Goal: Task Accomplishment & Management: Use online tool/utility

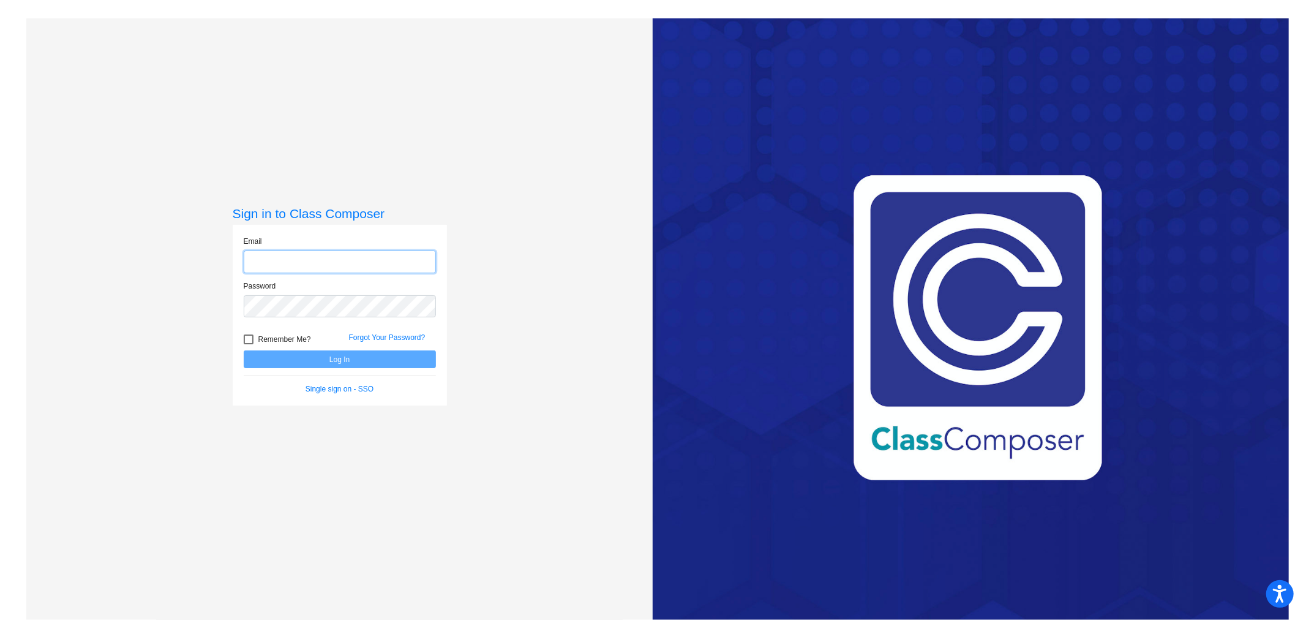
type input "[PERSON_NAME][EMAIL_ADDRESS][DOMAIN_NAME]"
click at [292, 356] on button "Log In" at bounding box center [340, 359] width 192 height 18
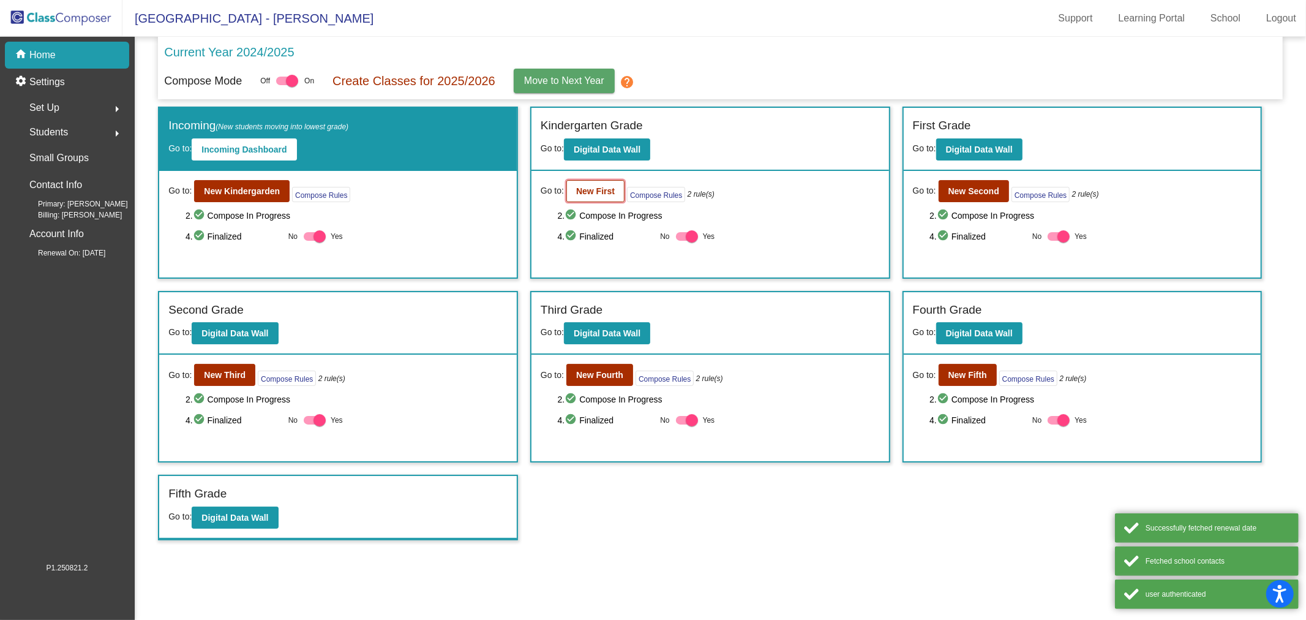
click at [576, 187] on b "New First" at bounding box center [595, 191] width 39 height 10
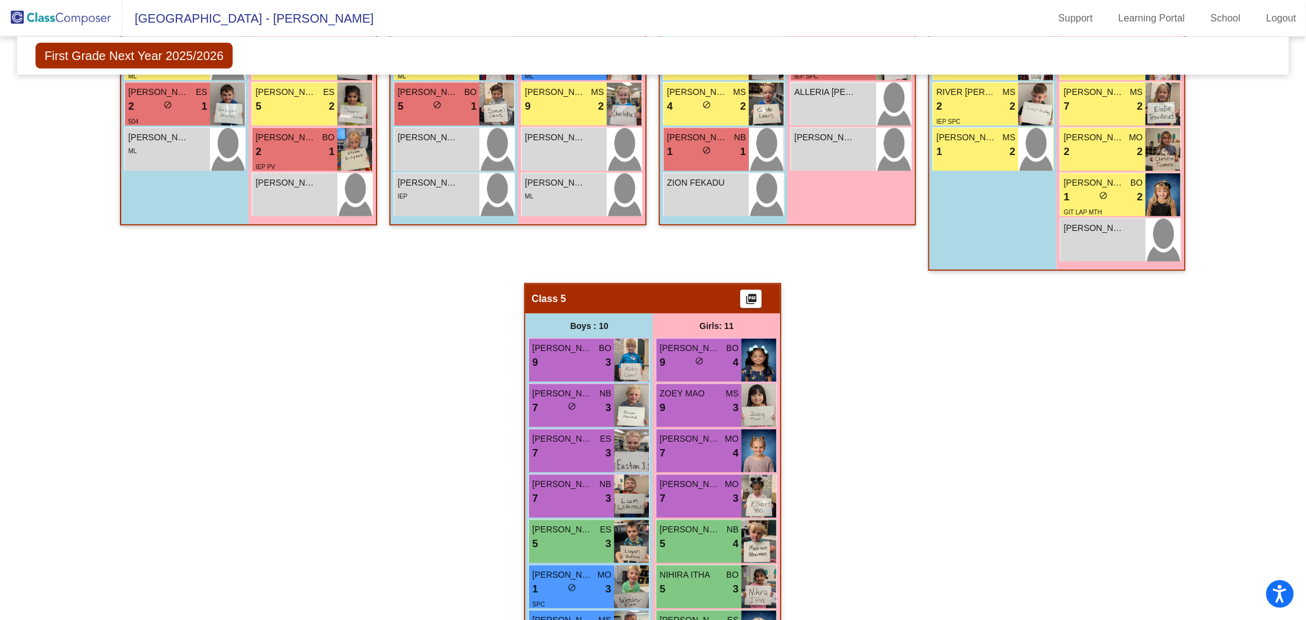
scroll to position [748, 0]
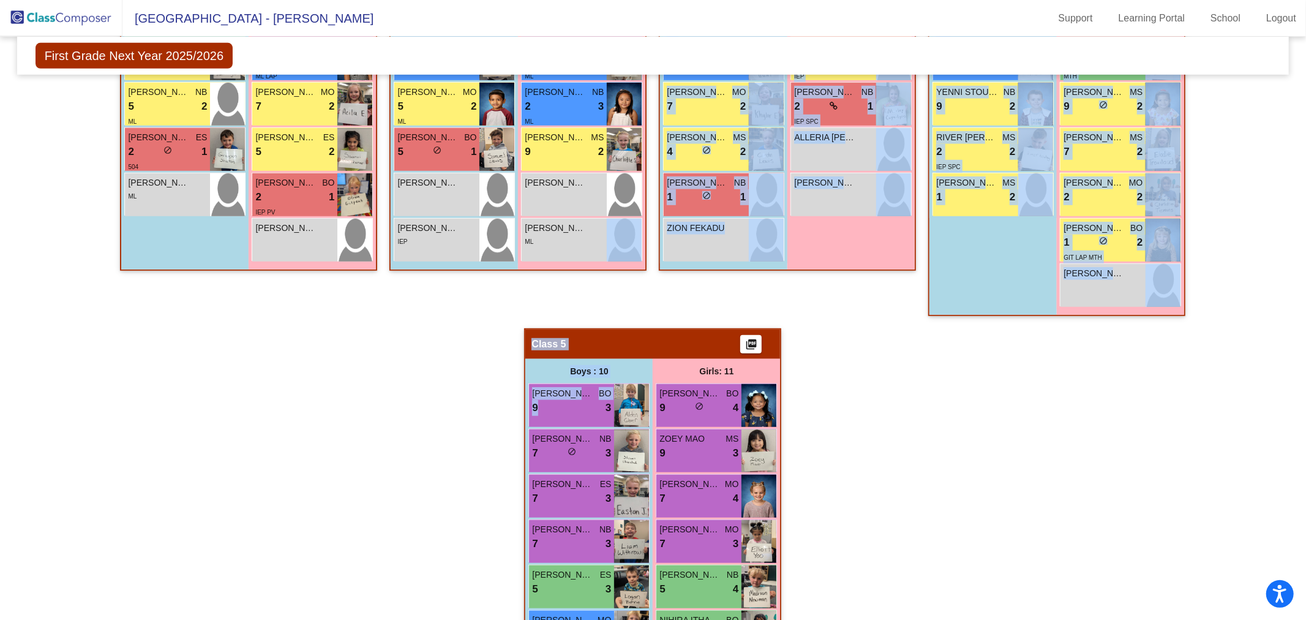
drag, startPoint x: 565, startPoint y: 332, endPoint x: 554, endPoint y: 268, distance: 65.2
click at [554, 268] on div "Hallway - Hallway Class picture_as_pdf Add Student First Name Last Name Student…" at bounding box center [653, 306] width 1254 height 1192
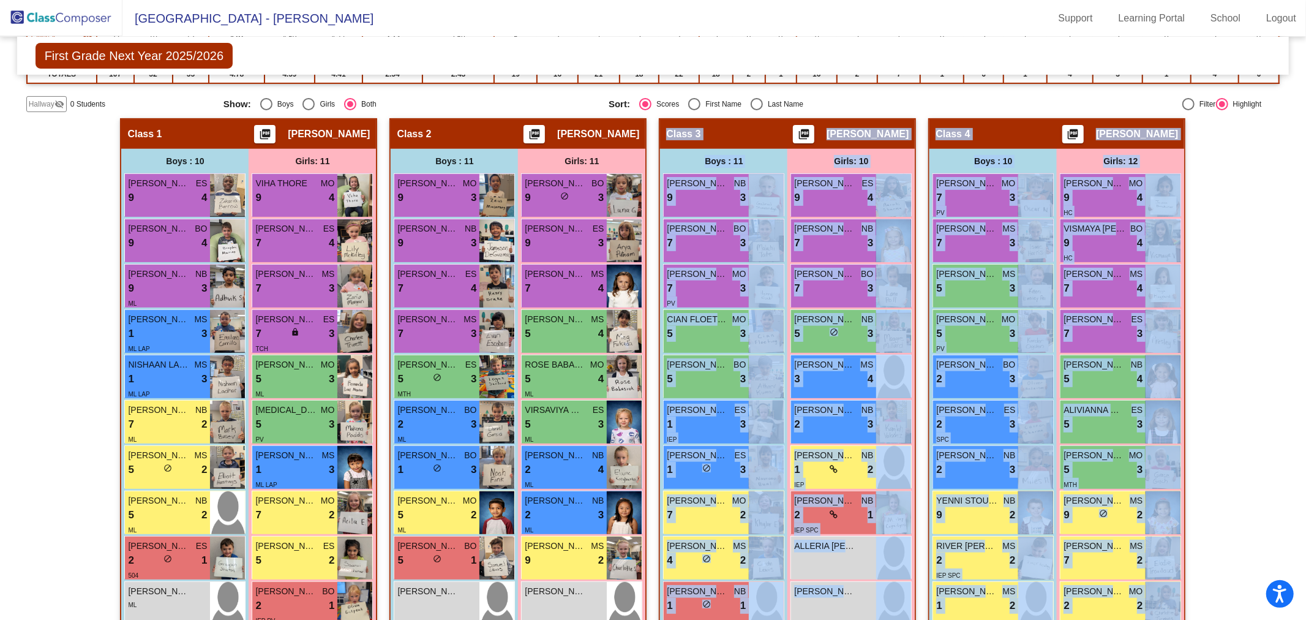
scroll to position [0, 0]
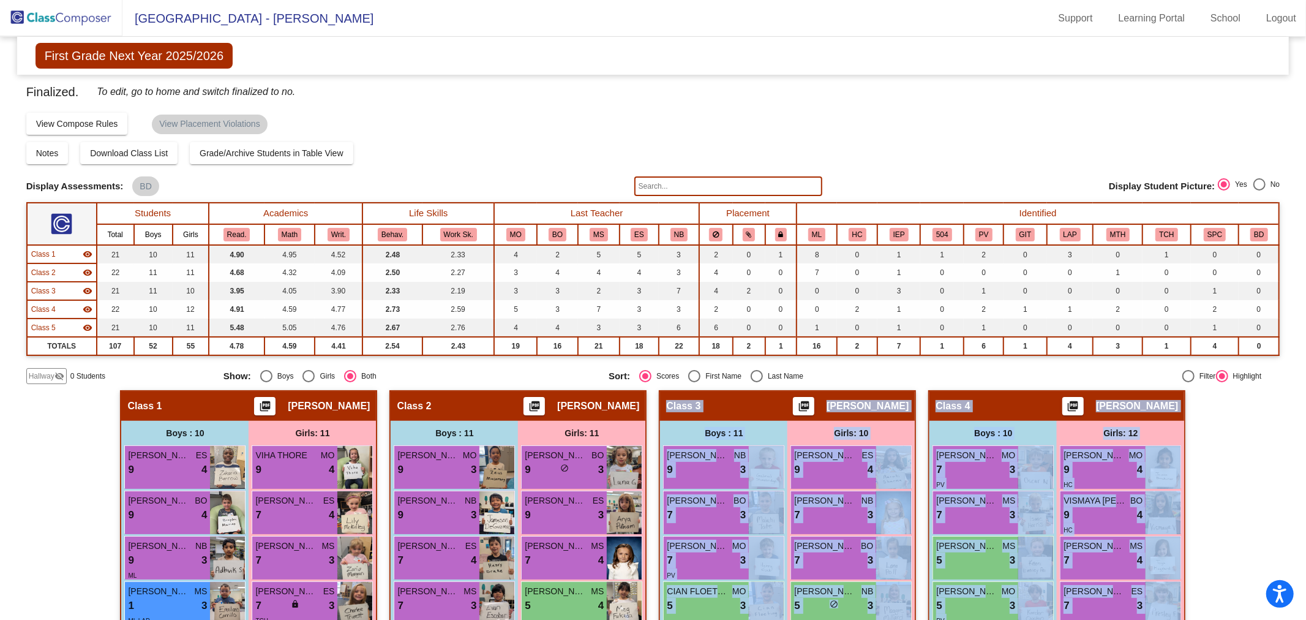
click at [75, 20] on img at bounding box center [61, 18] width 122 height 36
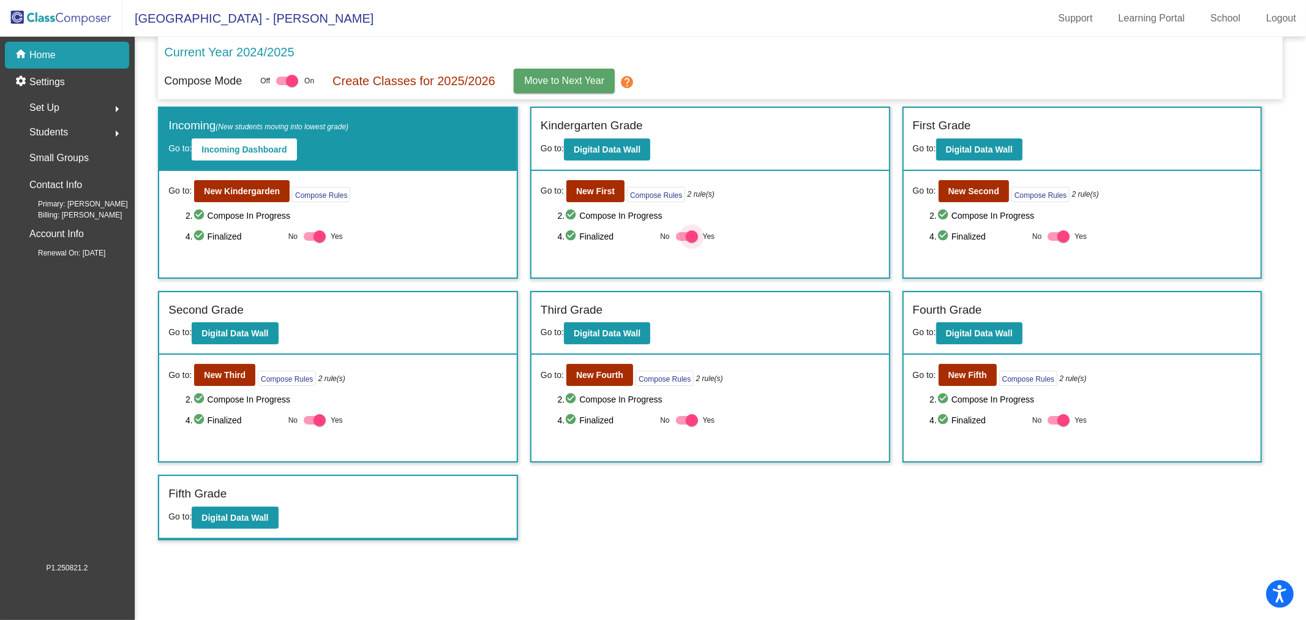
click at [688, 233] on div at bounding box center [692, 236] width 12 height 12
click at [682, 241] on input "Yes" at bounding box center [682, 241] width 1 height 1
checkbox input "false"
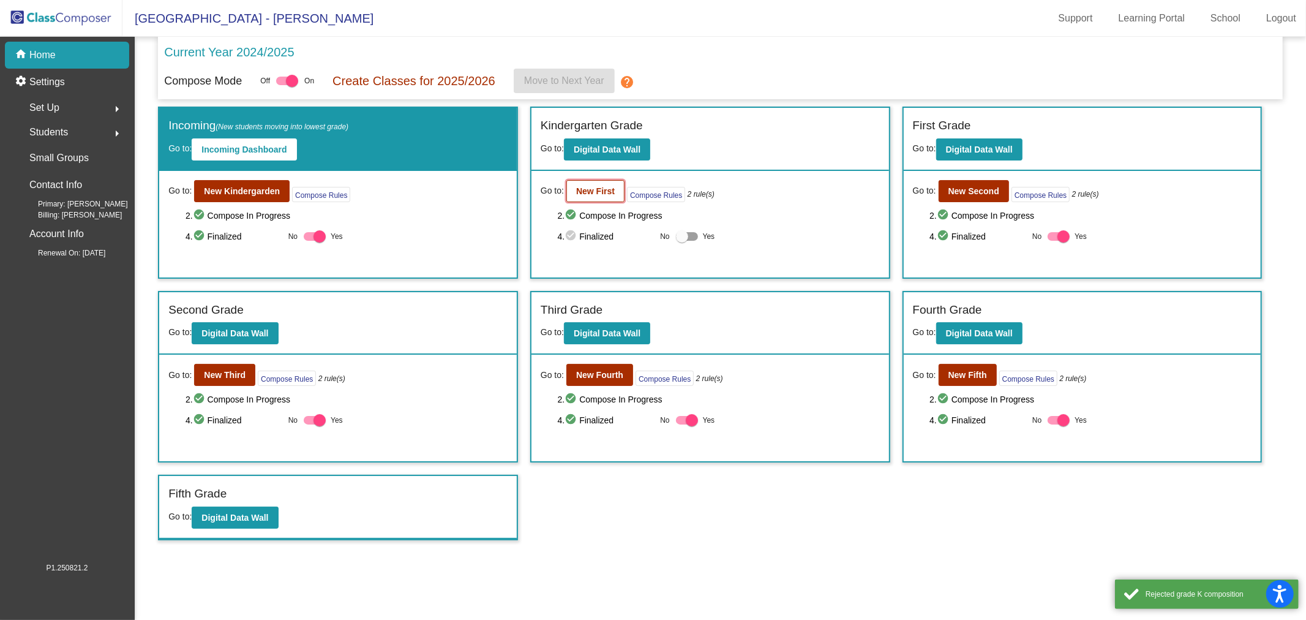
click at [590, 197] on button "New First" at bounding box center [595, 191] width 58 height 22
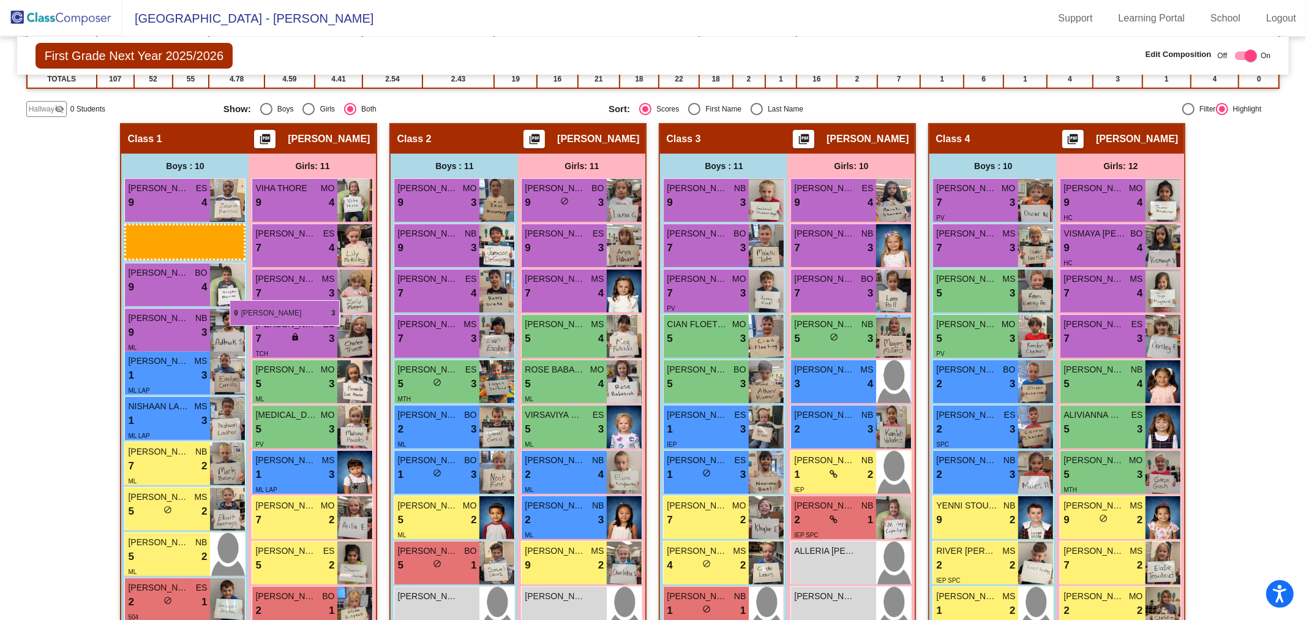
scroll to position [68, 0]
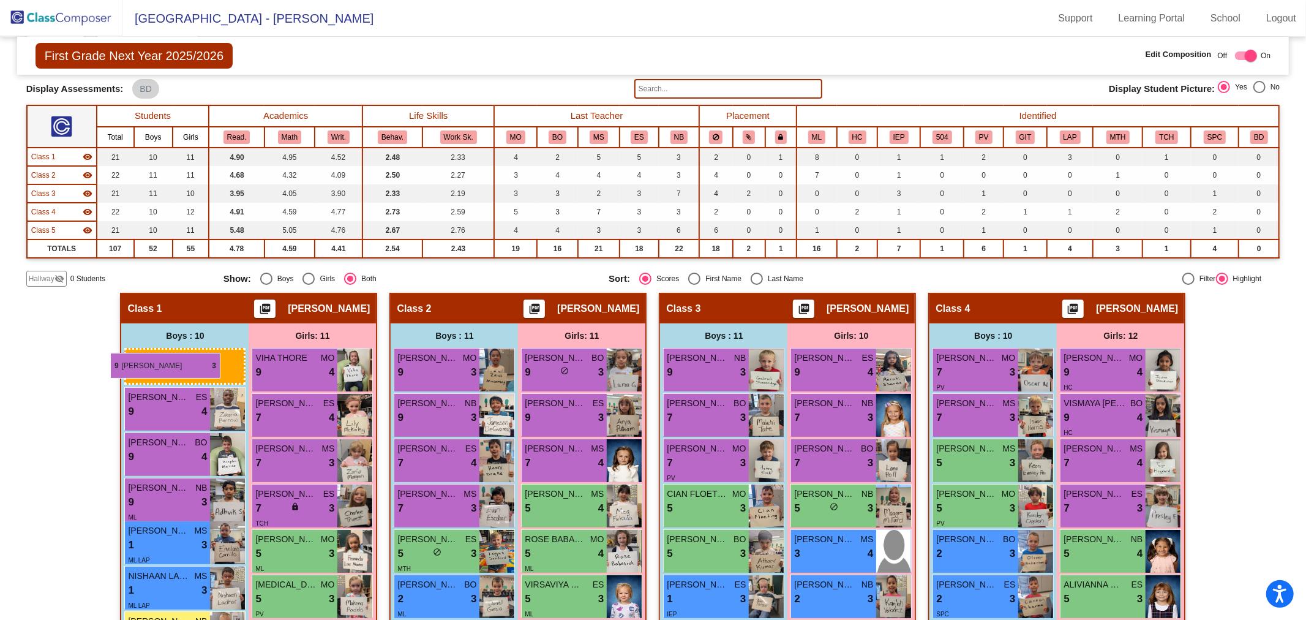
drag, startPoint x: 566, startPoint y: 301, endPoint x: 110, endPoint y: 353, distance: 459.1
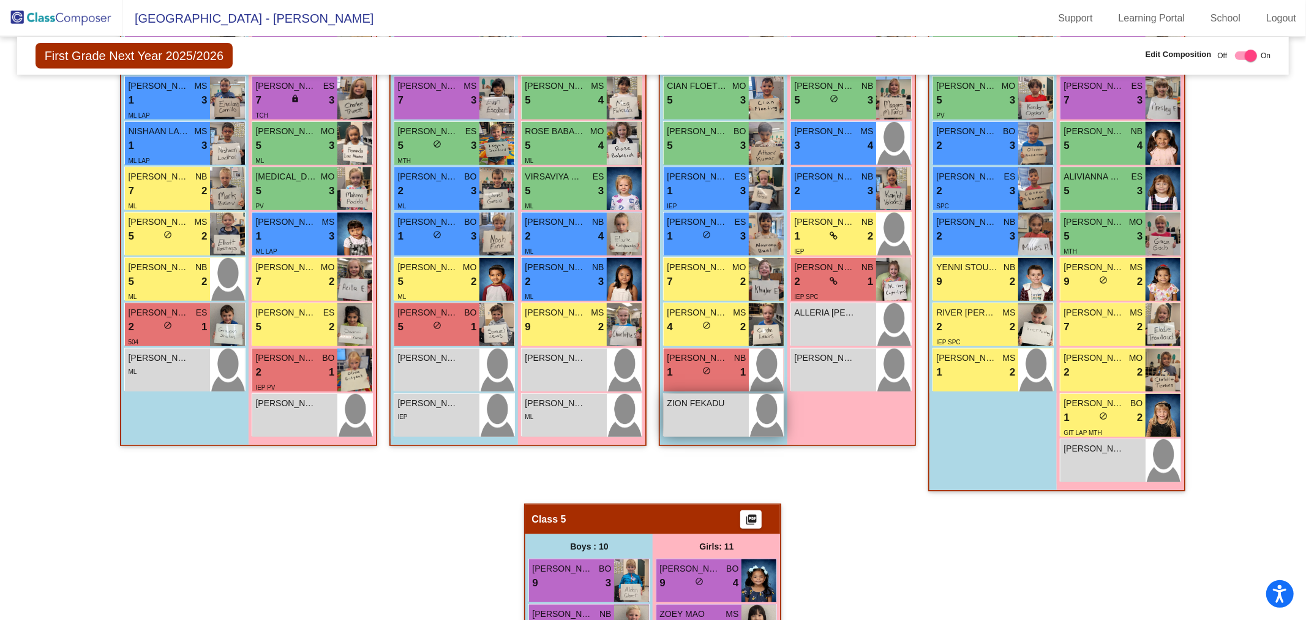
scroll to position [544, 0]
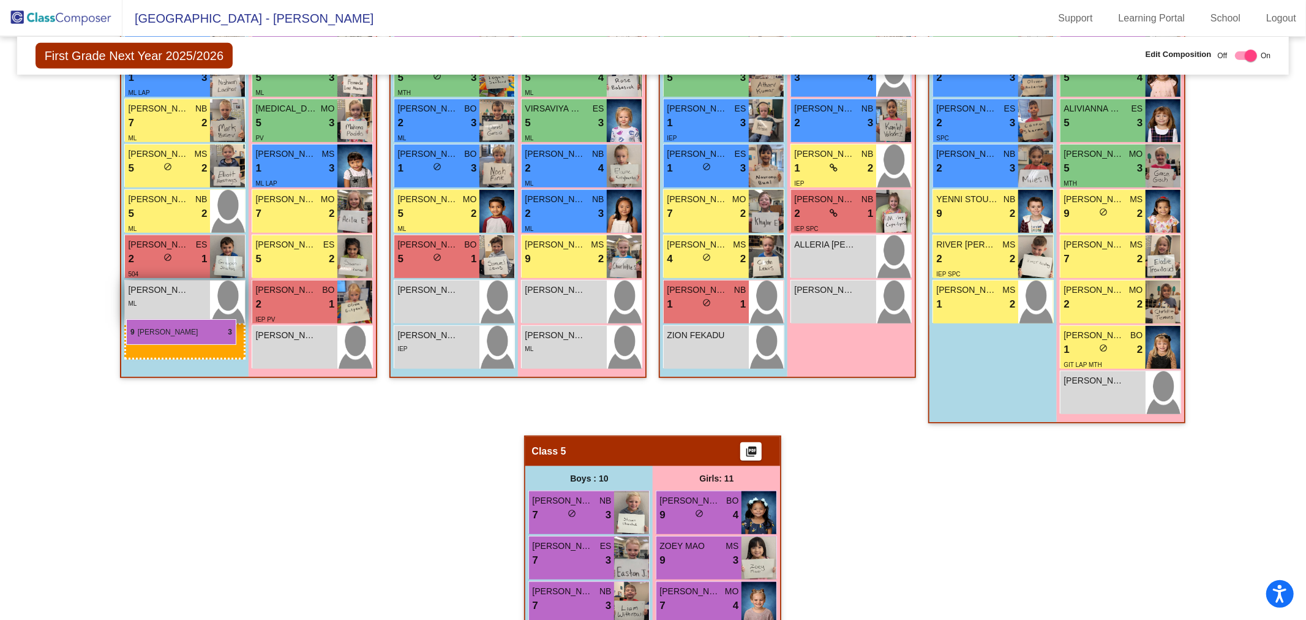
drag, startPoint x: 562, startPoint y: 501, endPoint x: 126, endPoint y: 319, distance: 471.8
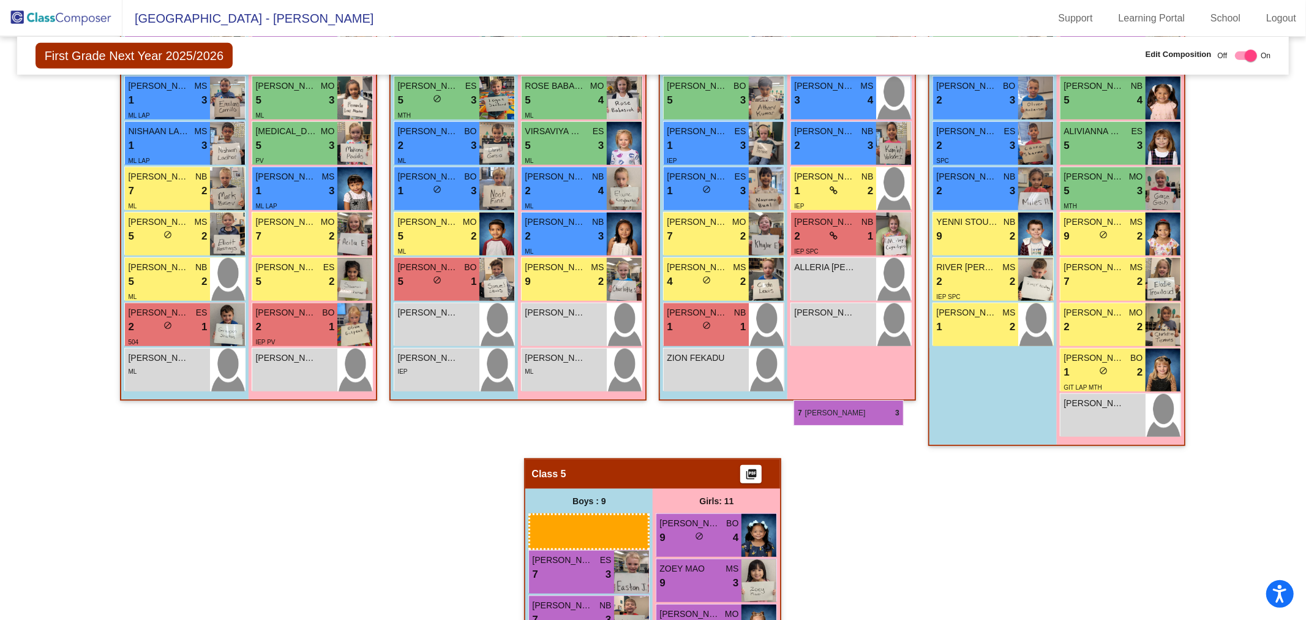
scroll to position [522, 0]
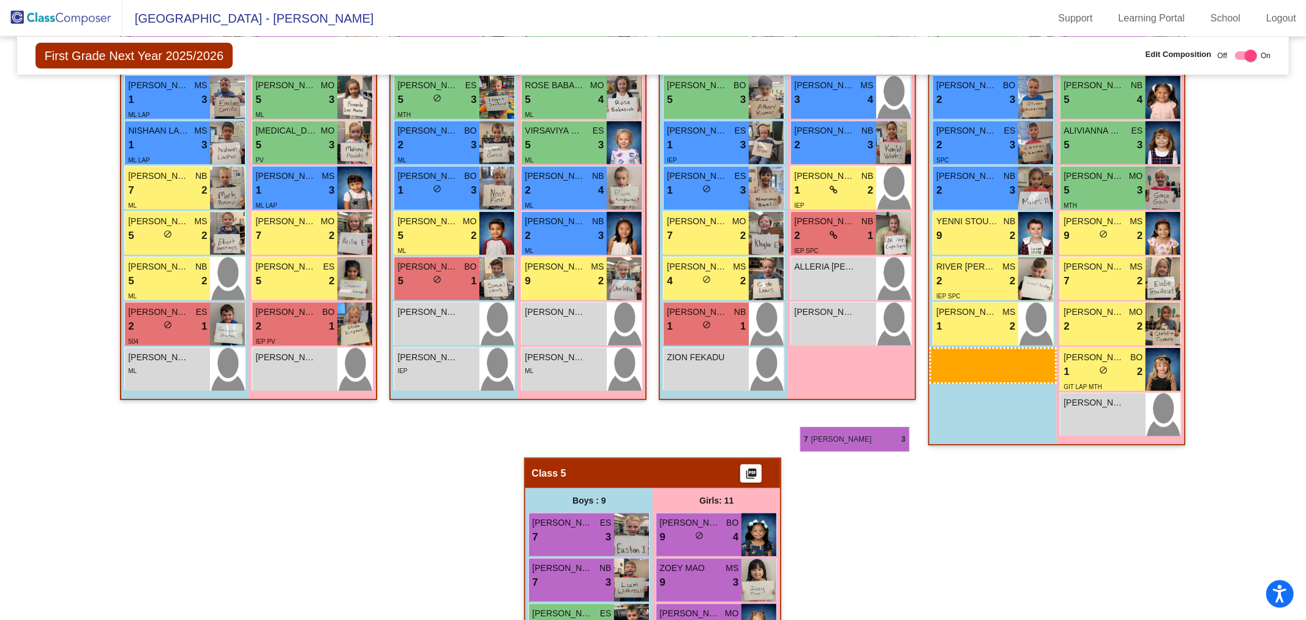
drag, startPoint x: 579, startPoint y: 464, endPoint x: 800, endPoint y: 426, distance: 224.3
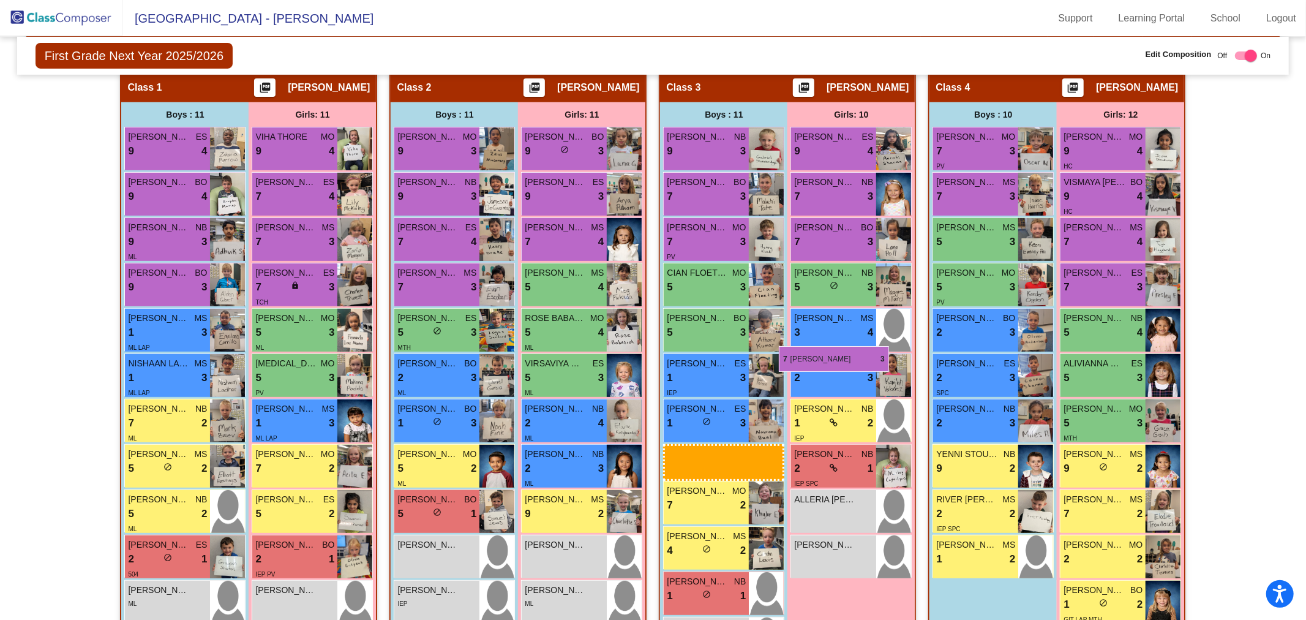
scroll to position [249, 0]
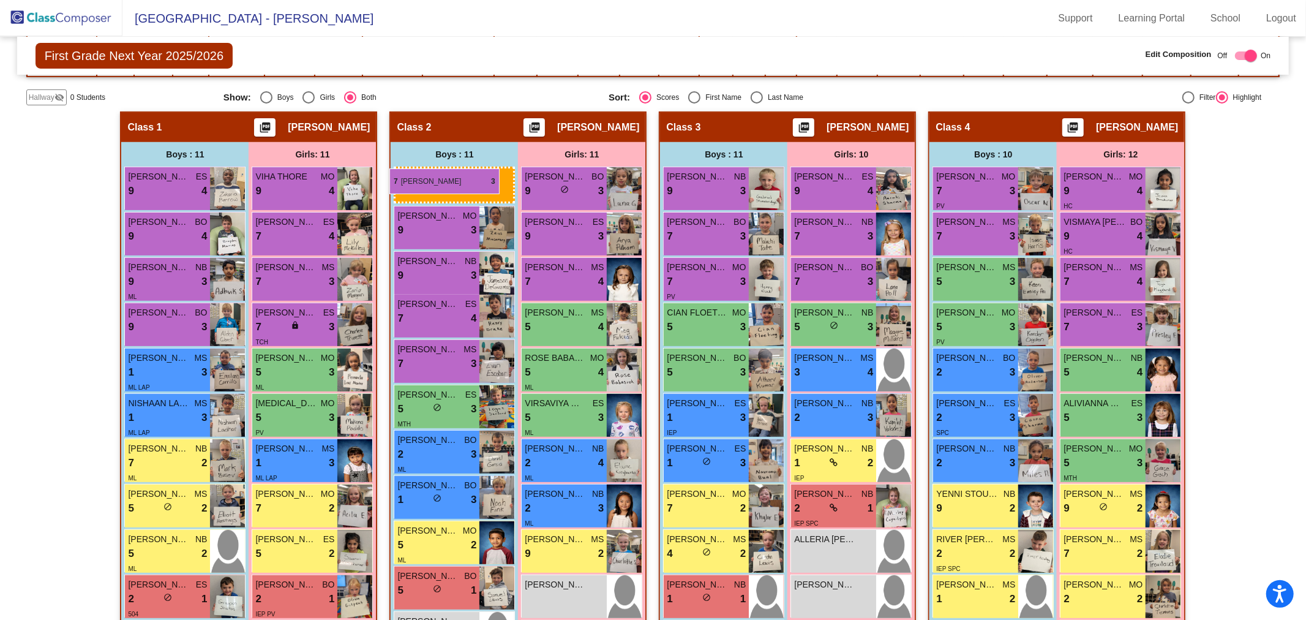
drag, startPoint x: 547, startPoint y: 396, endPoint x: 389, endPoint y: 168, distance: 276.9
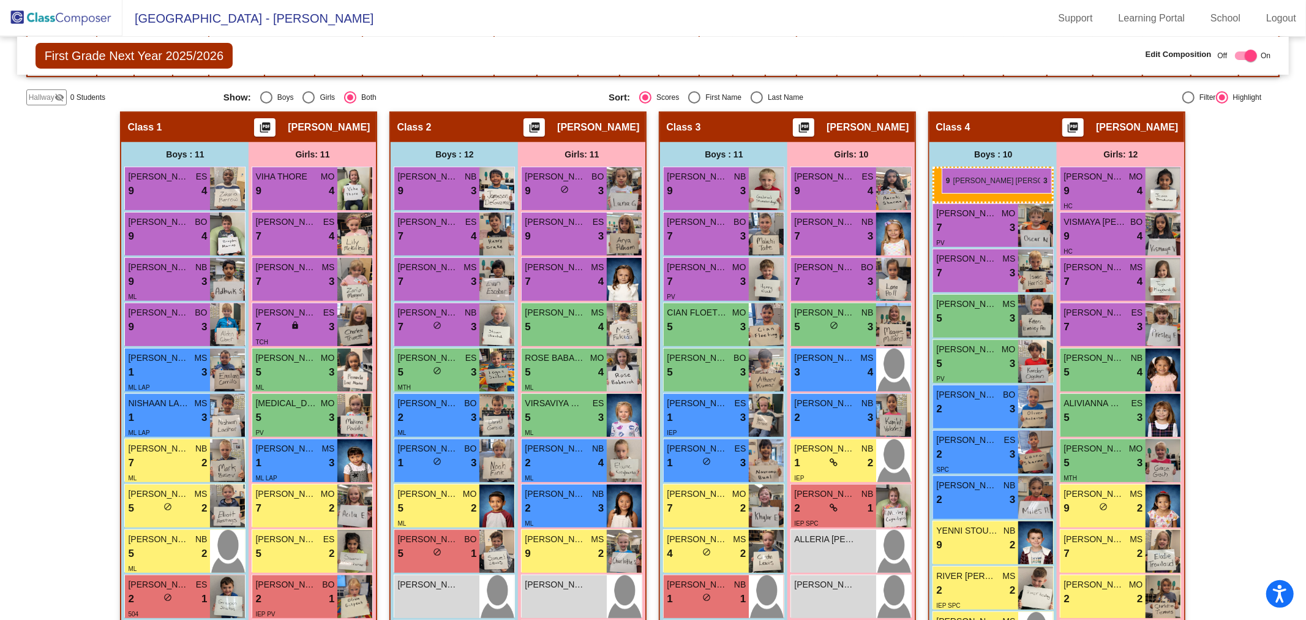
drag, startPoint x: 412, startPoint y: 187, endPoint x: 942, endPoint y: 168, distance: 530.0
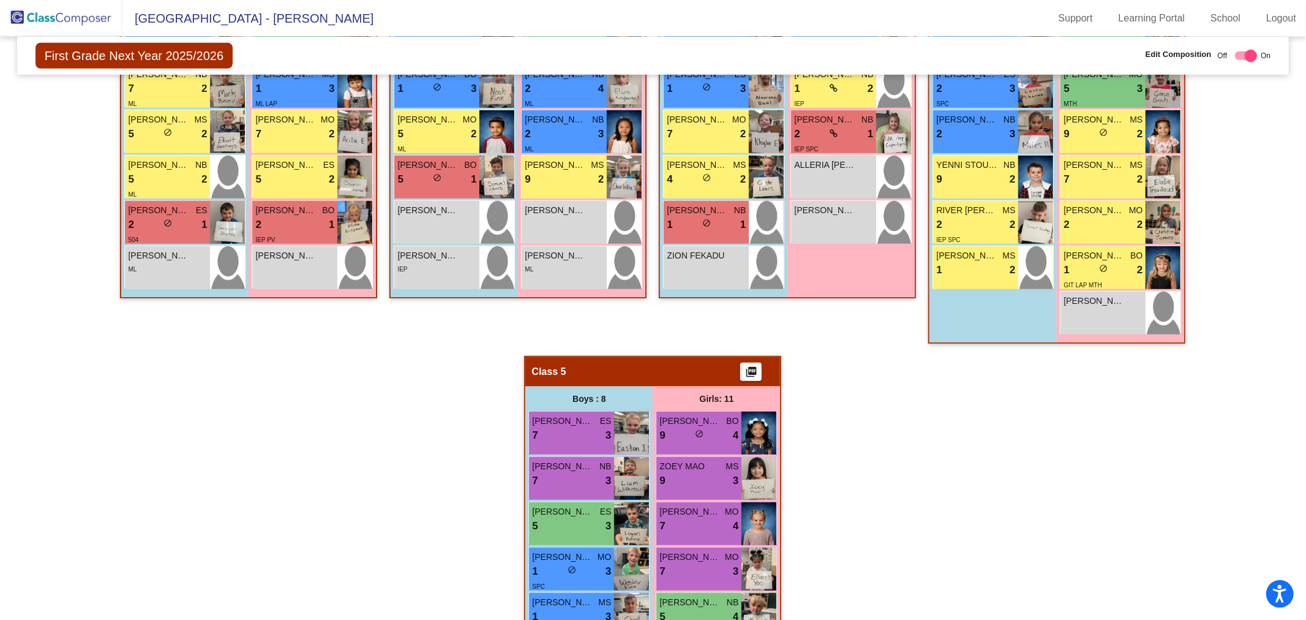
scroll to position [726, 0]
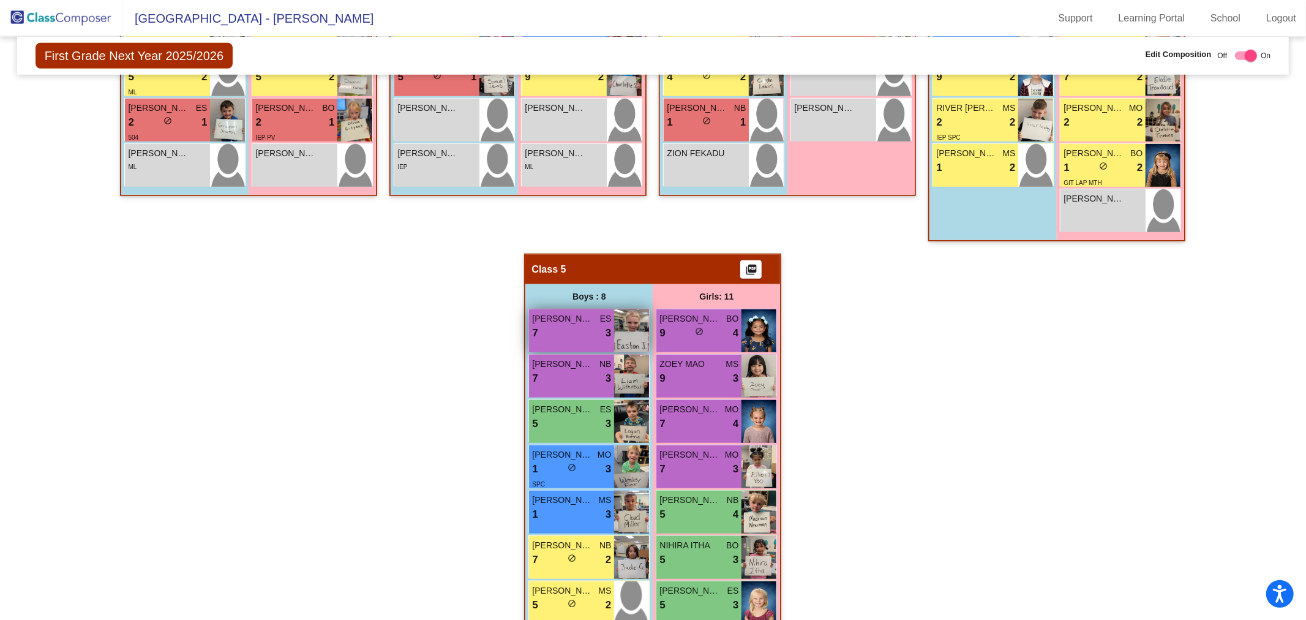
click at [565, 332] on div "7 lock do_not_disturb_alt 3" at bounding box center [571, 333] width 79 height 16
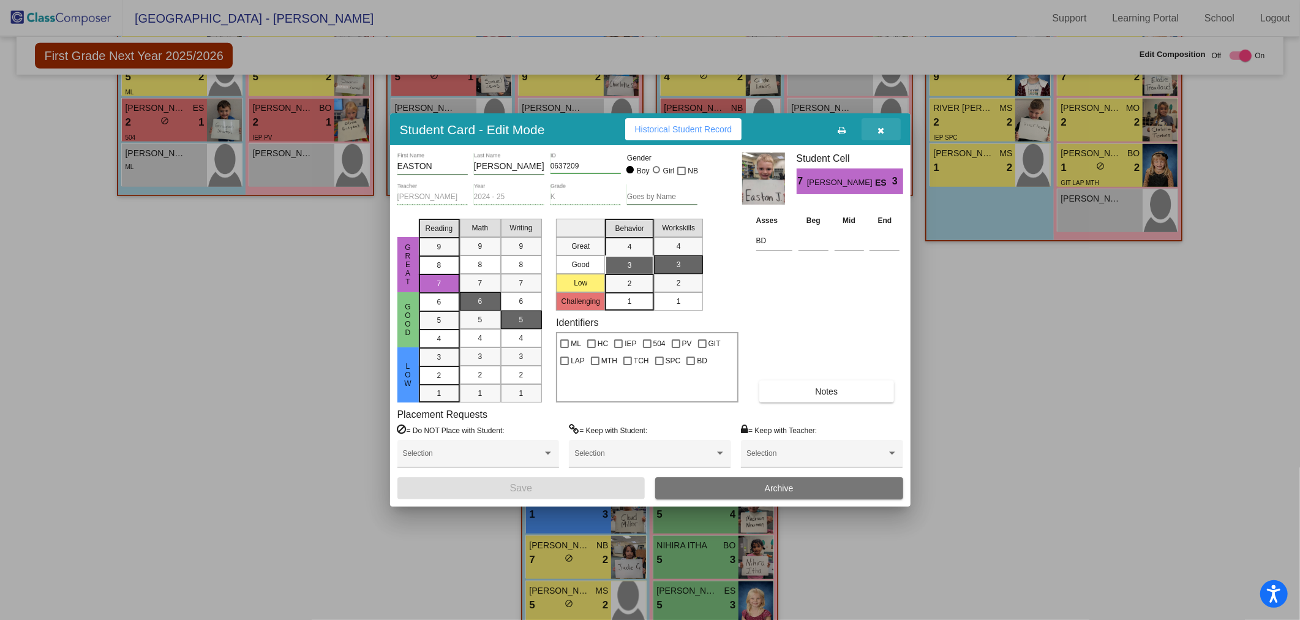
click at [883, 126] on icon "button" at bounding box center [880, 130] width 7 height 9
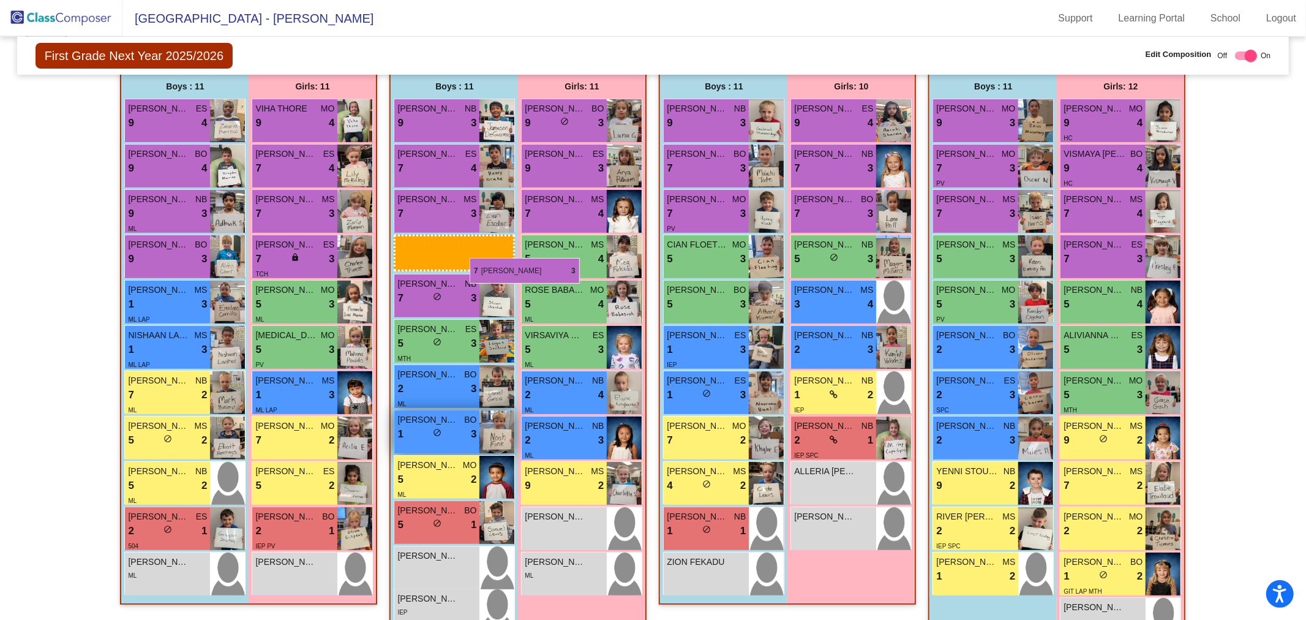
scroll to position [522, 0]
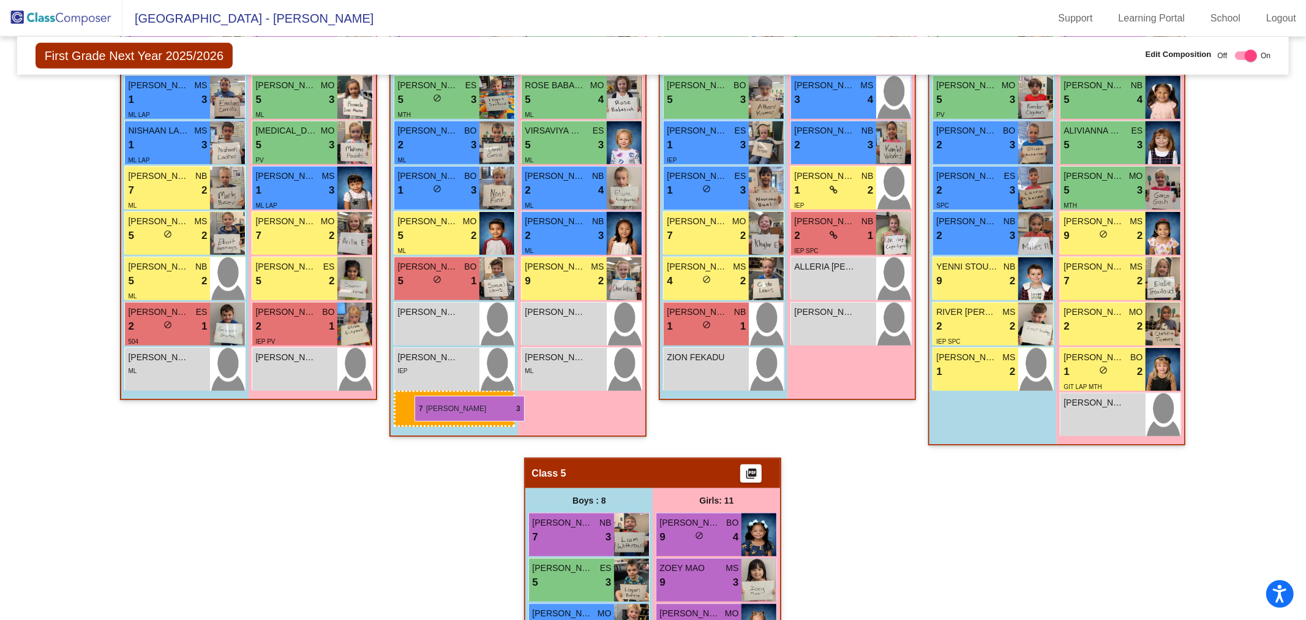
drag, startPoint x: 579, startPoint y: 334, endPoint x: 415, endPoint y: 396, distance: 175.7
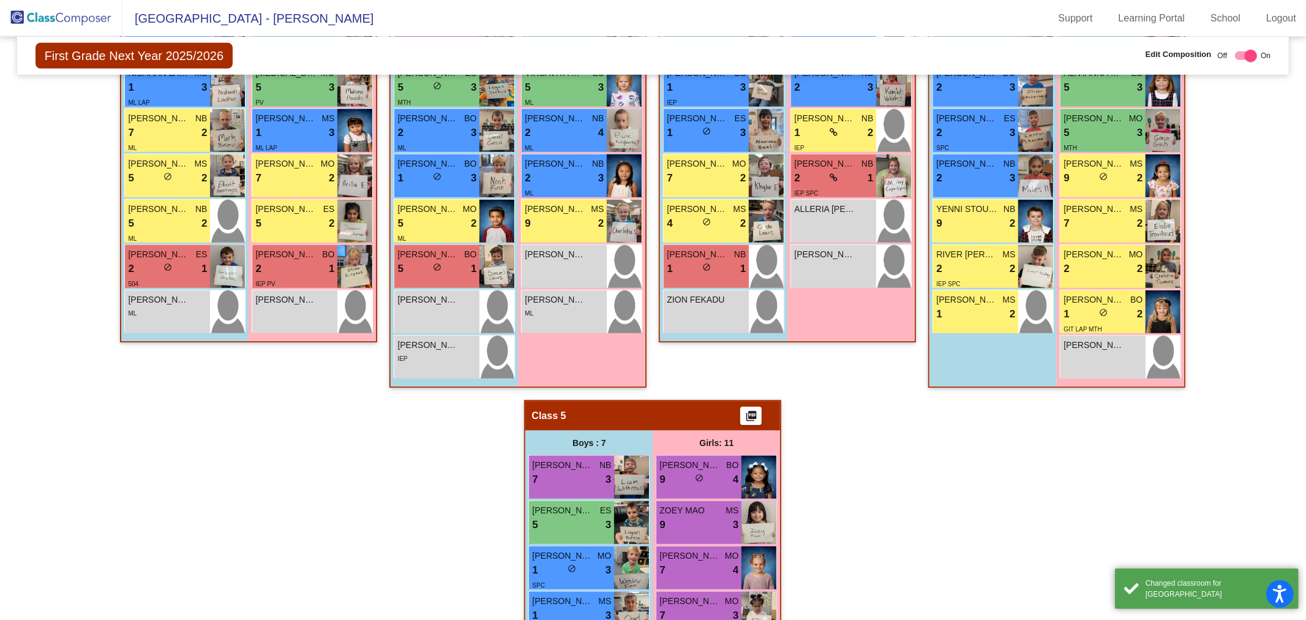
scroll to position [658, 0]
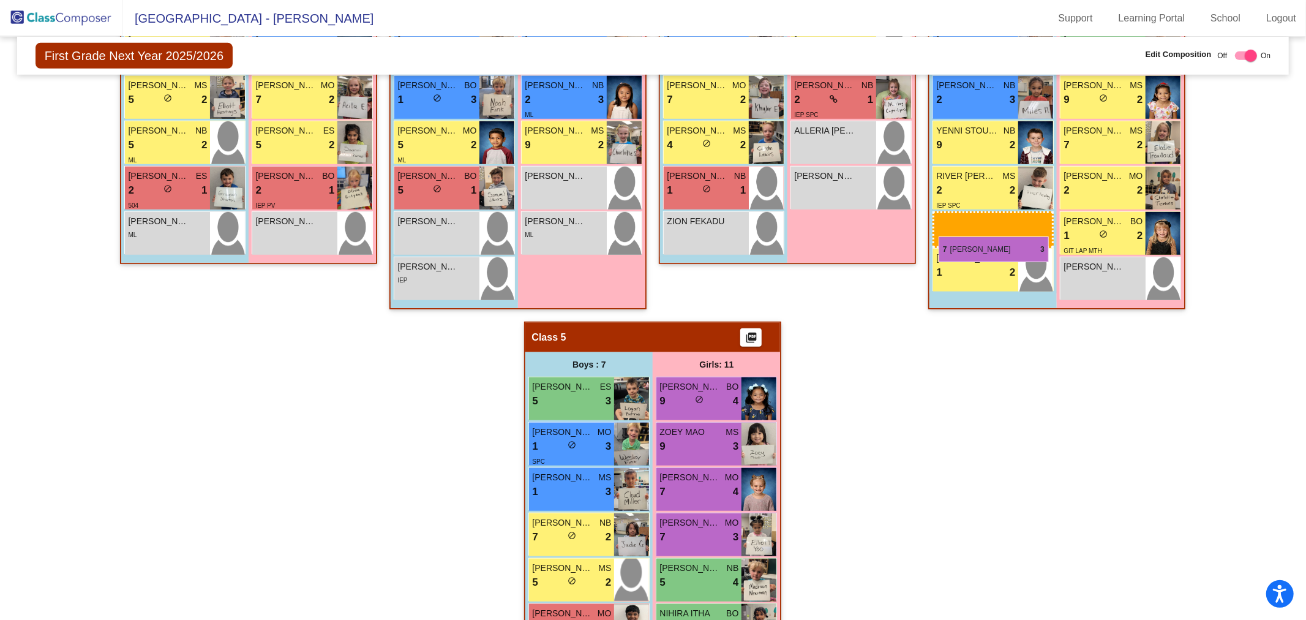
drag, startPoint x: 558, startPoint y: 401, endPoint x: 939, endPoint y: 236, distance: 415.0
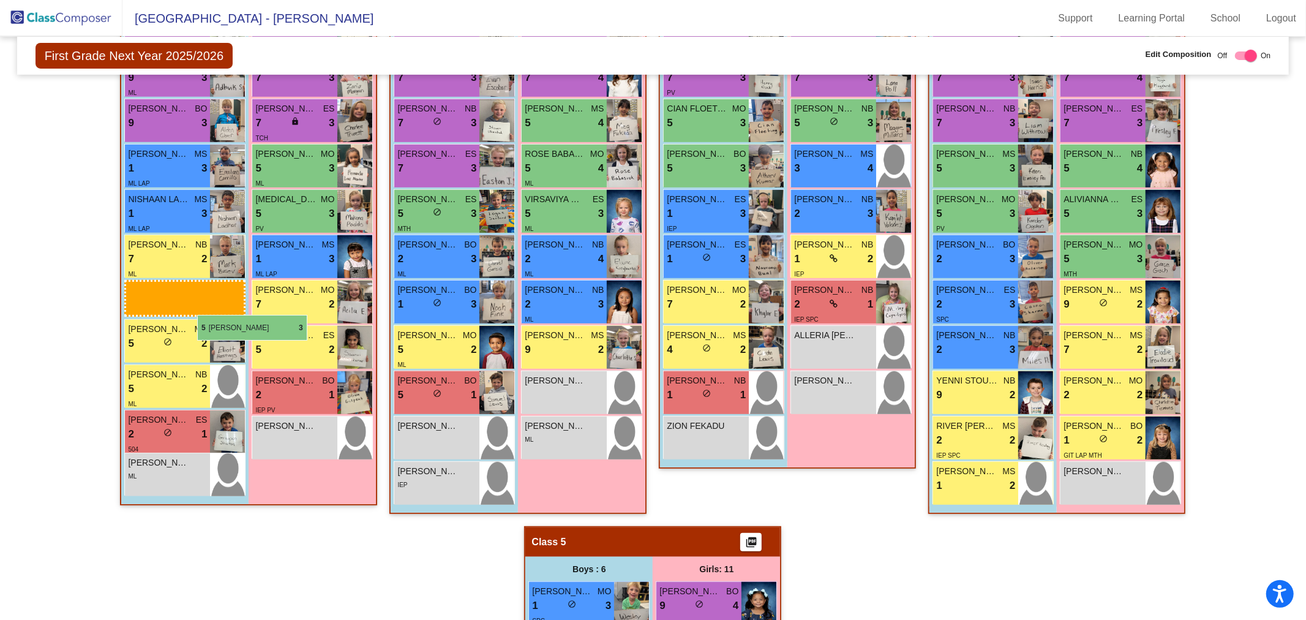
scroll to position [454, 0]
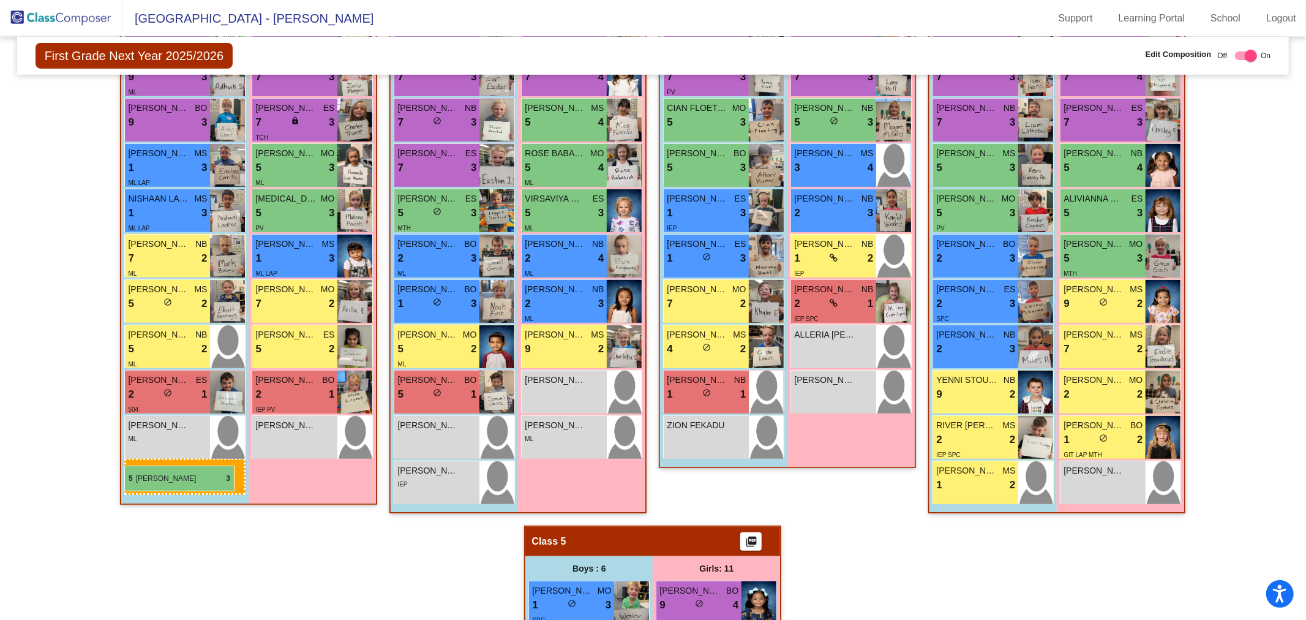
drag, startPoint x: 557, startPoint y: 403, endPoint x: 124, endPoint y: 465, distance: 437.4
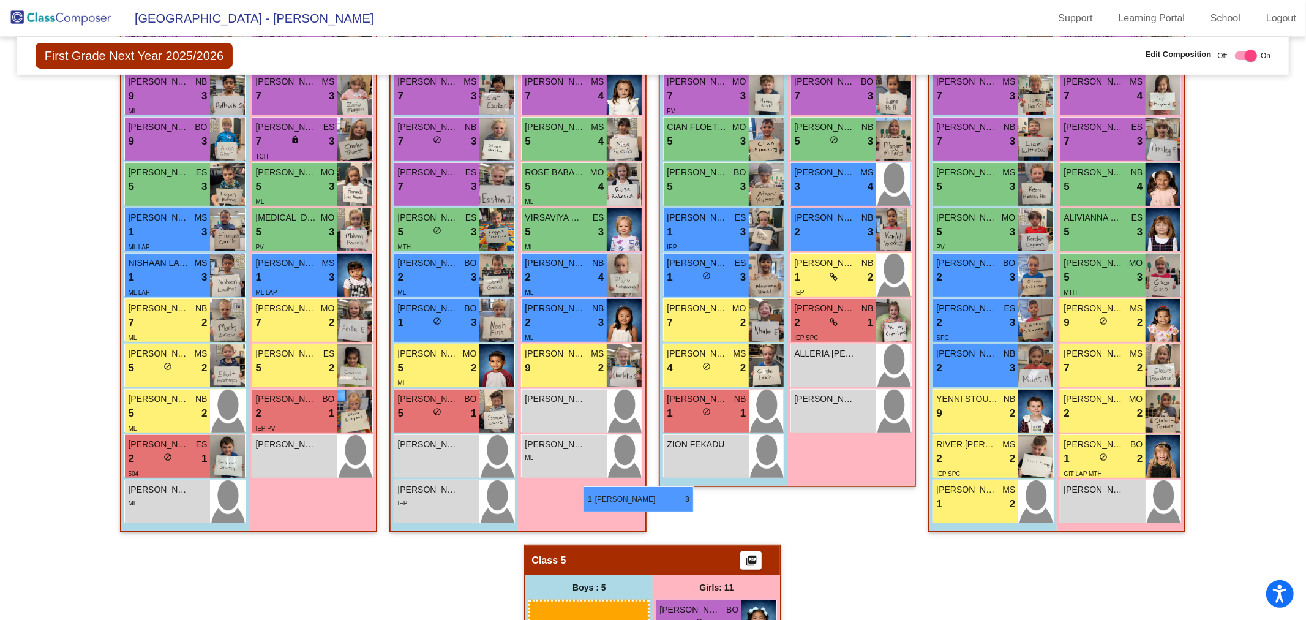
scroll to position [386, 0]
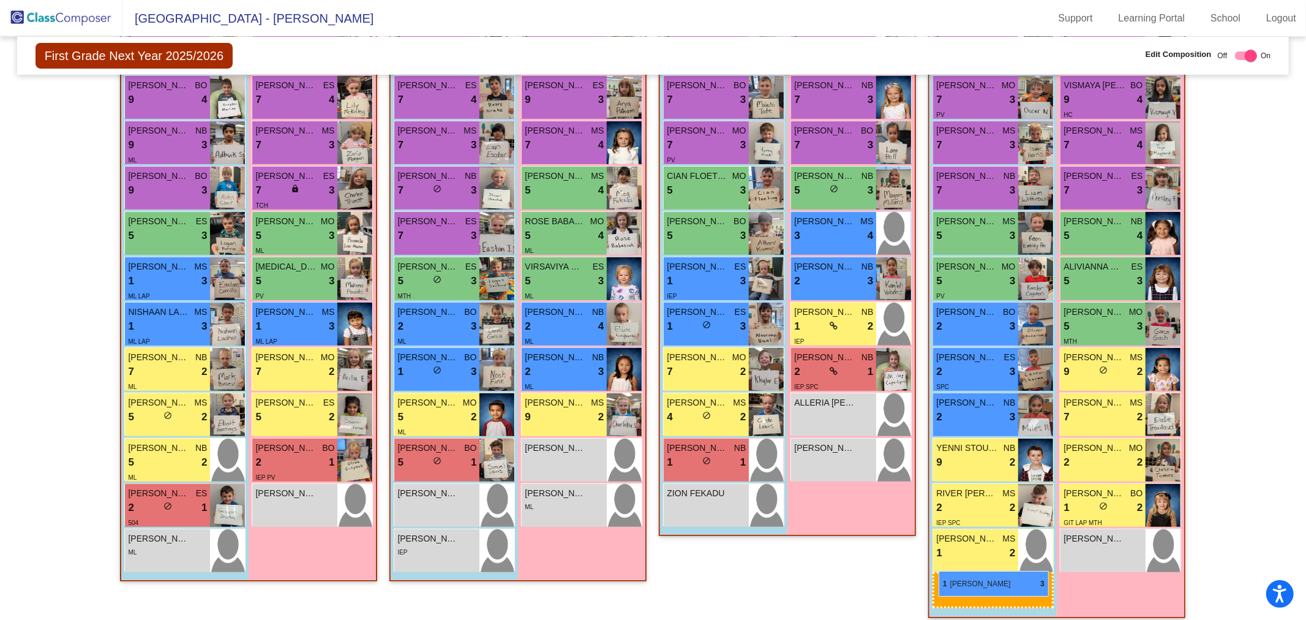
drag, startPoint x: 555, startPoint y: 467, endPoint x: 939, endPoint y: 571, distance: 397.2
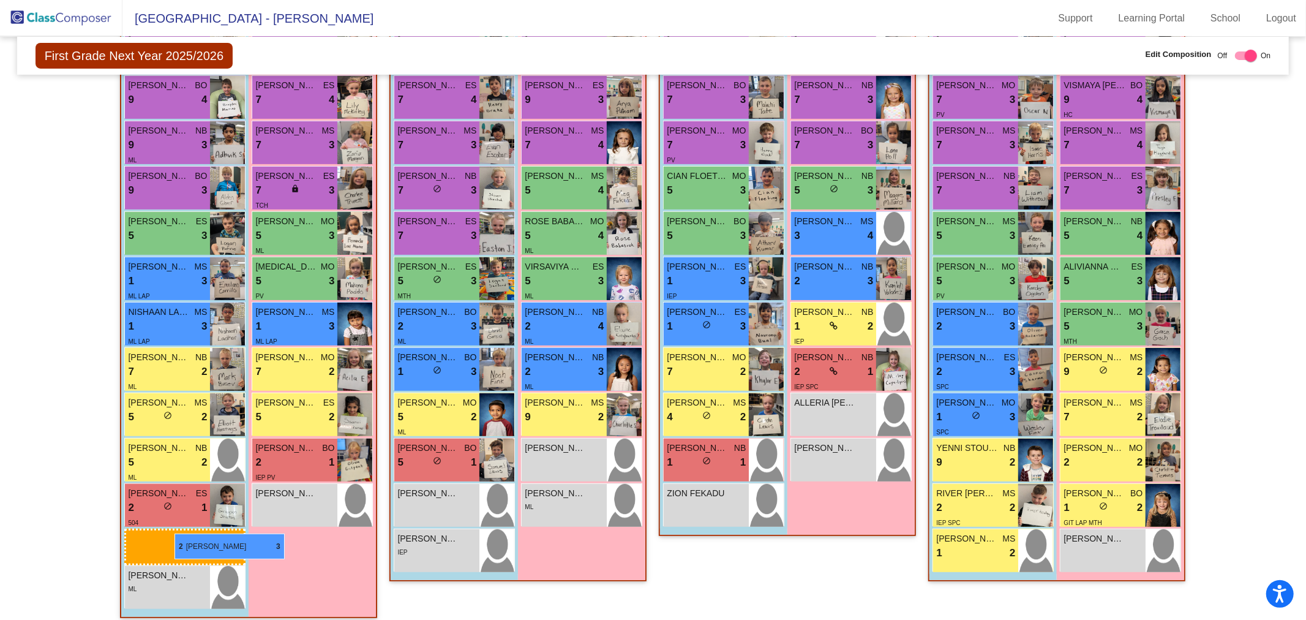
drag, startPoint x: 971, startPoint y: 413, endPoint x: 175, endPoint y: 533, distance: 805.7
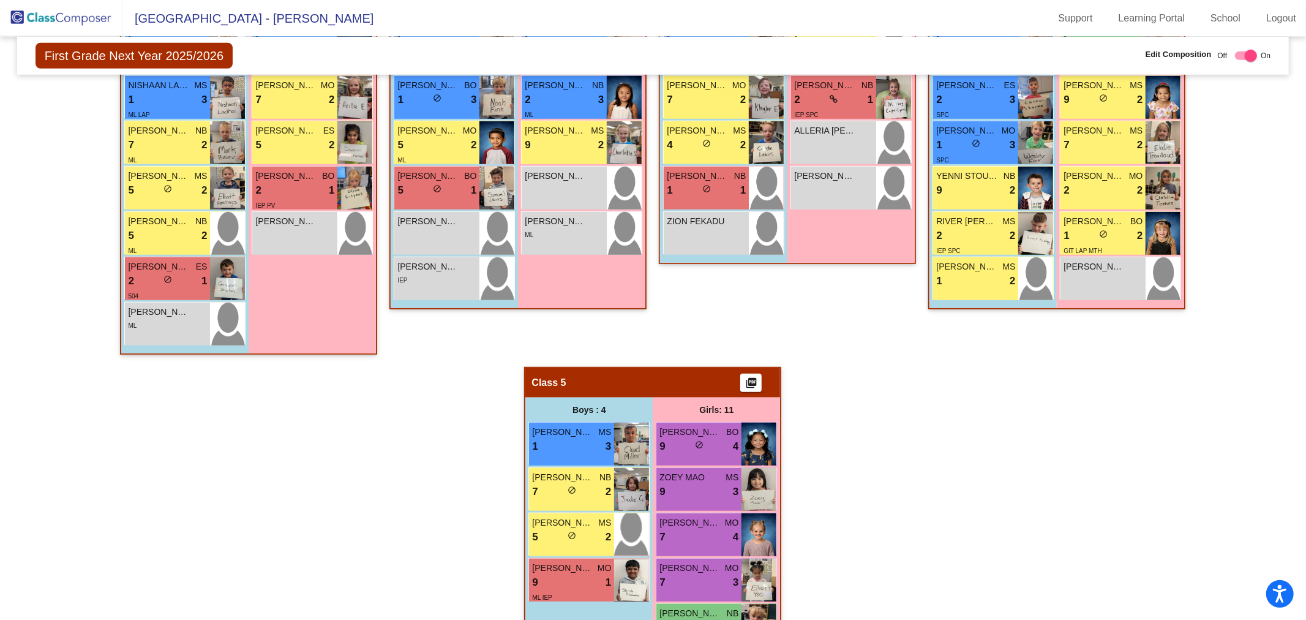
scroll to position [726, 0]
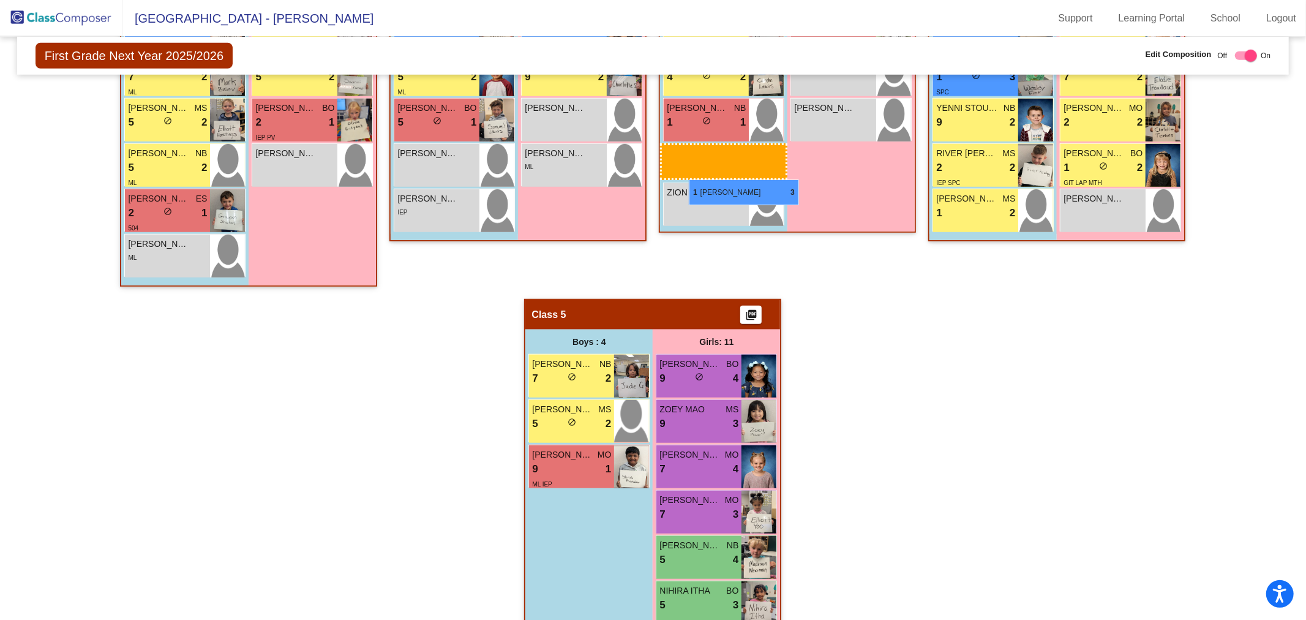
drag, startPoint x: 550, startPoint y: 371, endPoint x: 689, endPoint y: 179, distance: 236.8
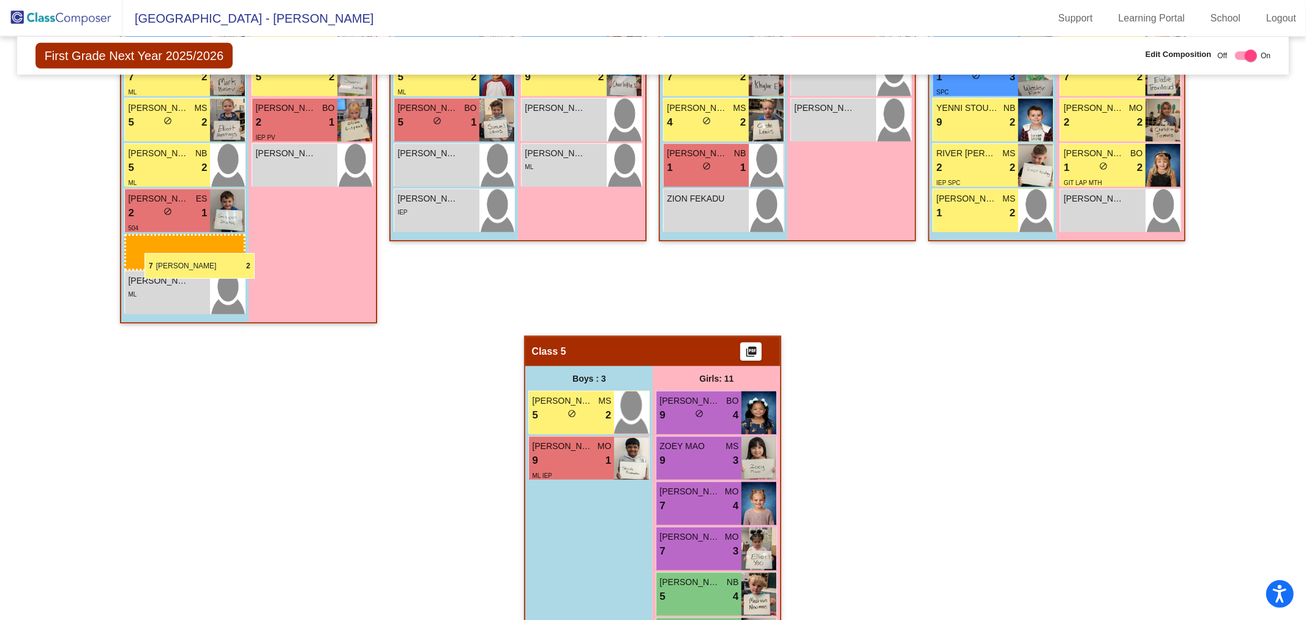
drag, startPoint x: 559, startPoint y: 375, endPoint x: 145, endPoint y: 253, distance: 432.3
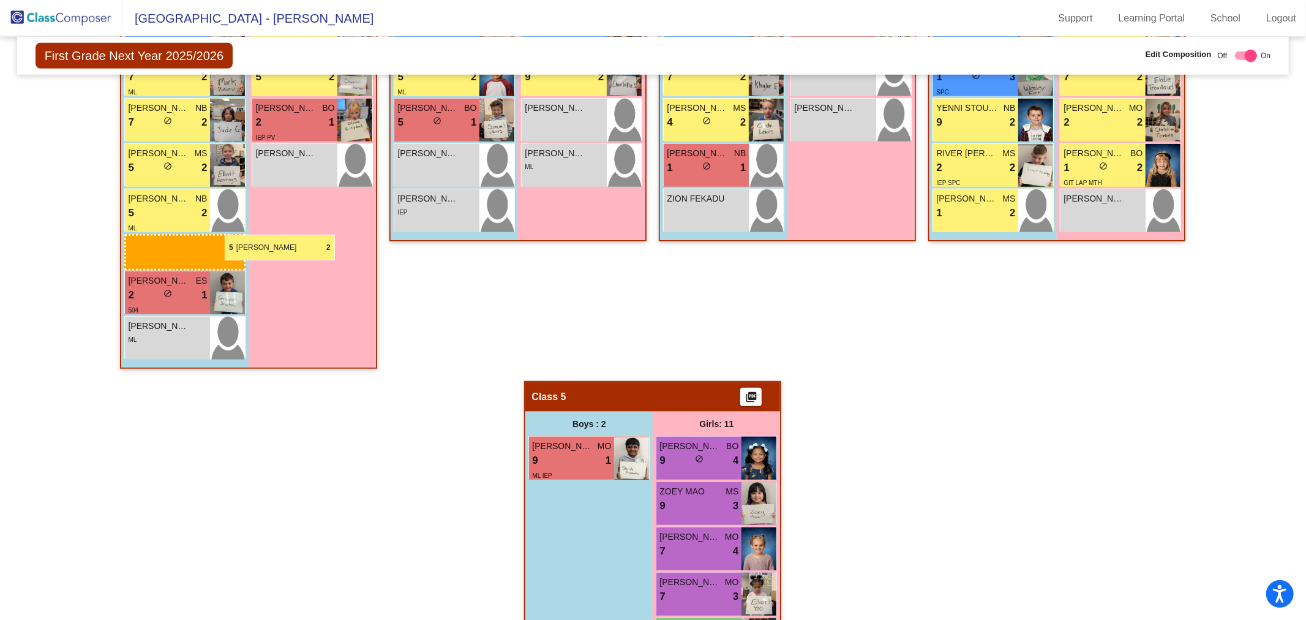
drag, startPoint x: 552, startPoint y: 427, endPoint x: 224, endPoint y: 235, distance: 379.5
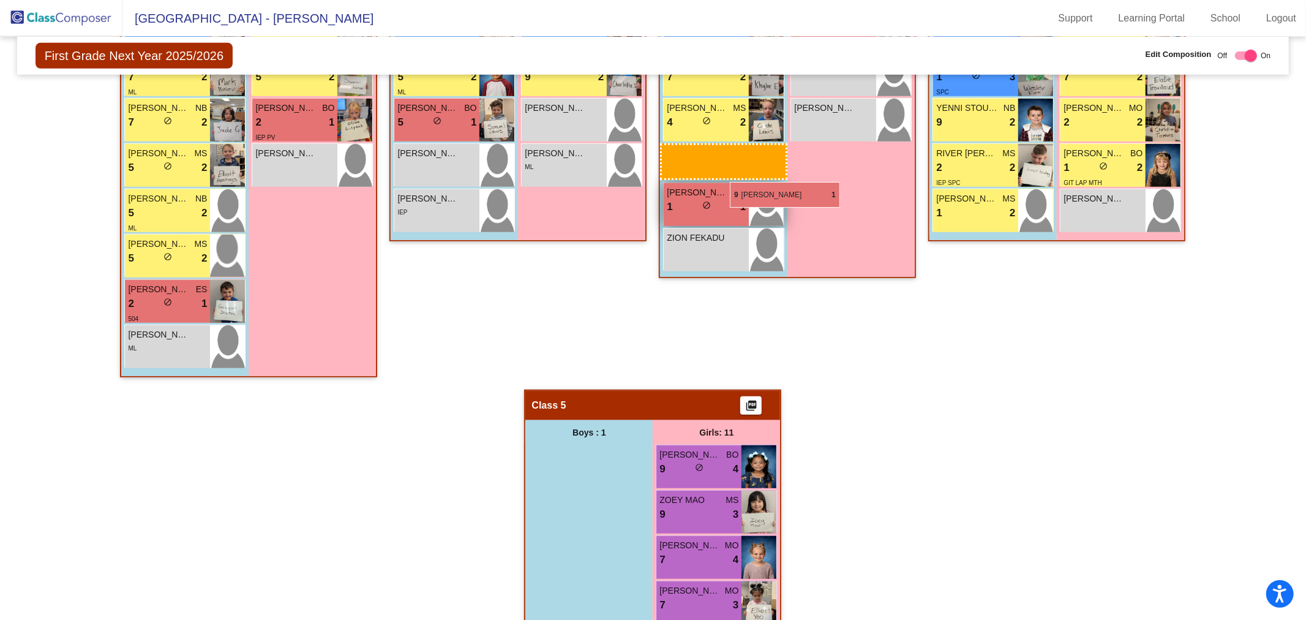
drag, startPoint x: 576, startPoint y: 468, endPoint x: 730, endPoint y: 182, distance: 325.5
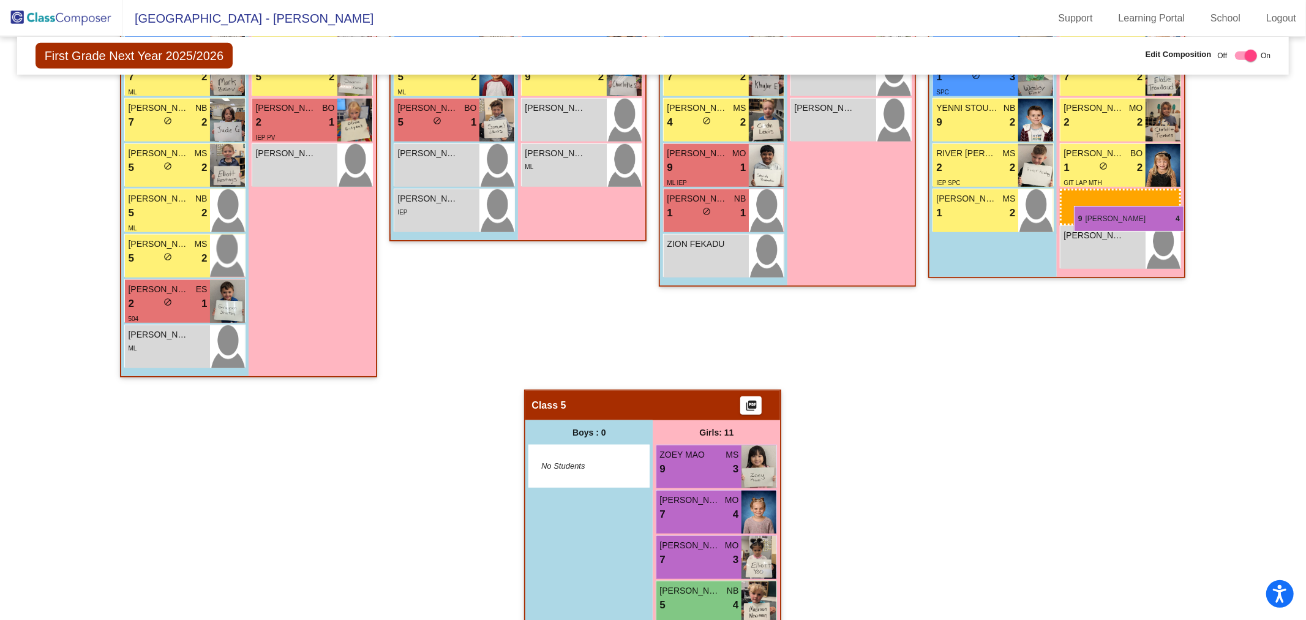
drag, startPoint x: 691, startPoint y: 467, endPoint x: 1074, endPoint y: 206, distance: 463.7
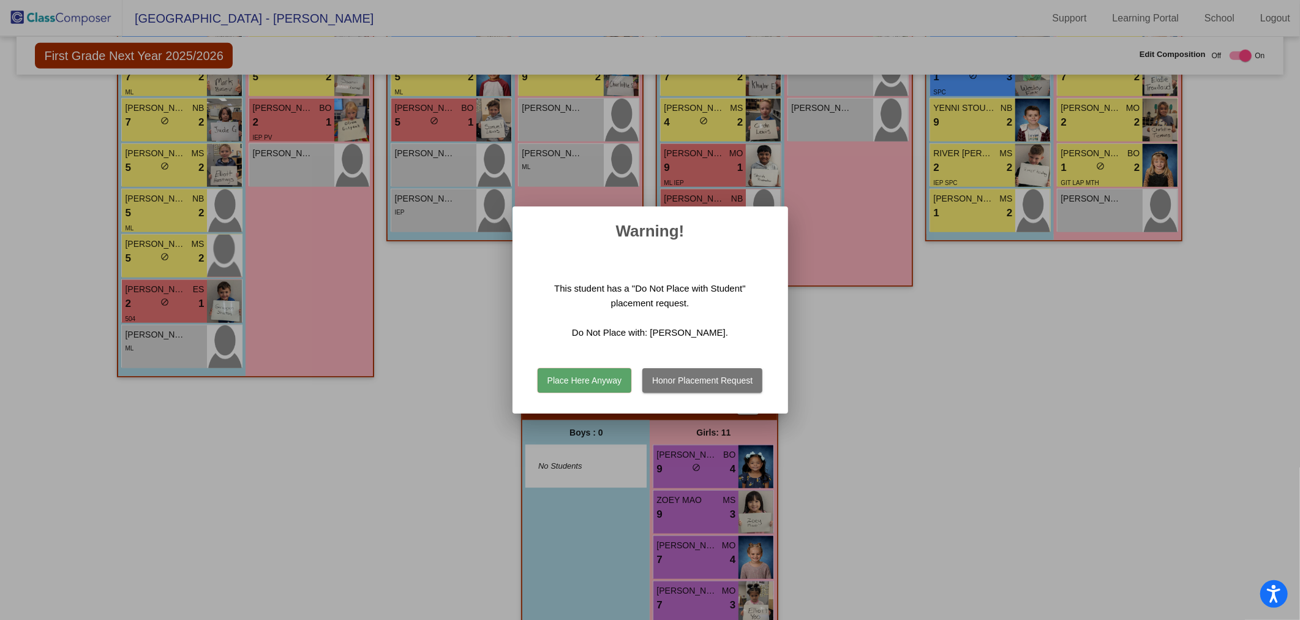
click at [999, 337] on div at bounding box center [650, 310] width 1300 height 620
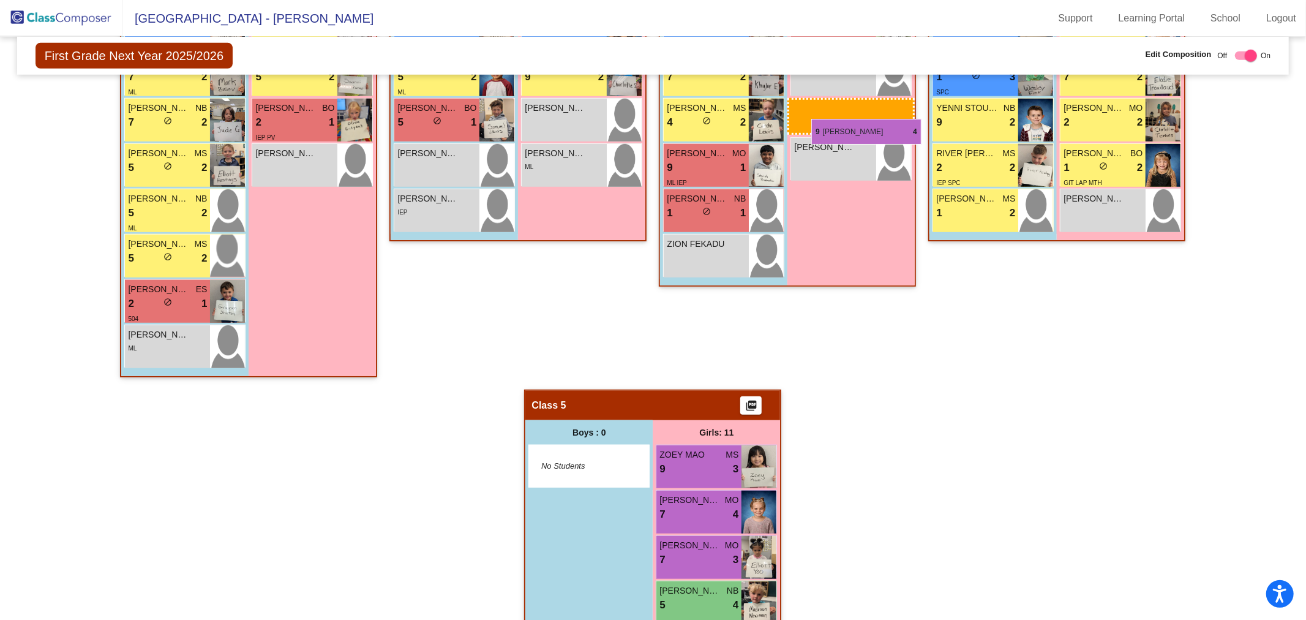
drag, startPoint x: 692, startPoint y: 462, endPoint x: 811, endPoint y: 119, distance: 362.9
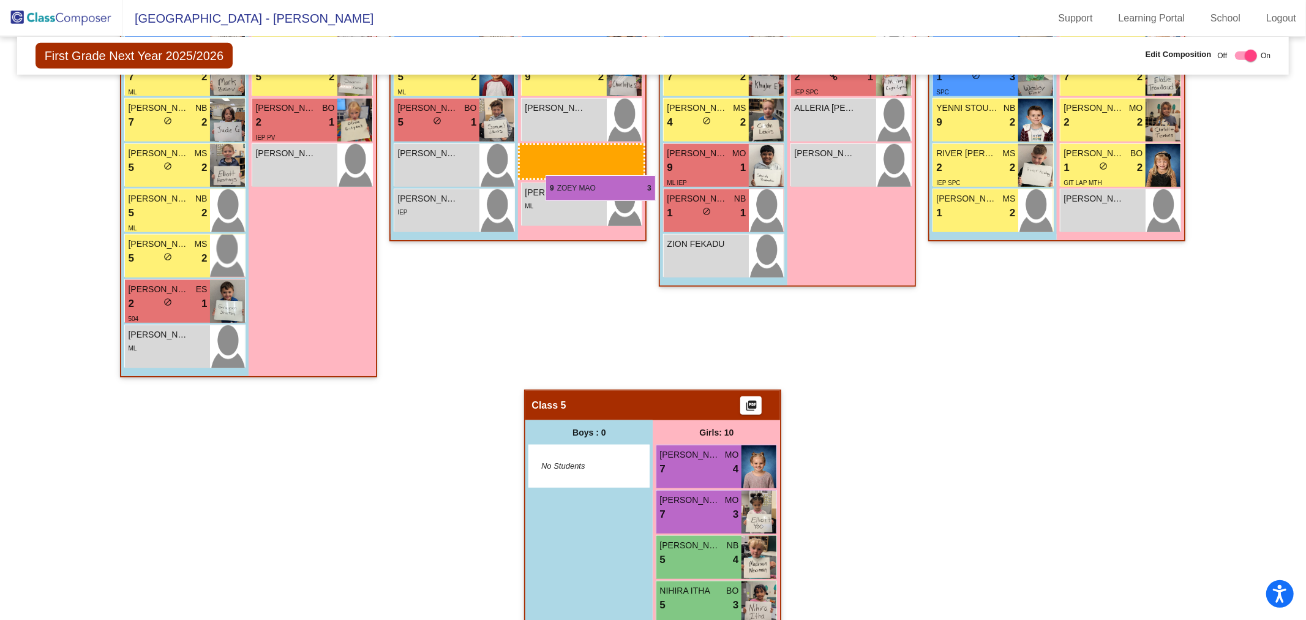
drag, startPoint x: 690, startPoint y: 469, endPoint x: 546, endPoint y: 175, distance: 327.5
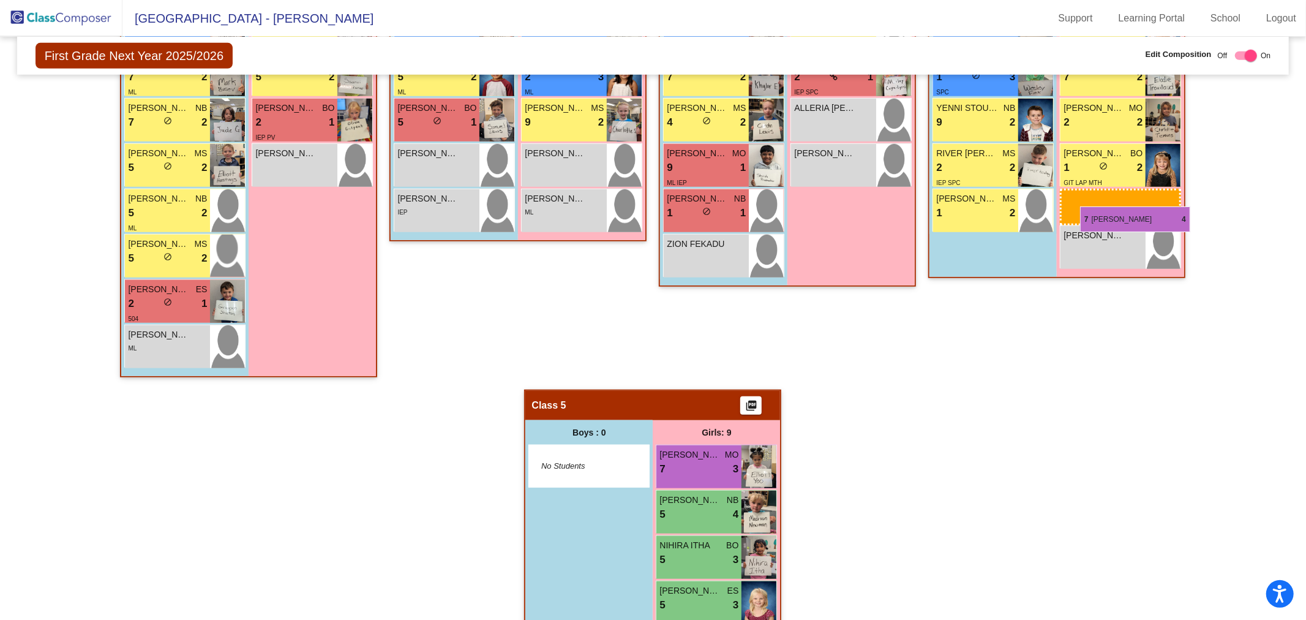
drag, startPoint x: 705, startPoint y: 468, endPoint x: 1080, endPoint y: 206, distance: 457.8
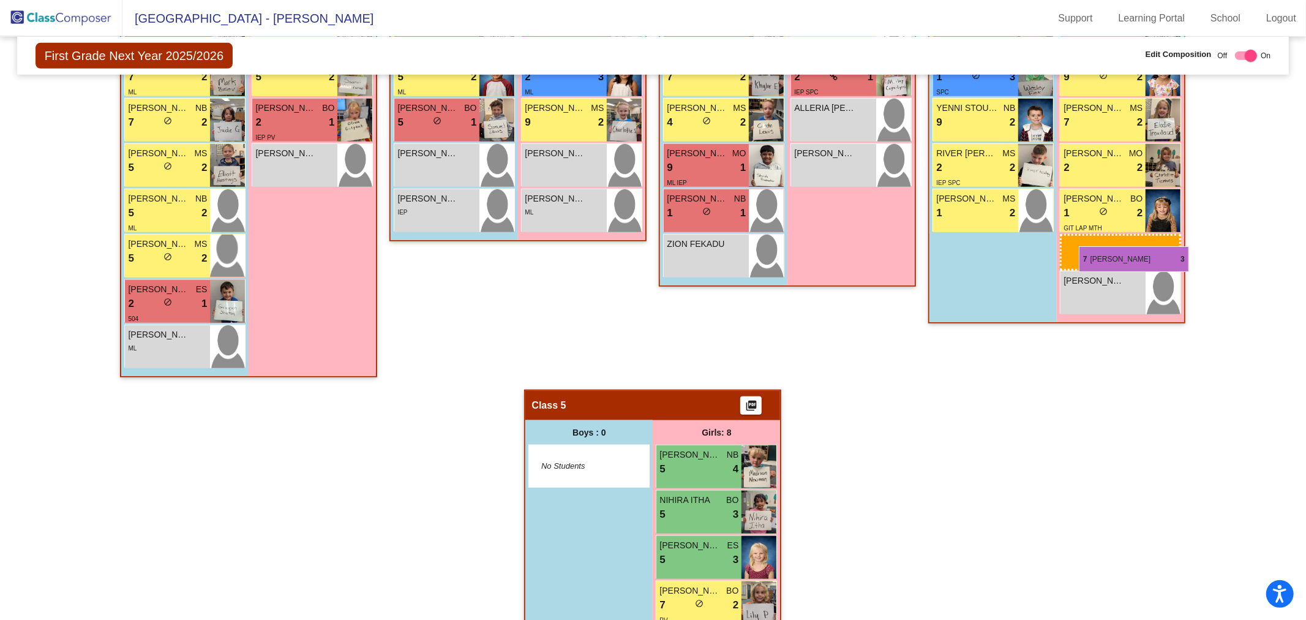
drag, startPoint x: 687, startPoint y: 470, endPoint x: 1079, endPoint y: 246, distance: 451.1
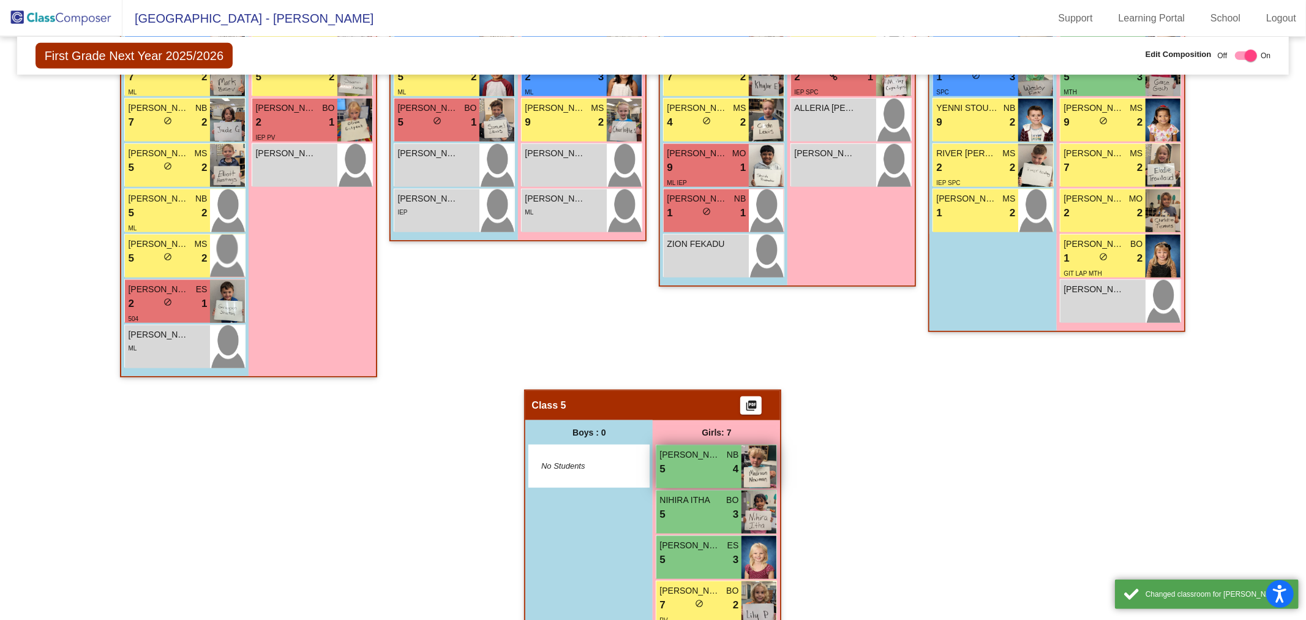
click at [688, 472] on div "5 lock do_not_disturb_alt 4" at bounding box center [698, 469] width 79 height 16
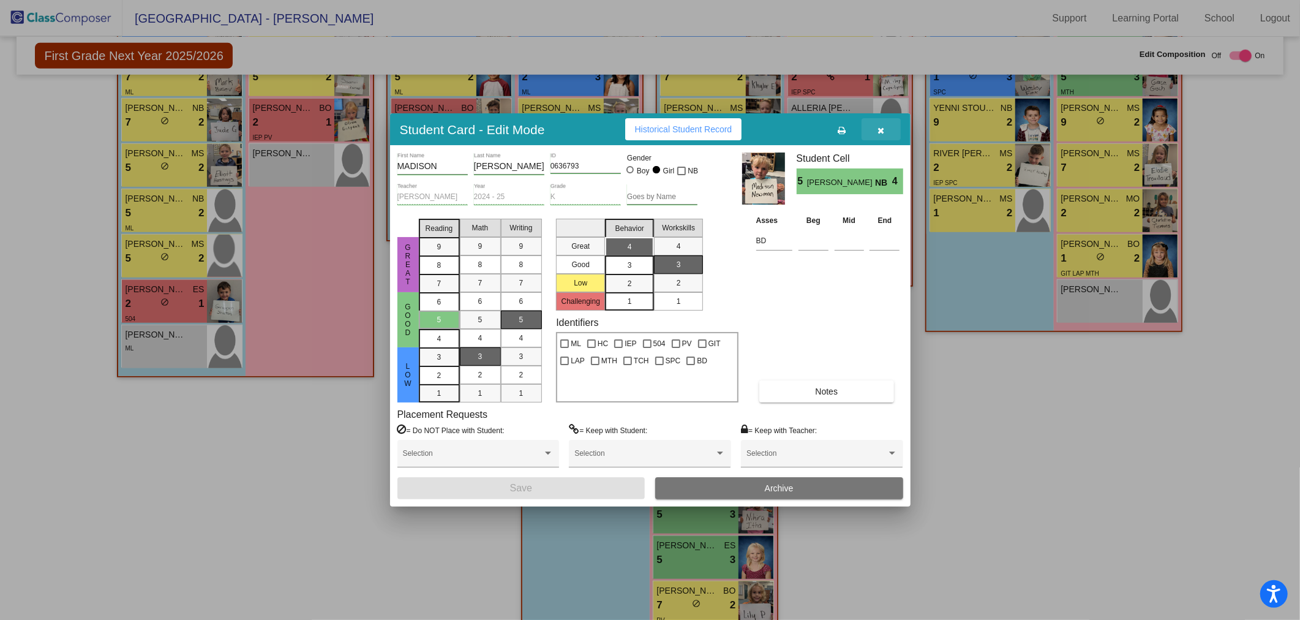
click at [881, 126] on icon "button" at bounding box center [880, 130] width 7 height 9
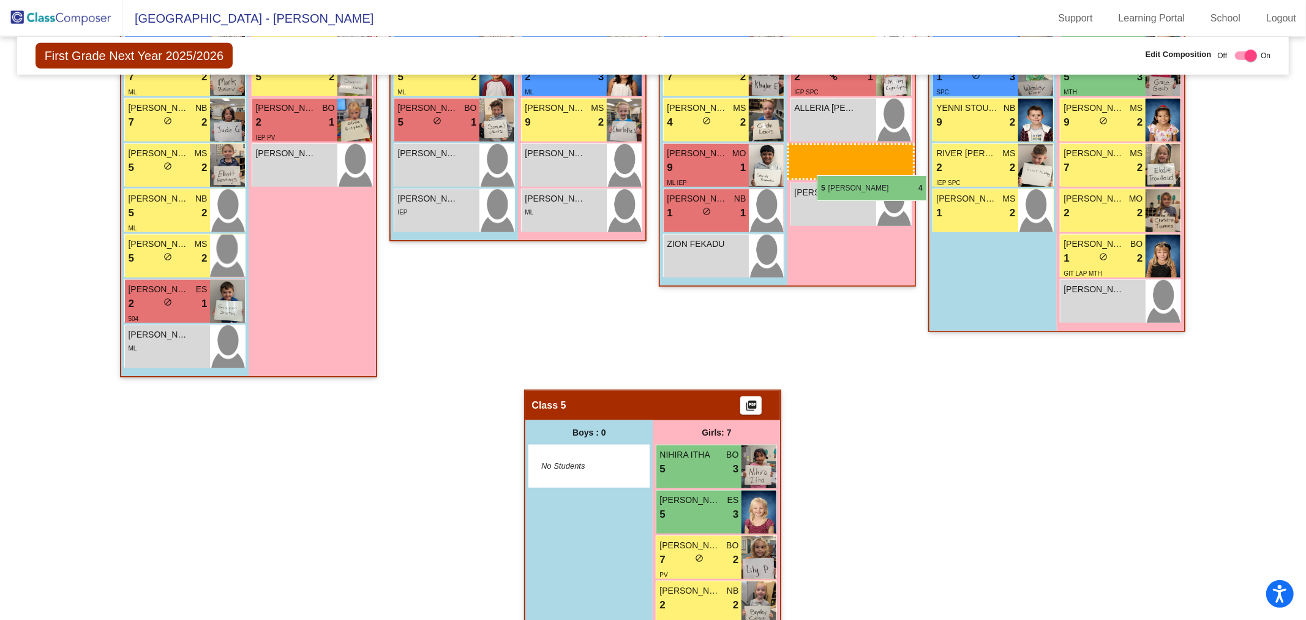
drag, startPoint x: 689, startPoint y: 466, endPoint x: 817, endPoint y: 175, distance: 317.5
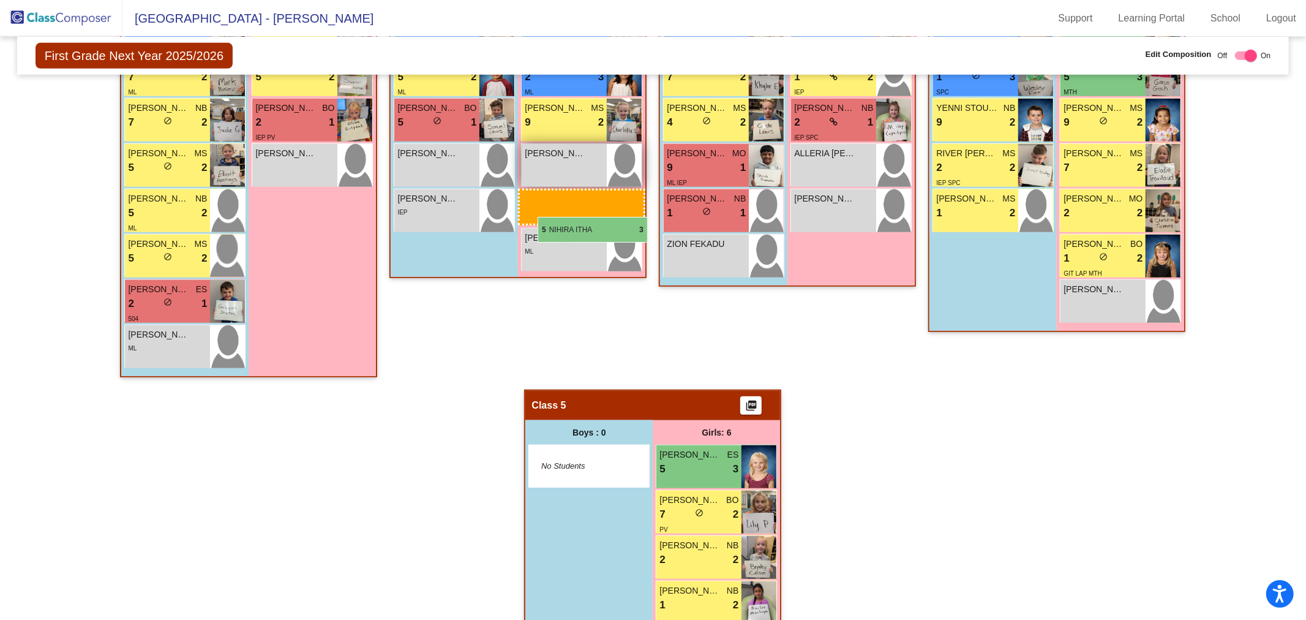
drag, startPoint x: 687, startPoint y: 466, endPoint x: 537, endPoint y: 214, distance: 293.0
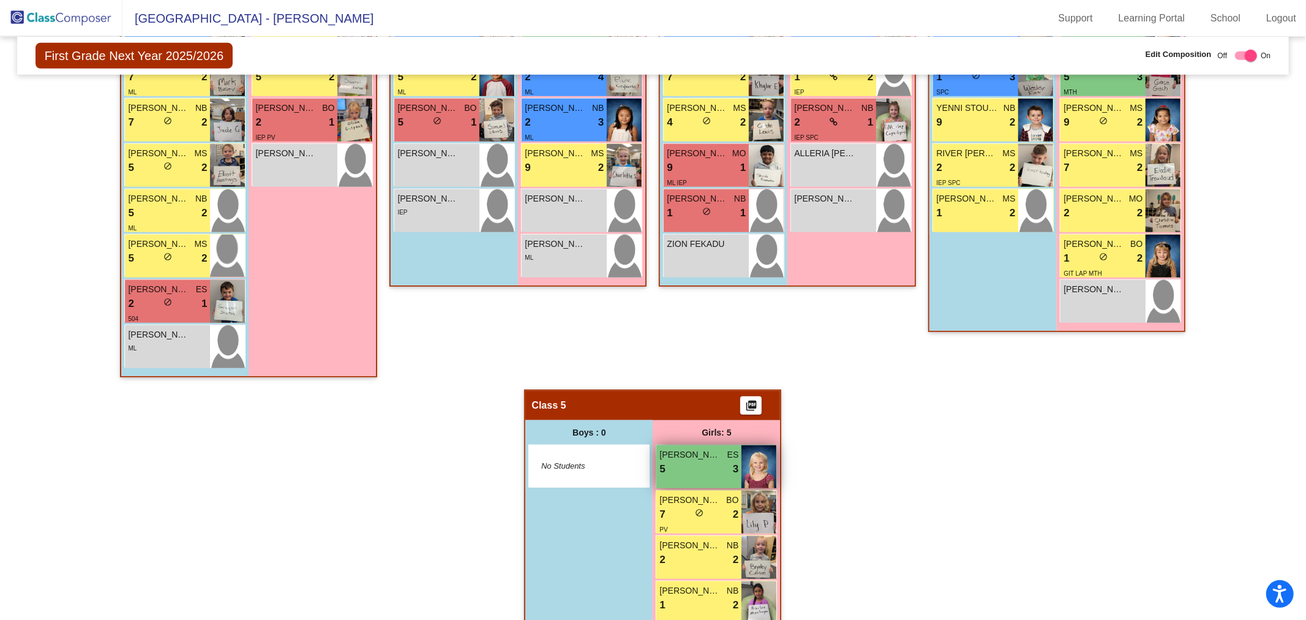
click at [696, 467] on div "5 lock do_not_disturb_alt 3" at bounding box center [698, 469] width 79 height 16
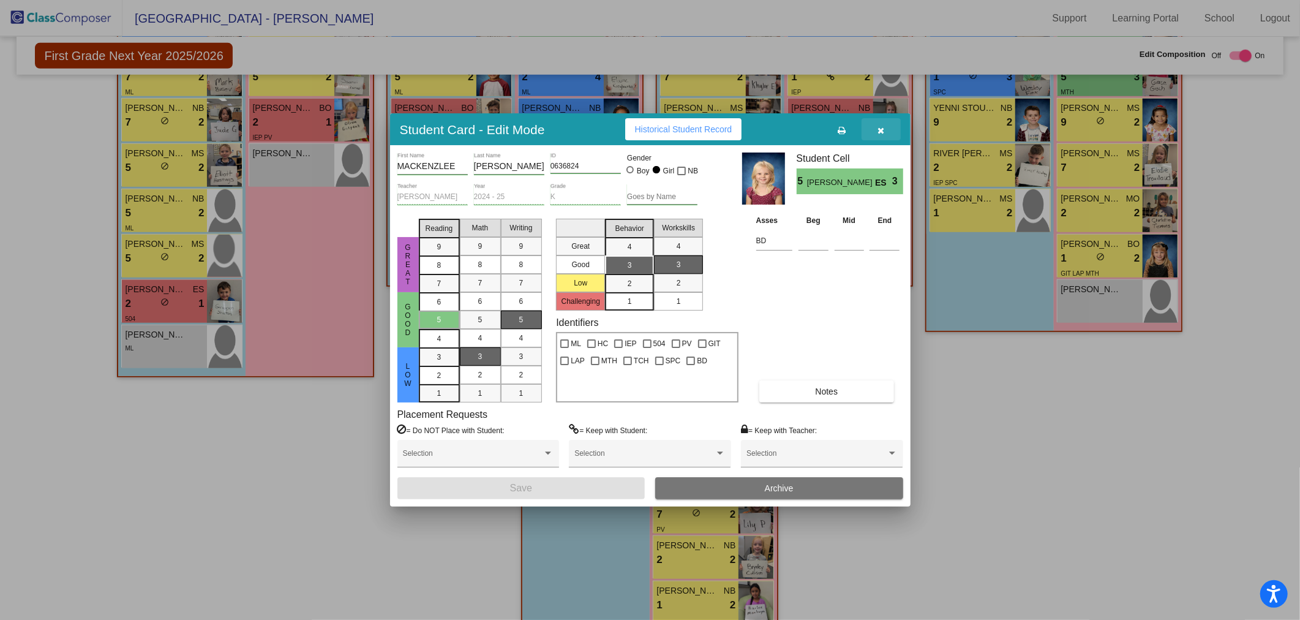
click at [880, 127] on icon "button" at bounding box center [880, 130] width 7 height 9
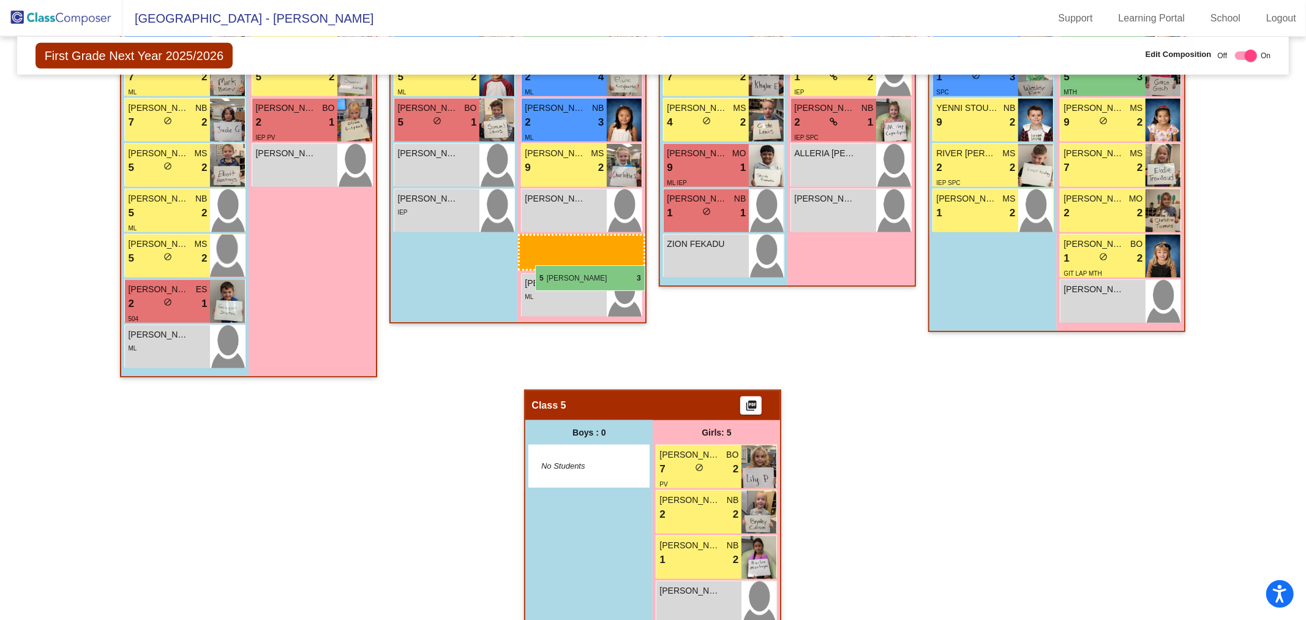
drag, startPoint x: 684, startPoint y: 475, endPoint x: 535, endPoint y: 265, distance: 256.9
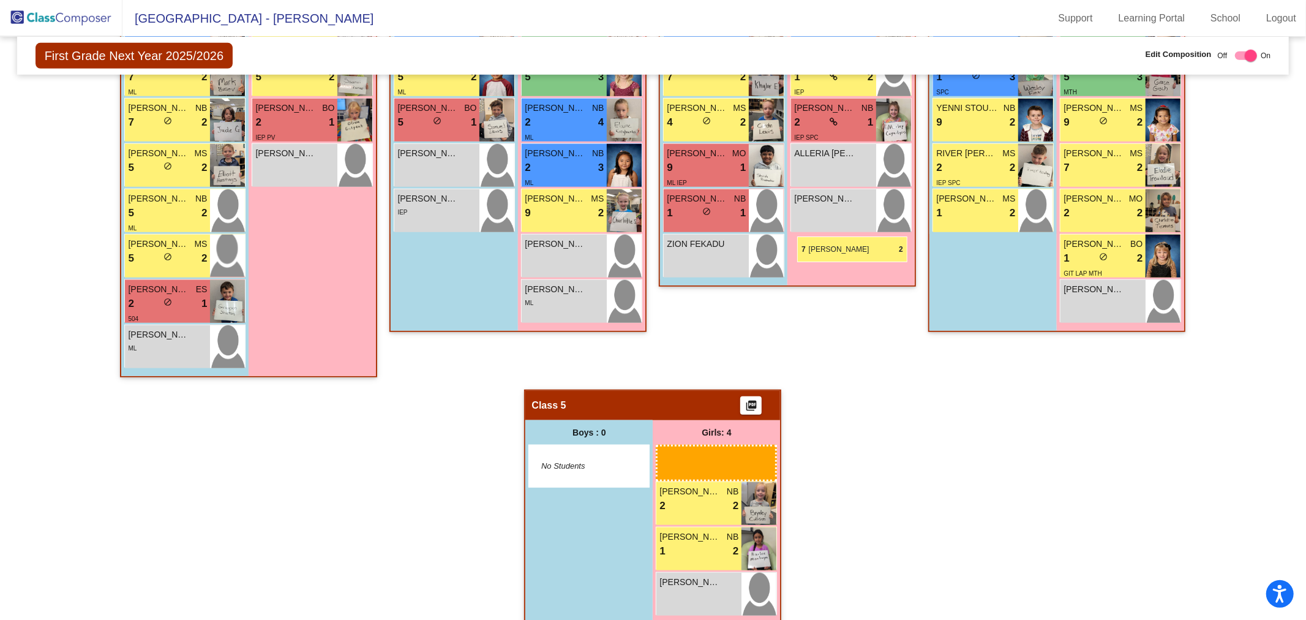
scroll to position [702, 0]
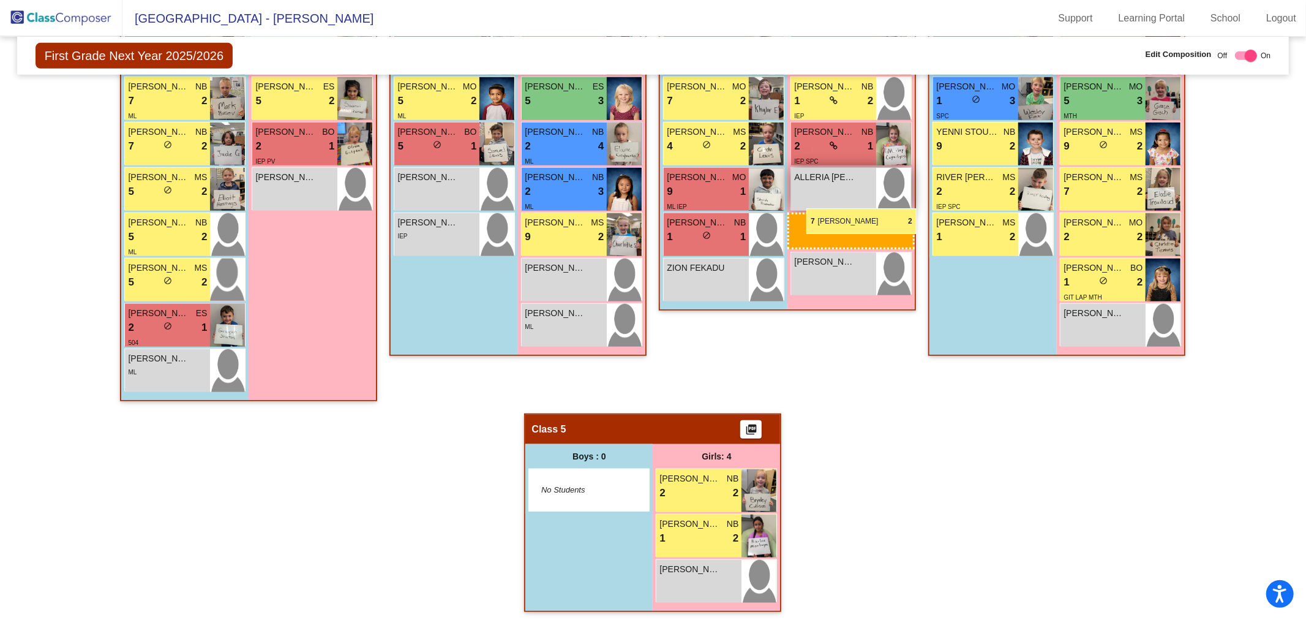
drag, startPoint x: 683, startPoint y: 470, endPoint x: 806, endPoint y: 208, distance: 289.5
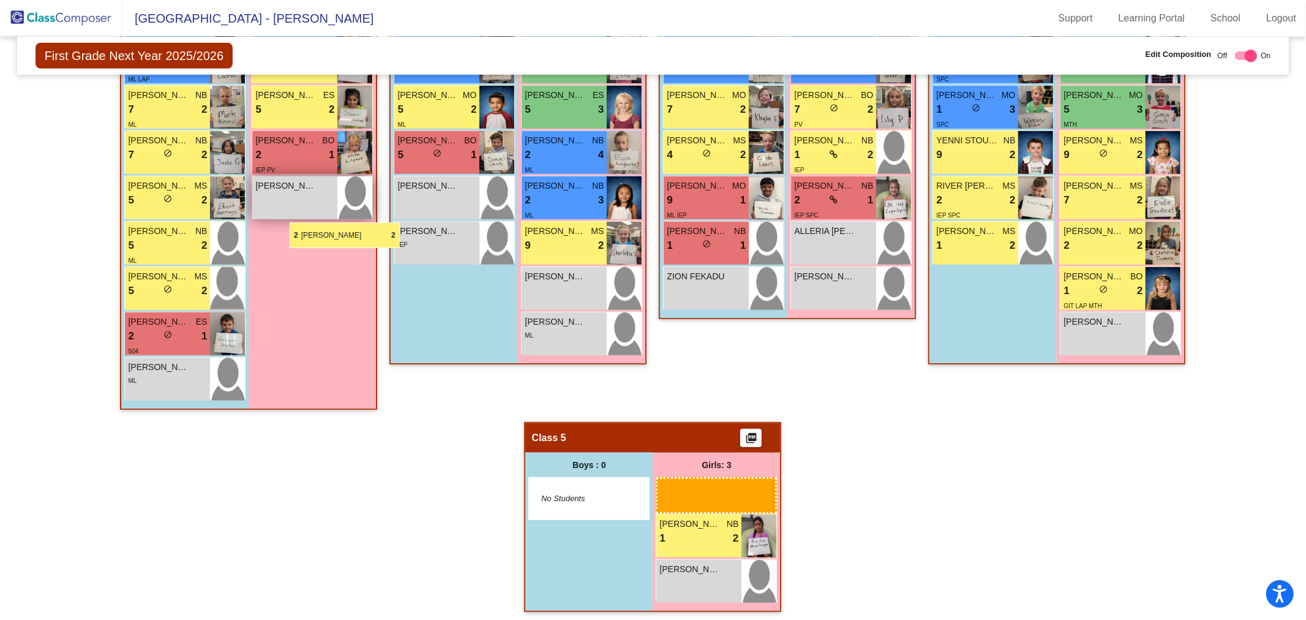
scroll to position [688, 0]
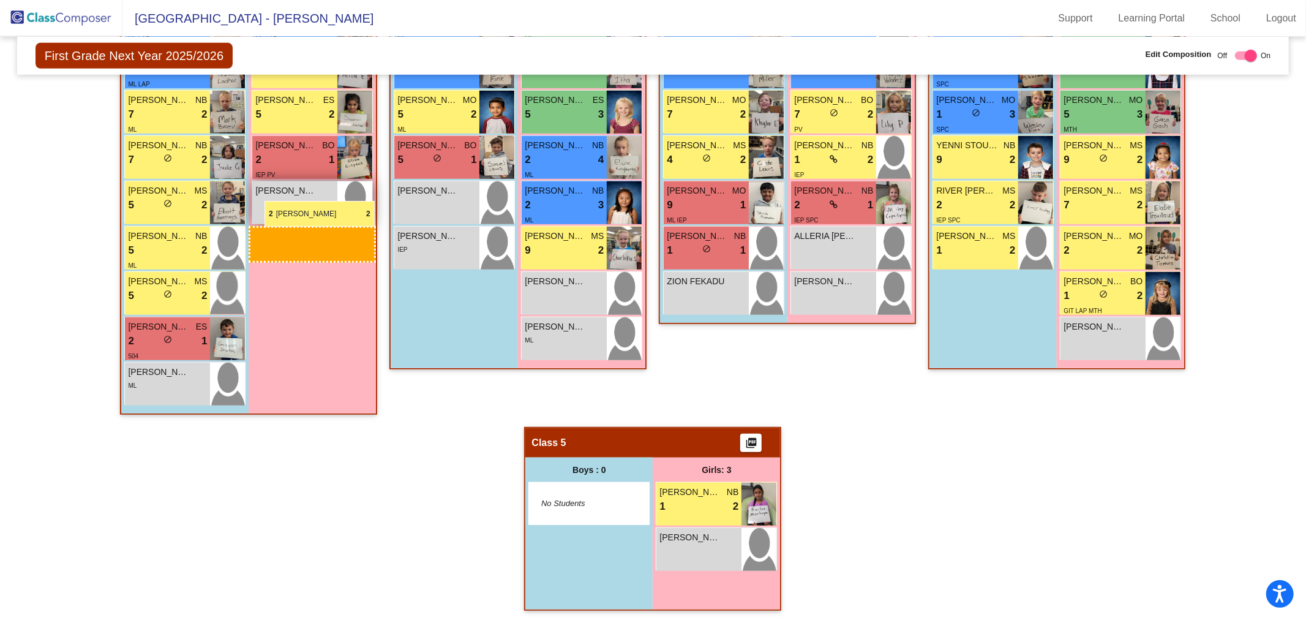
drag, startPoint x: 689, startPoint y: 490, endPoint x: 264, endPoint y: 201, distance: 514.8
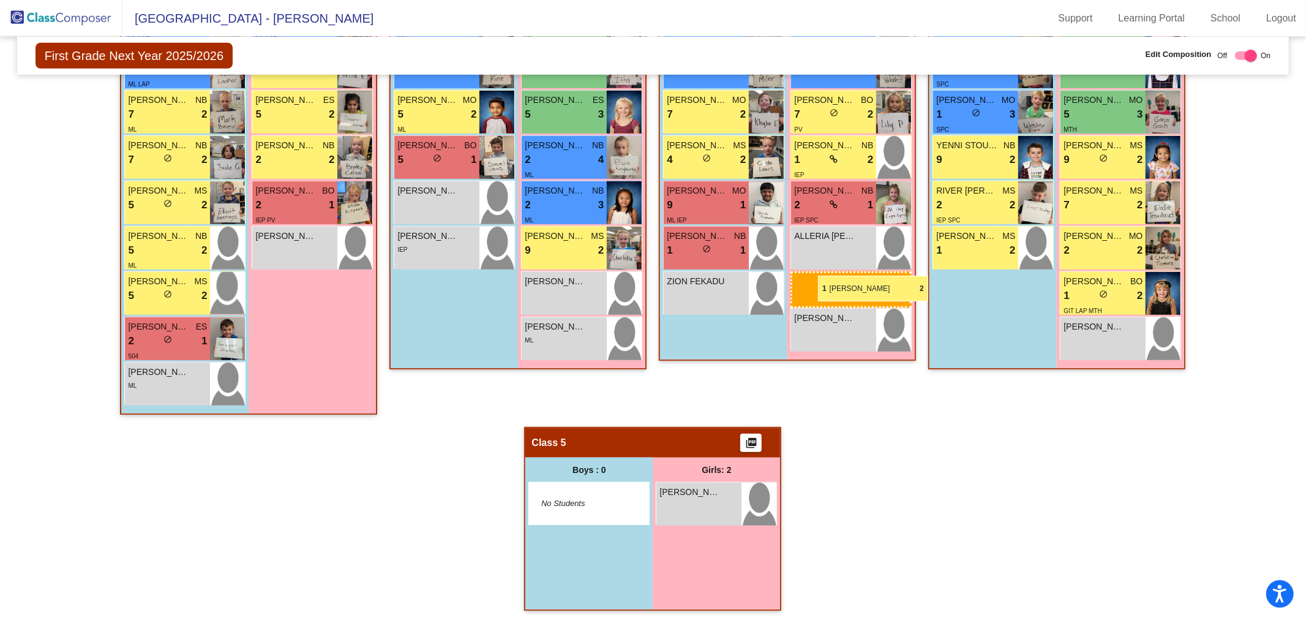
drag, startPoint x: 699, startPoint y: 511, endPoint x: 818, endPoint y: 276, distance: 263.4
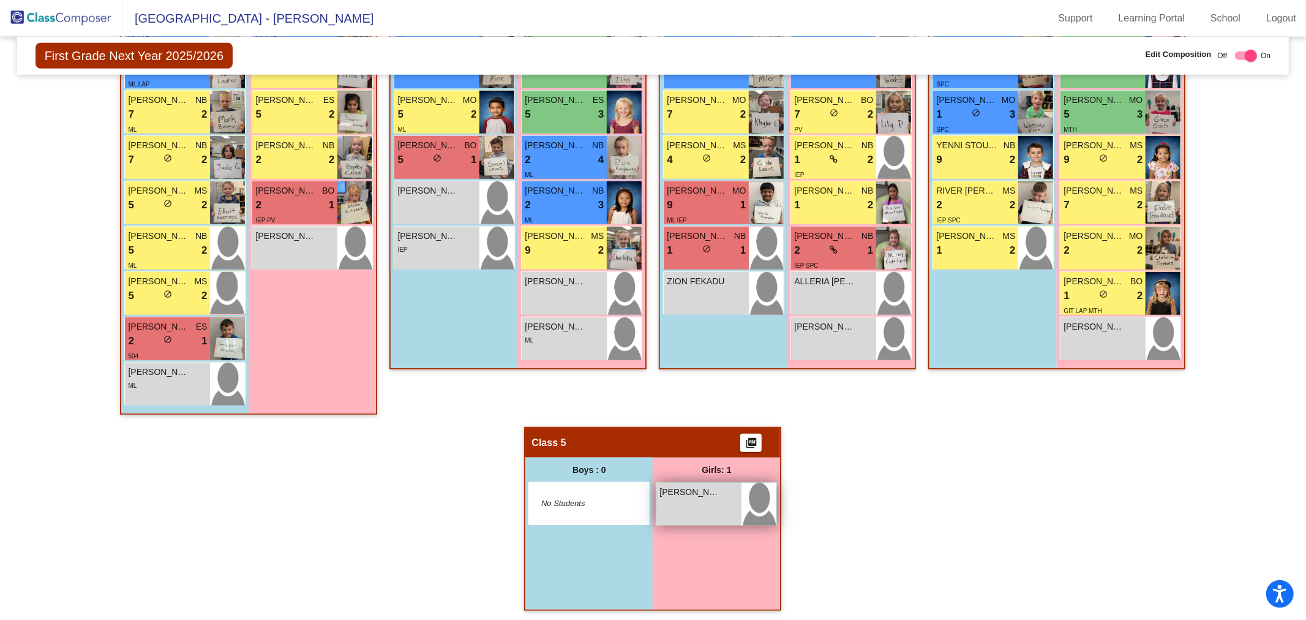
click at [712, 496] on div "[PERSON_NAME] lock do_not_disturb_alt" at bounding box center [698, 504] width 85 height 43
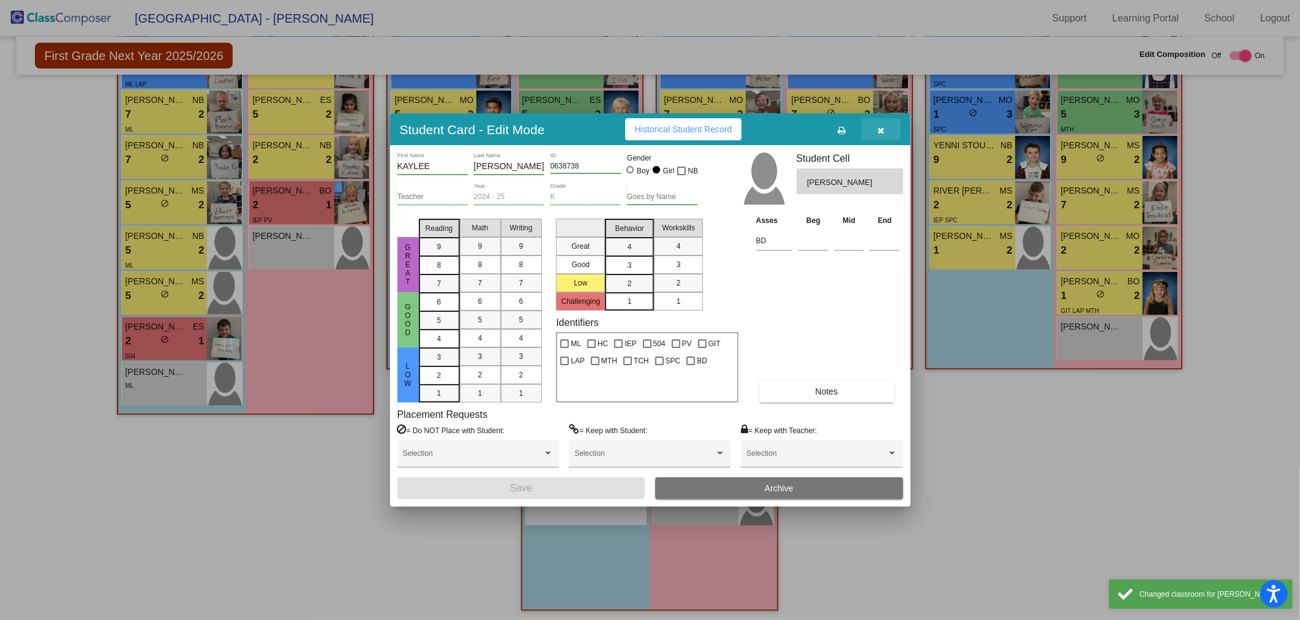
click at [879, 127] on icon "button" at bounding box center [880, 130] width 7 height 9
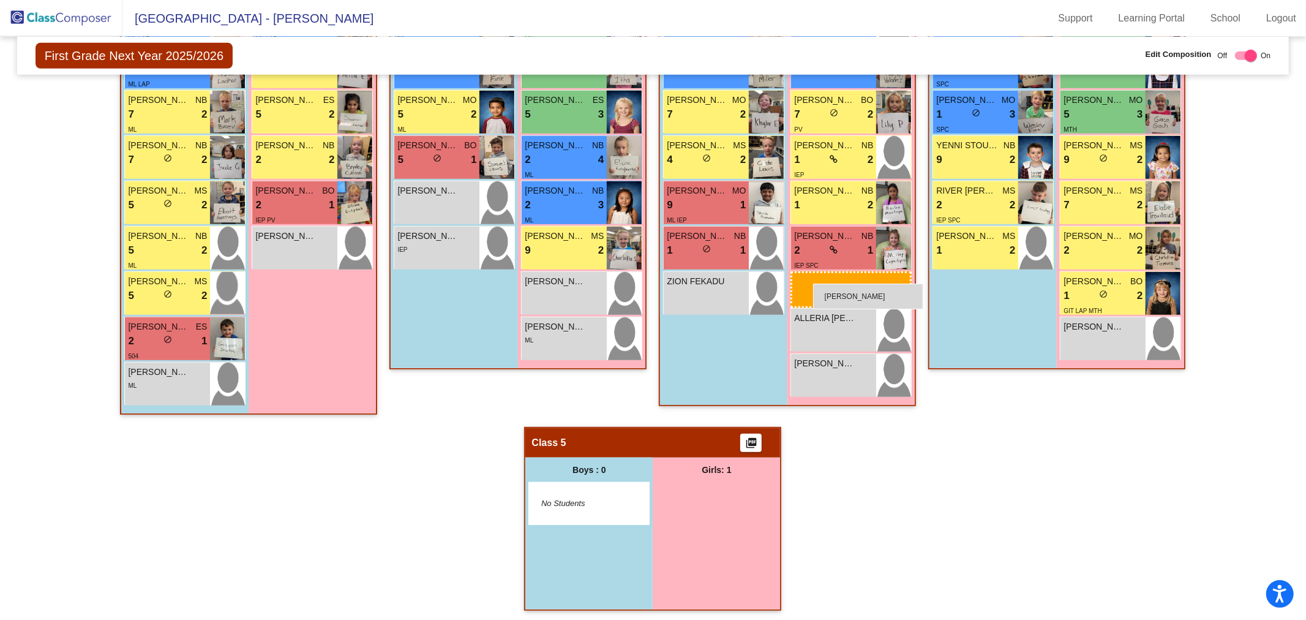
drag, startPoint x: 689, startPoint y: 502, endPoint x: 813, endPoint y: 284, distance: 251.5
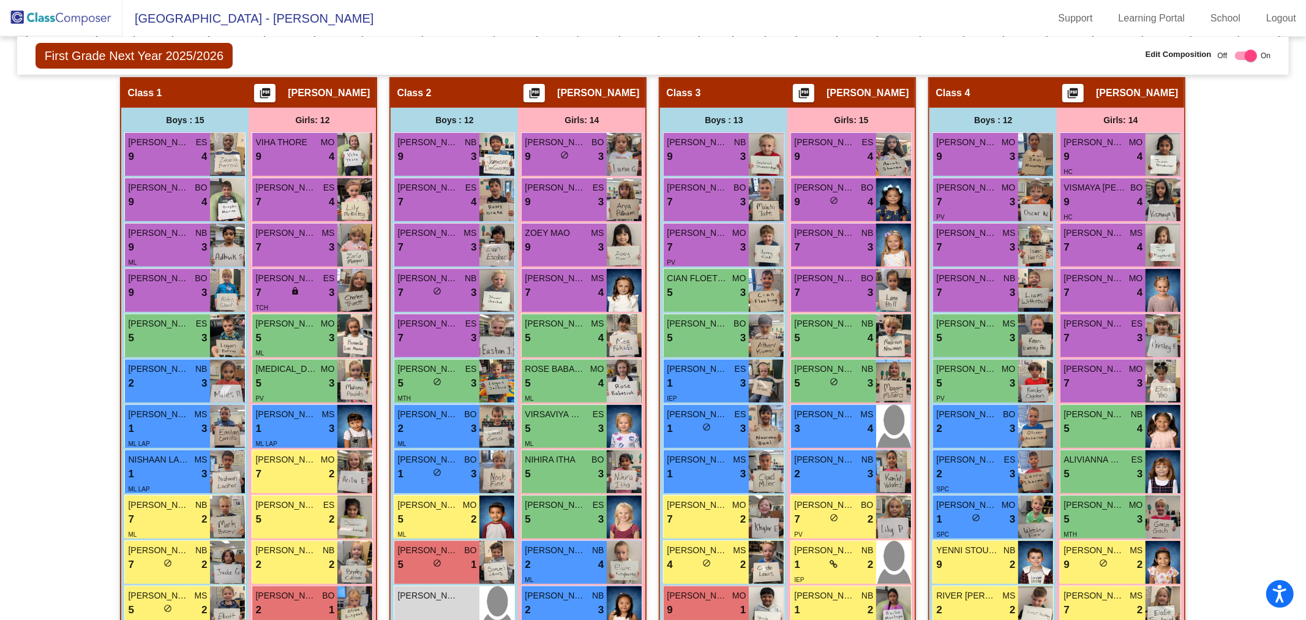
scroll to position [280, 0]
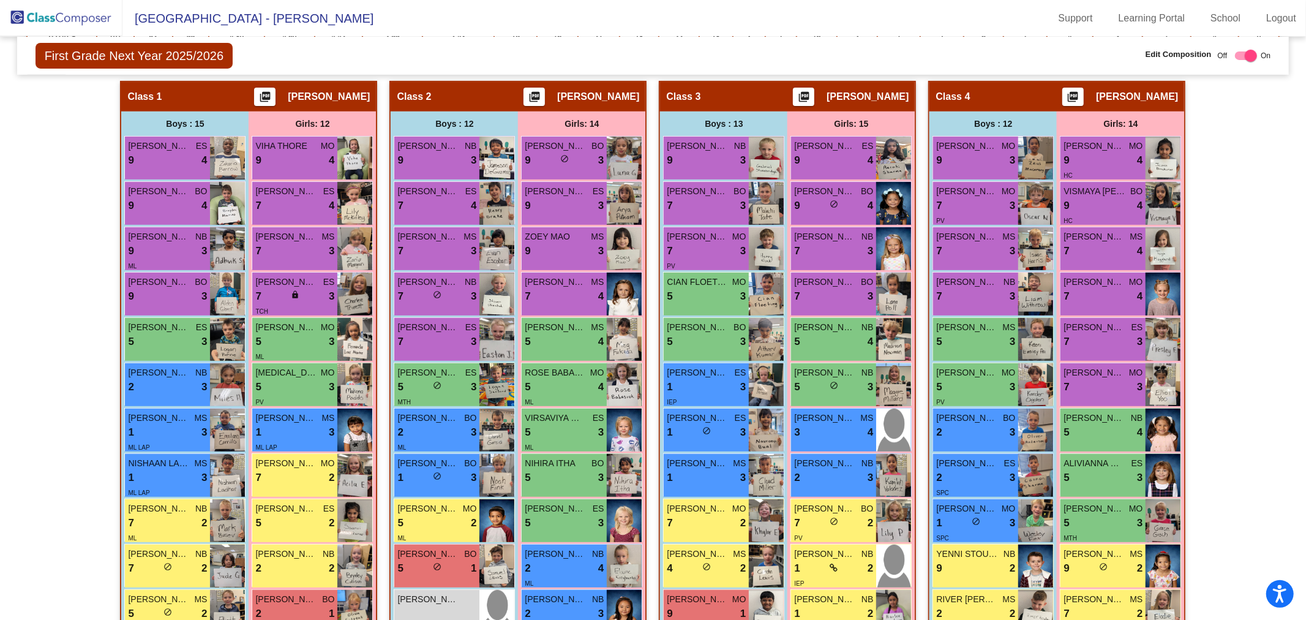
click at [706, 91] on div "Class 3 picture_as_pdf [PERSON_NAME]" at bounding box center [787, 96] width 255 height 29
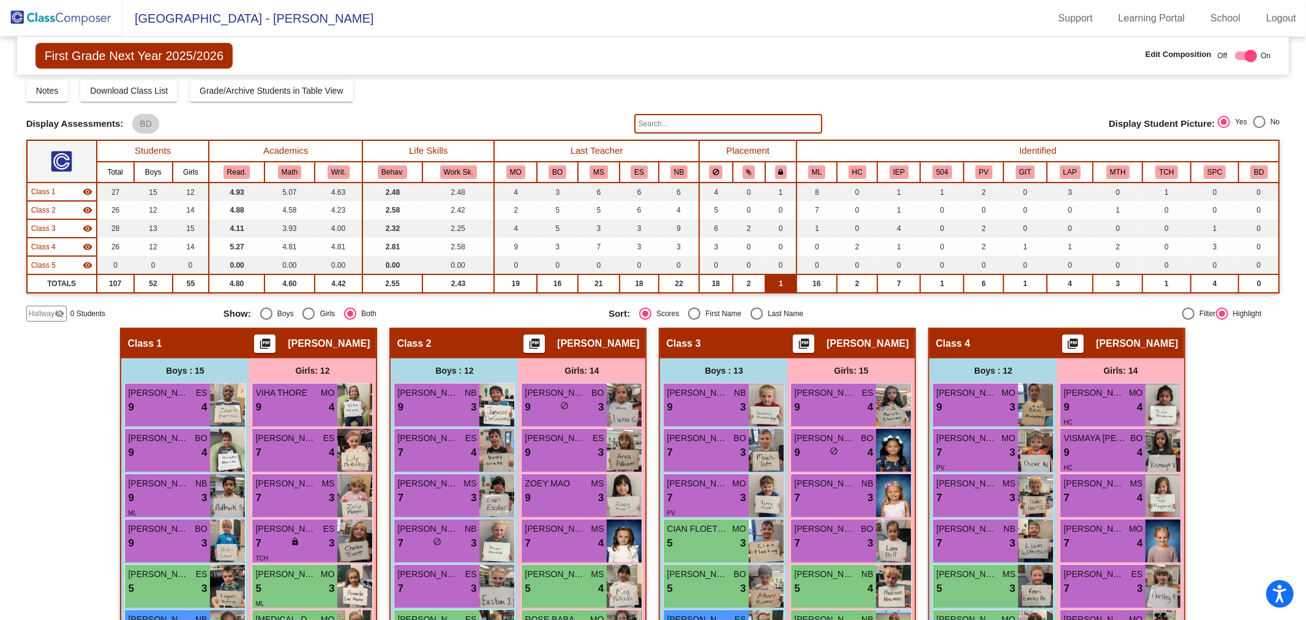
scroll to position [0, 0]
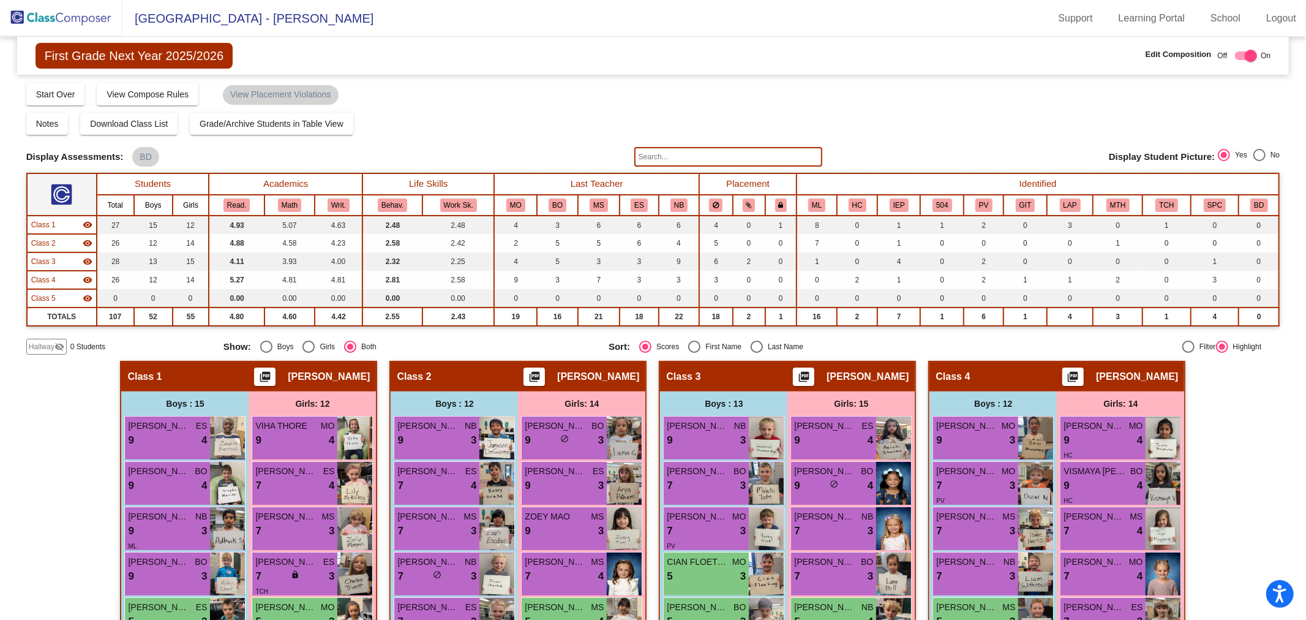
click at [723, 370] on div "Class 3 picture_as_pdf [PERSON_NAME]" at bounding box center [787, 376] width 255 height 29
click at [691, 150] on input "text" at bounding box center [728, 157] width 188 height 20
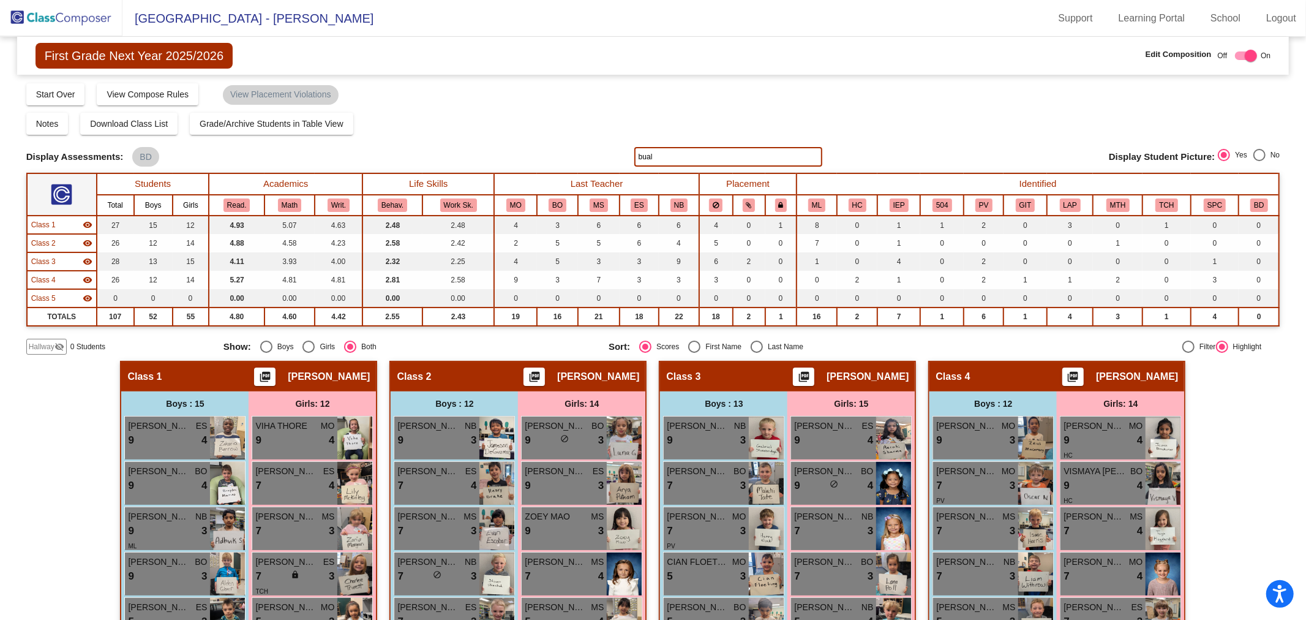
drag, startPoint x: 686, startPoint y: 151, endPoint x: 492, endPoint y: 156, distance: 193.6
click at [492, 156] on div "Display Scores for Years: [DATE] - [DATE] [DATE] - [DATE] Display Assessments: …" at bounding box center [653, 157] width 1254 height 20
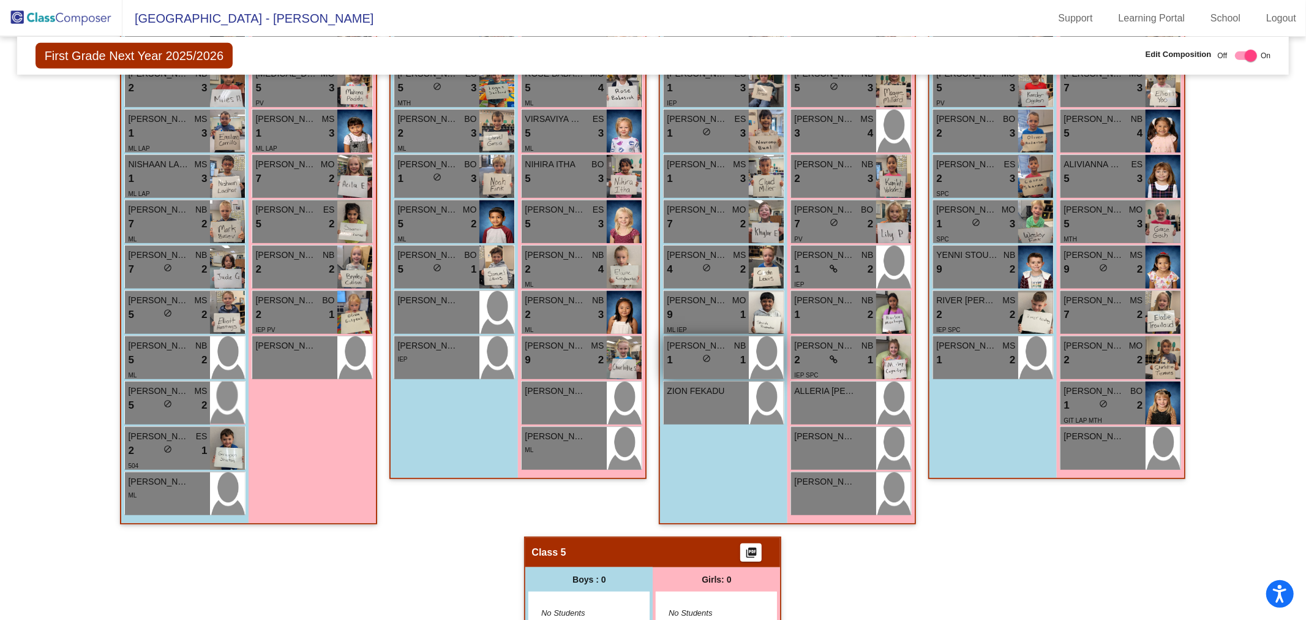
scroll to position [612, 0]
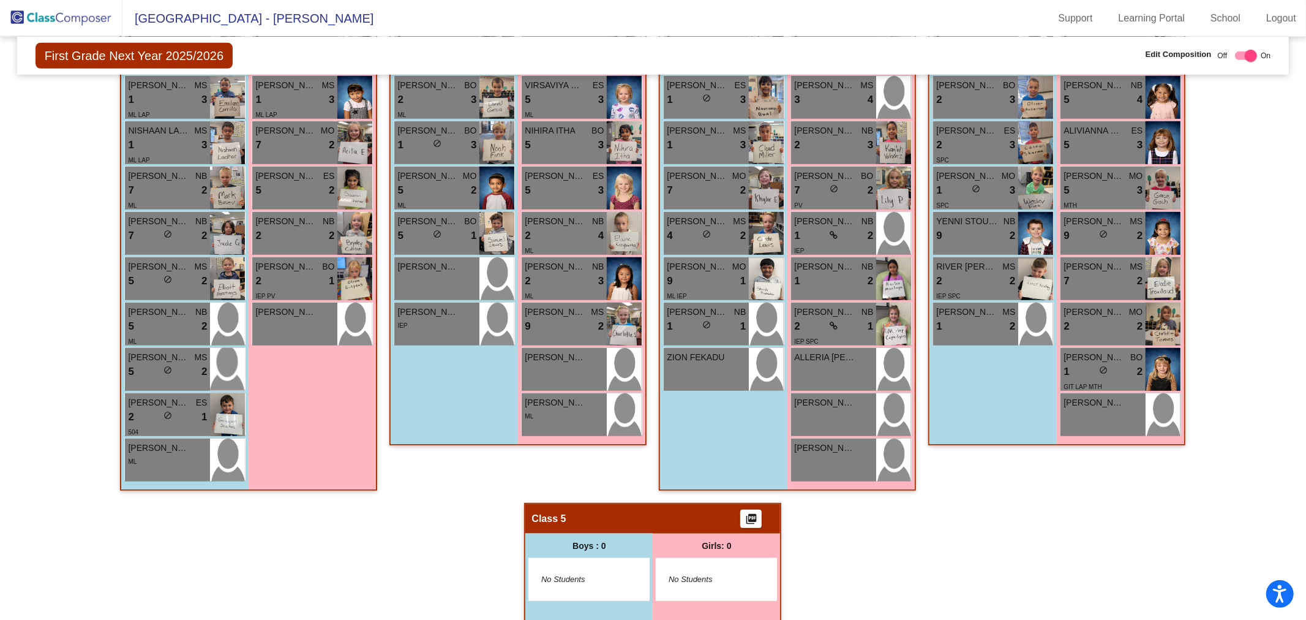
click at [937, 550] on div "Hallway - Hallway Class picture_as_pdf Add Student First Name Last Name Student…" at bounding box center [653, 223] width 1254 height 950
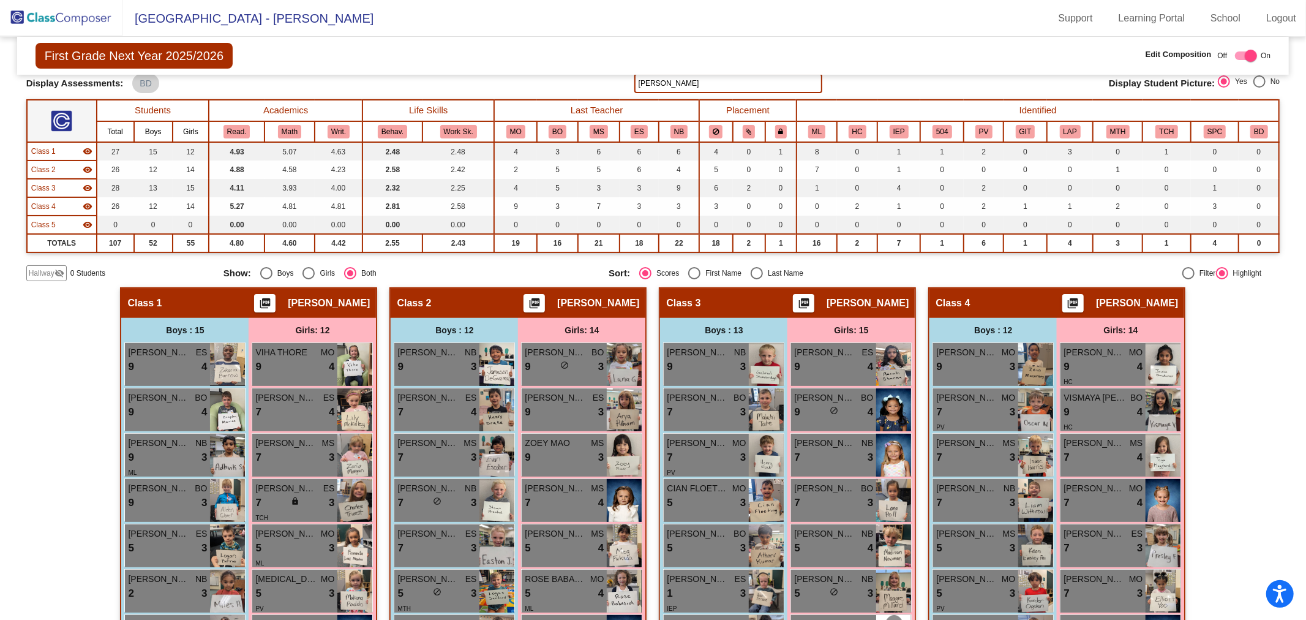
scroll to position [0, 0]
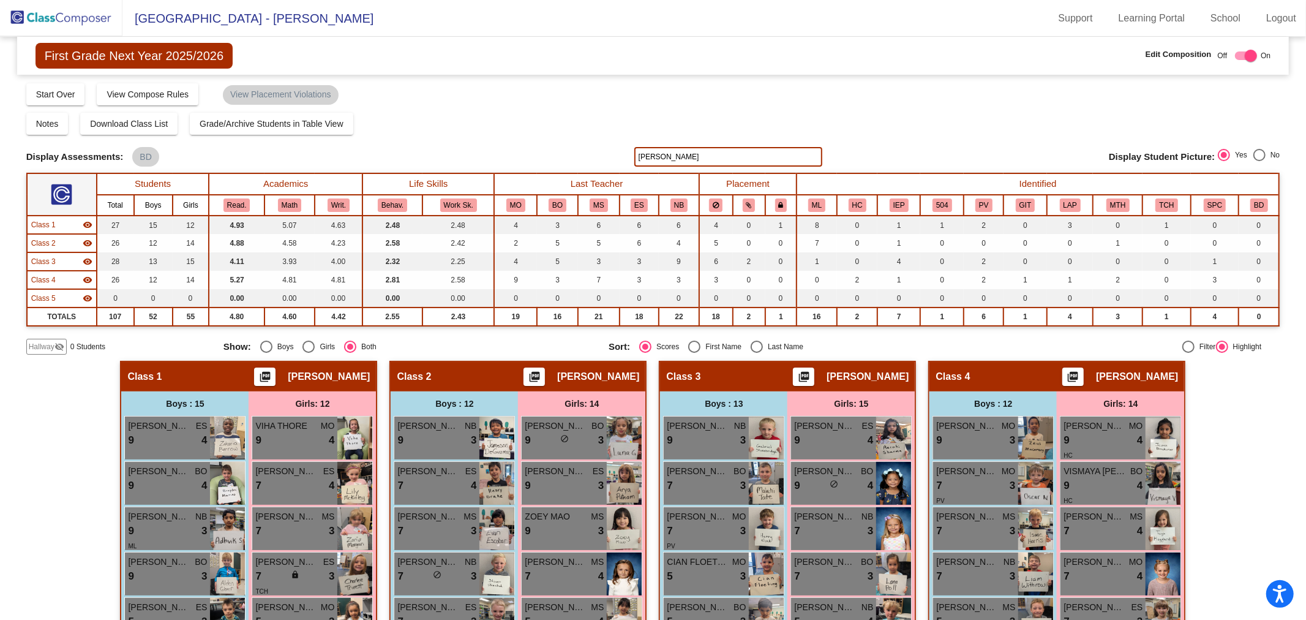
drag, startPoint x: 689, startPoint y: 160, endPoint x: 404, endPoint y: 153, distance: 285.4
click at [405, 153] on div "Display Scores for Years: [DATE] - [DATE] [DATE] - [DATE] Display Assessments: …" at bounding box center [653, 157] width 1254 height 20
drag, startPoint x: 696, startPoint y: 159, endPoint x: 481, endPoint y: 154, distance: 215.0
click at [481, 154] on div "Display Scores for Years: [DATE] - [DATE] [DATE] - [DATE] Display Assessments: …" at bounding box center [653, 157] width 1254 height 20
drag, startPoint x: 703, startPoint y: 147, endPoint x: 576, endPoint y: 157, distance: 127.2
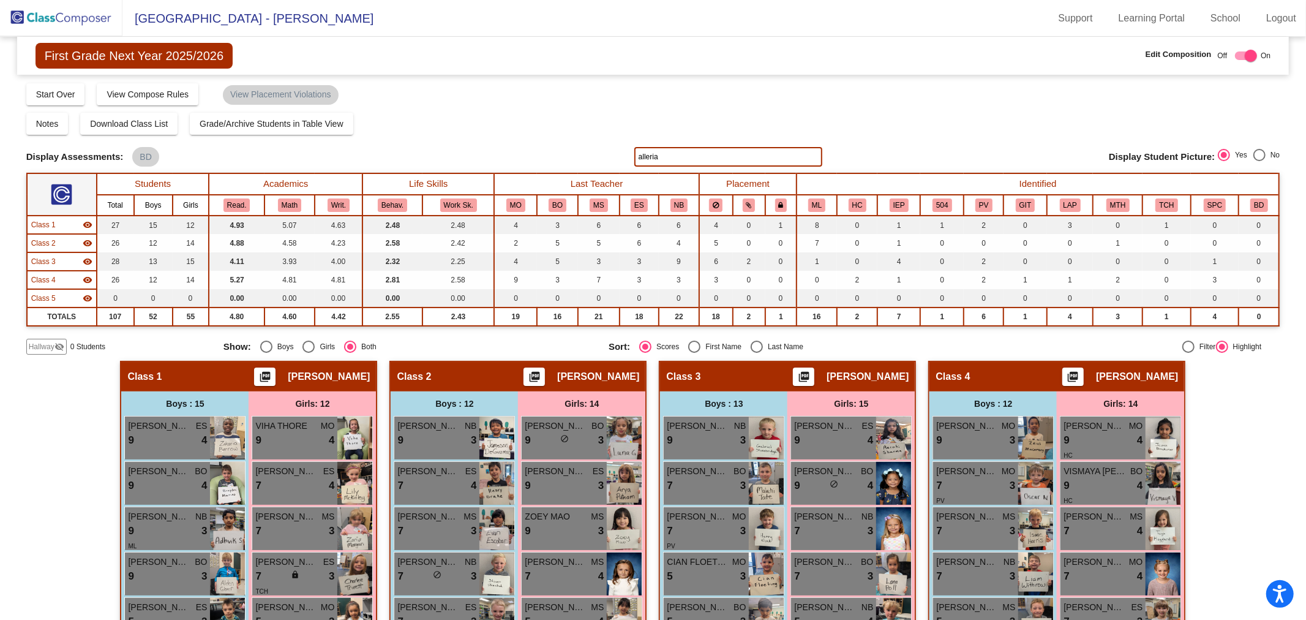
click at [577, 157] on div "Display Scores for Years: [DATE] - [DATE] [DATE] - [DATE] Display Assessments: …" at bounding box center [653, 157] width 1254 height 20
drag, startPoint x: 677, startPoint y: 154, endPoint x: 453, endPoint y: 131, distance: 224.7
click at [456, 133] on div "Display Scores for Years: [DATE] - [DATE] [DATE] - [DATE] Grade/Archive Student…" at bounding box center [653, 218] width 1254 height 272
drag, startPoint x: 656, startPoint y: 151, endPoint x: 301, endPoint y: 104, distance: 358.3
click at [301, 104] on div "Display Scores for Years: [DATE] - [DATE] [DATE] - [DATE] Grade/Archive Student…" at bounding box center [653, 218] width 1254 height 272
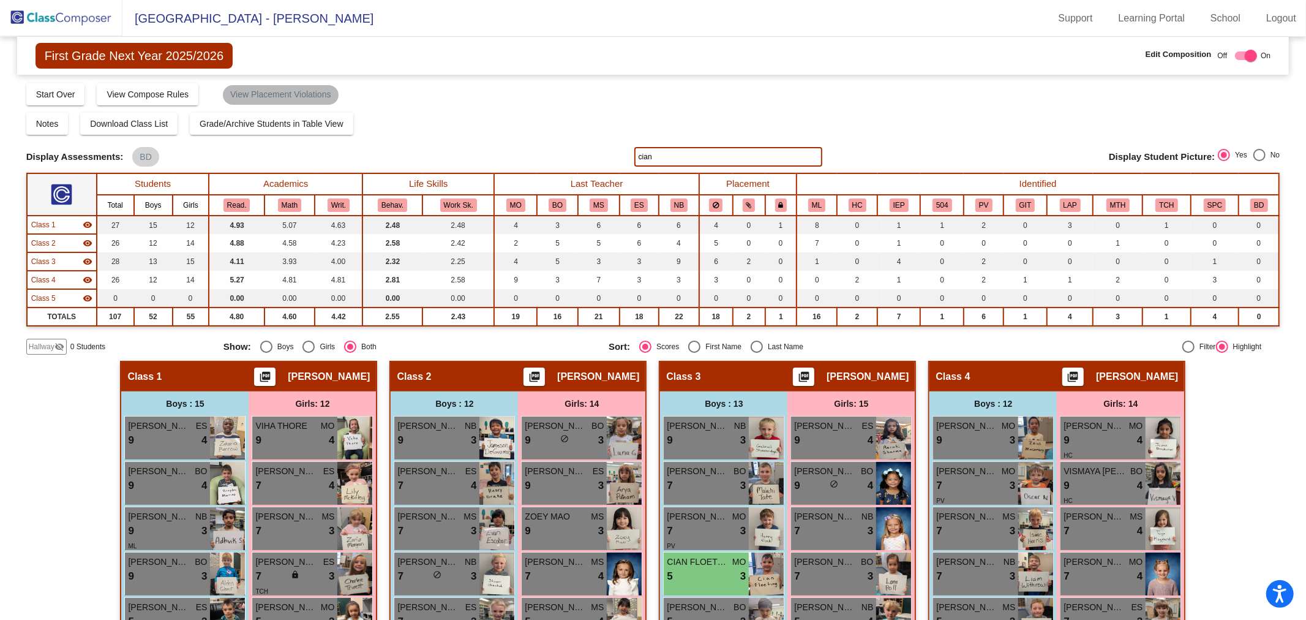
type input "a"
drag, startPoint x: 623, startPoint y: 154, endPoint x: 451, endPoint y: 151, distance: 171.5
click at [451, 151] on div "Display Scores for Years: [DATE] - [DATE] [DATE] - [DATE] Display Assessments: …" at bounding box center [653, 157] width 1254 height 20
drag, startPoint x: 605, startPoint y: 156, endPoint x: 447, endPoint y: 153, distance: 158.0
click at [447, 153] on div "Display Scores for Years: [DATE] - [DATE] [DATE] - [DATE] Display Assessments: …" at bounding box center [653, 157] width 1254 height 20
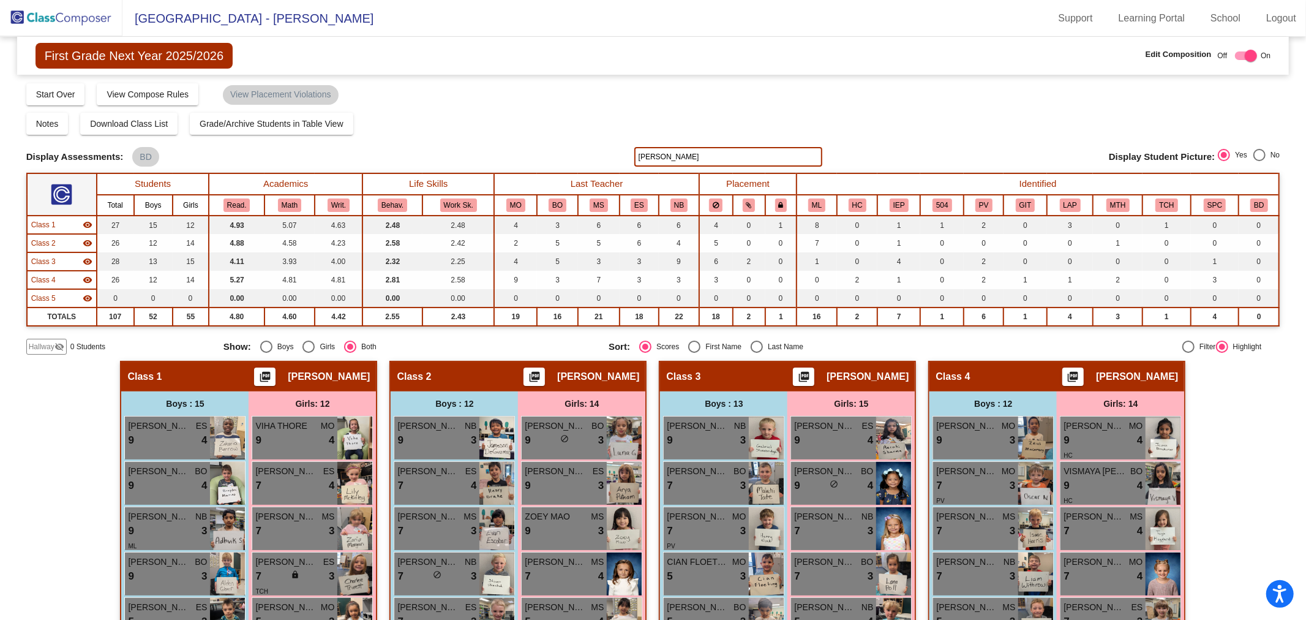
drag, startPoint x: 694, startPoint y: 157, endPoint x: 577, endPoint y: 162, distance: 116.4
click at [577, 162] on div "Display Scores for Years: [DATE] - [DATE] [DATE] - [DATE] Display Assessments: …" at bounding box center [653, 157] width 1254 height 20
drag, startPoint x: 724, startPoint y: 154, endPoint x: 382, endPoint y: 125, distance: 342.9
click at [382, 125] on div "Display Scores for Years: [DATE] - [DATE] [DATE] - [DATE] Grade/Archive Student…" at bounding box center [653, 218] width 1254 height 272
drag, startPoint x: 685, startPoint y: 152, endPoint x: 541, endPoint y: 140, distance: 143.8
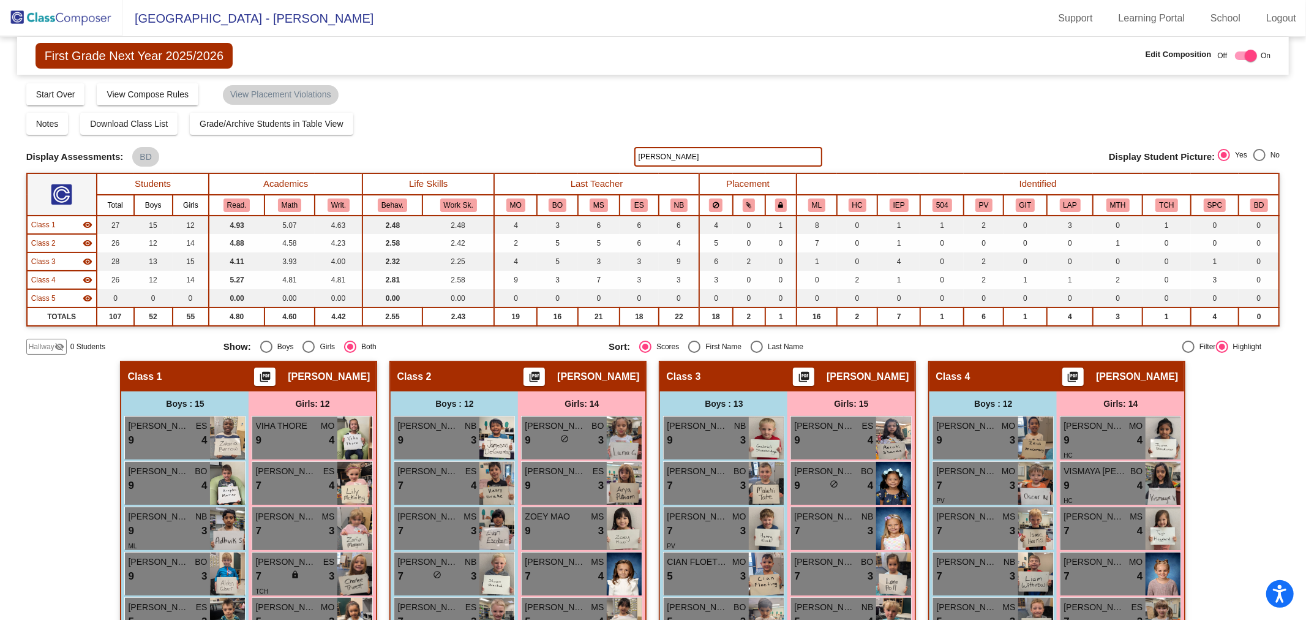
click at [541, 140] on div "Display Scores for Years: [DATE] - [DATE] [DATE] - [DATE] Grade/Archive Student…" at bounding box center [653, 218] width 1254 height 272
drag, startPoint x: 666, startPoint y: 155, endPoint x: 601, endPoint y: 154, distance: 64.9
click at [601, 154] on div "Display Scores for Years: [DATE] - [DATE] [DATE] - [DATE] Display Assessments: …" at bounding box center [653, 157] width 1254 height 20
drag, startPoint x: 680, startPoint y: 154, endPoint x: 524, endPoint y: 149, distance: 155.6
click at [524, 149] on div "Display Scores for Years: [DATE] - [DATE] [DATE] - [DATE] Display Assessments: …" at bounding box center [653, 157] width 1254 height 20
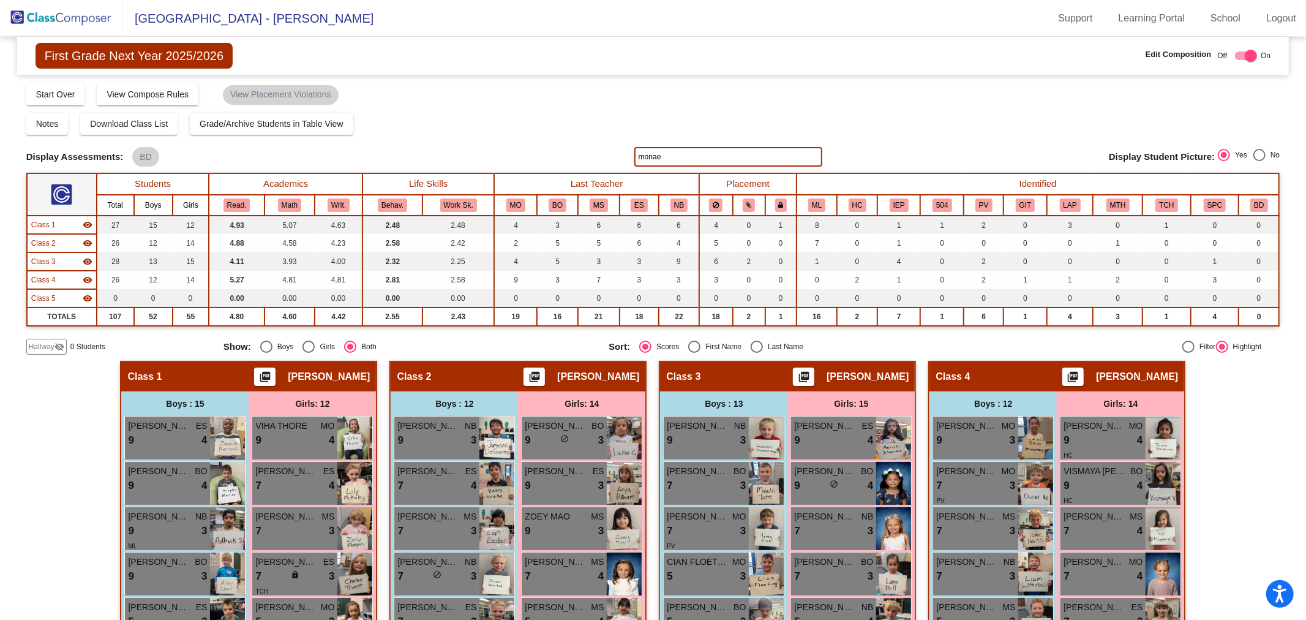
drag, startPoint x: 695, startPoint y: 159, endPoint x: 494, endPoint y: 129, distance: 203.2
click at [494, 129] on div "Display Scores for Years: [DATE] - [DATE] [DATE] - [DATE] Grade/Archive Student…" at bounding box center [653, 218] width 1254 height 272
drag, startPoint x: 665, startPoint y: 156, endPoint x: 558, endPoint y: 165, distance: 107.0
click at [558, 165] on div "Display Scores for Years: [DATE] - [DATE] [DATE] - [DATE] Display Assessments: …" at bounding box center [653, 157] width 1254 height 20
drag, startPoint x: 667, startPoint y: 154, endPoint x: 573, endPoint y: 154, distance: 94.3
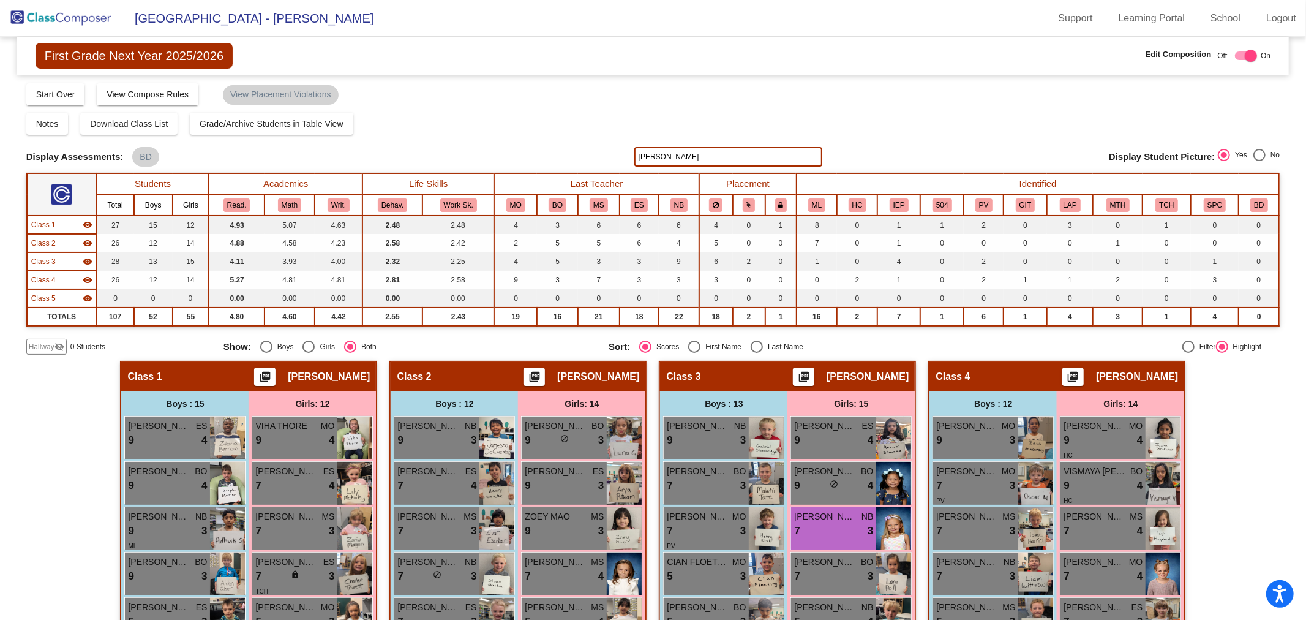
click at [576, 155] on div "Display Scores for Years: [DATE] - [DATE] [DATE] - [DATE] Display Assessments: …" at bounding box center [653, 157] width 1254 height 20
drag, startPoint x: 665, startPoint y: 152, endPoint x: 508, endPoint y: 135, distance: 157.7
click at [508, 135] on div "Display Scores for Years: [DATE] - [DATE] [DATE] - [DATE] Grade/Archive Student…" at bounding box center [653, 218] width 1254 height 272
drag, startPoint x: 683, startPoint y: 150, endPoint x: 479, endPoint y: 127, distance: 205.8
click at [479, 127] on div "Display Scores for Years: [DATE] - [DATE] [DATE] - [DATE] Grade/Archive Student…" at bounding box center [653, 218] width 1254 height 272
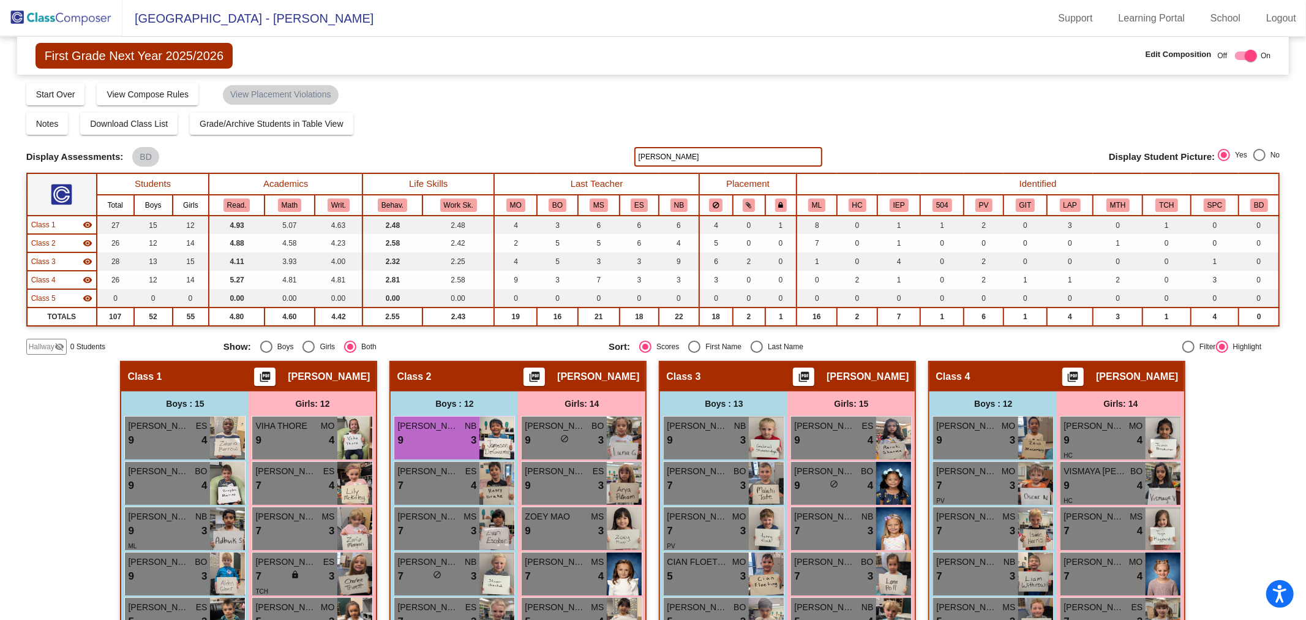
drag, startPoint x: 700, startPoint y: 157, endPoint x: 505, endPoint y: 150, distance: 194.8
click at [505, 150] on div "Display Scores for Years: [DATE] - [DATE] [DATE] - [DATE] Display Assessments: …" at bounding box center [653, 157] width 1254 height 20
drag, startPoint x: 713, startPoint y: 151, endPoint x: 513, endPoint y: 140, distance: 200.0
click at [513, 140] on div "Display Scores for Years: [DATE] - [DATE] [DATE] - [DATE] Grade/Archive Student…" at bounding box center [653, 218] width 1254 height 272
click at [670, 154] on input "[PERSON_NAME]" at bounding box center [728, 157] width 188 height 20
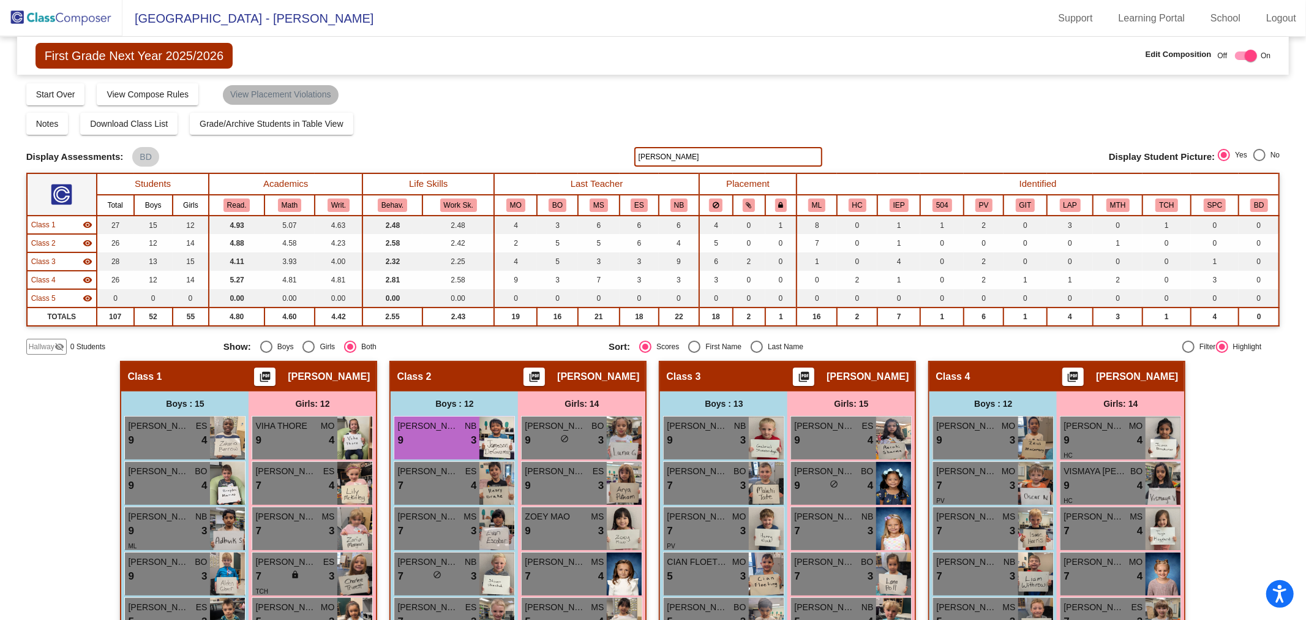
drag, startPoint x: 688, startPoint y: 152, endPoint x: 300, endPoint y: 92, distance: 392.1
click at [302, 92] on div "Display Scores for Years: [DATE] - [DATE] [DATE] - [DATE] Grade/Archive Student…" at bounding box center [653, 218] width 1254 height 272
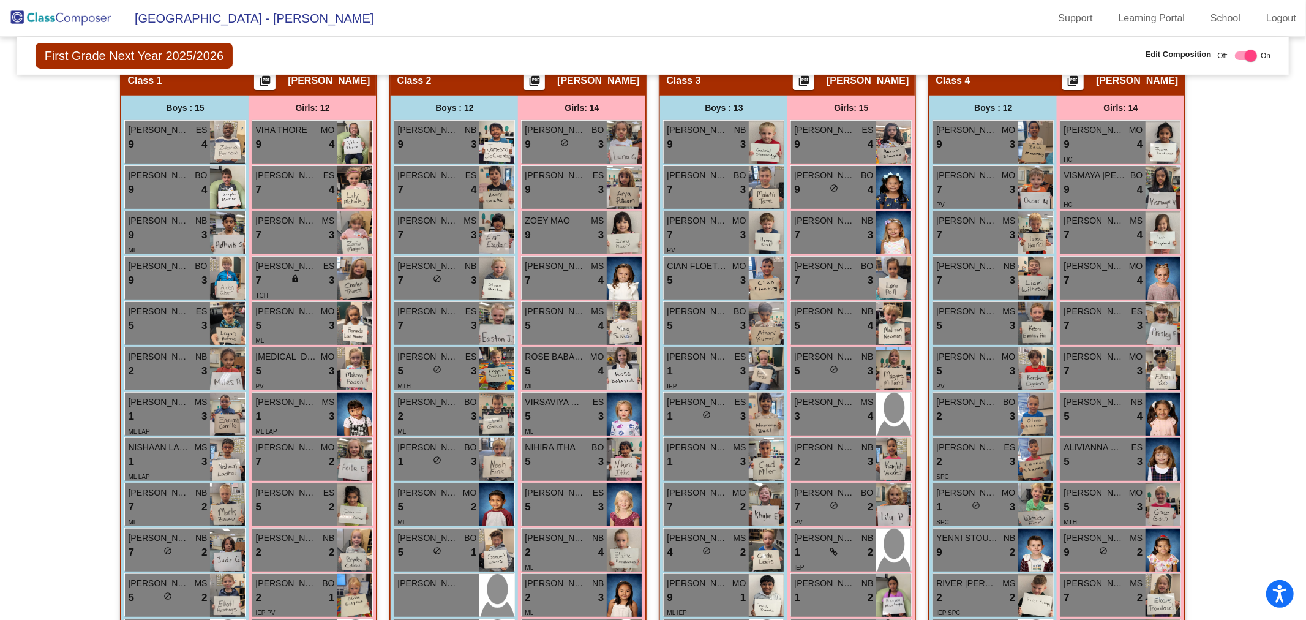
scroll to position [544, 0]
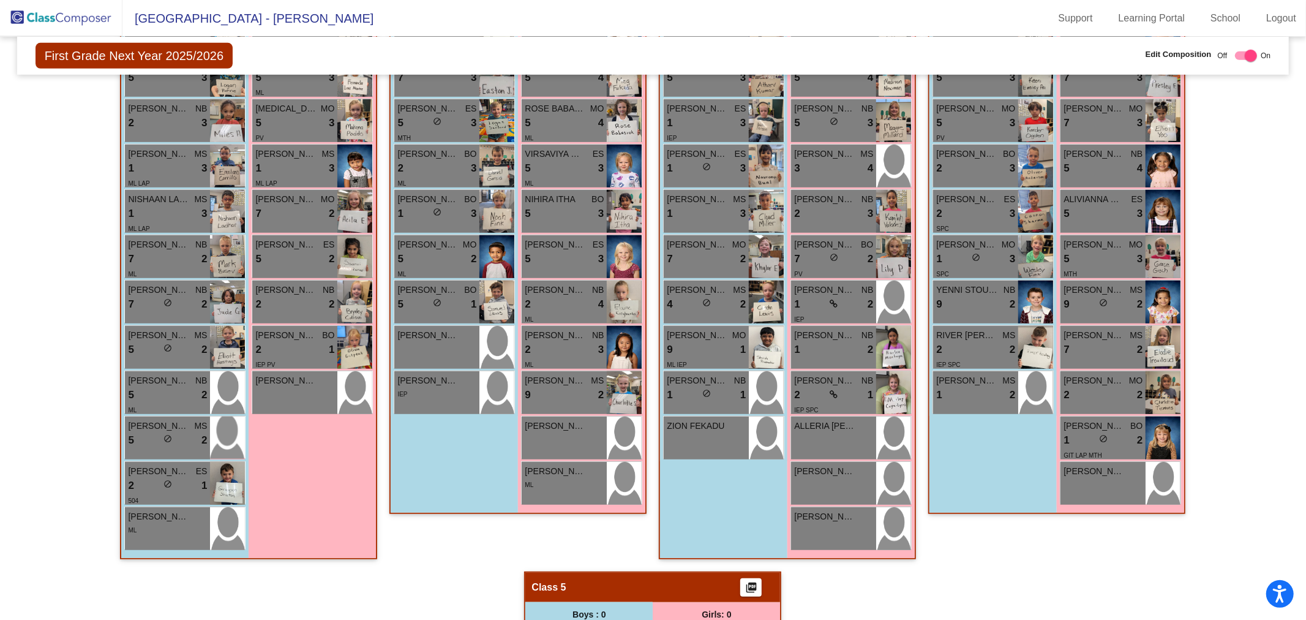
type input "[PERSON_NAME]"
click at [0, 0] on div "Boys : 13 [PERSON_NAME] NB 9 lock do_not_disturb_alt 3 [PERSON_NAME] BO 7 lock …" at bounding box center [0, 0] width 0 height 0
click at [848, 434] on div "ALLERIA [PERSON_NAME] lock do_not_disturb_alt" at bounding box center [833, 437] width 85 height 43
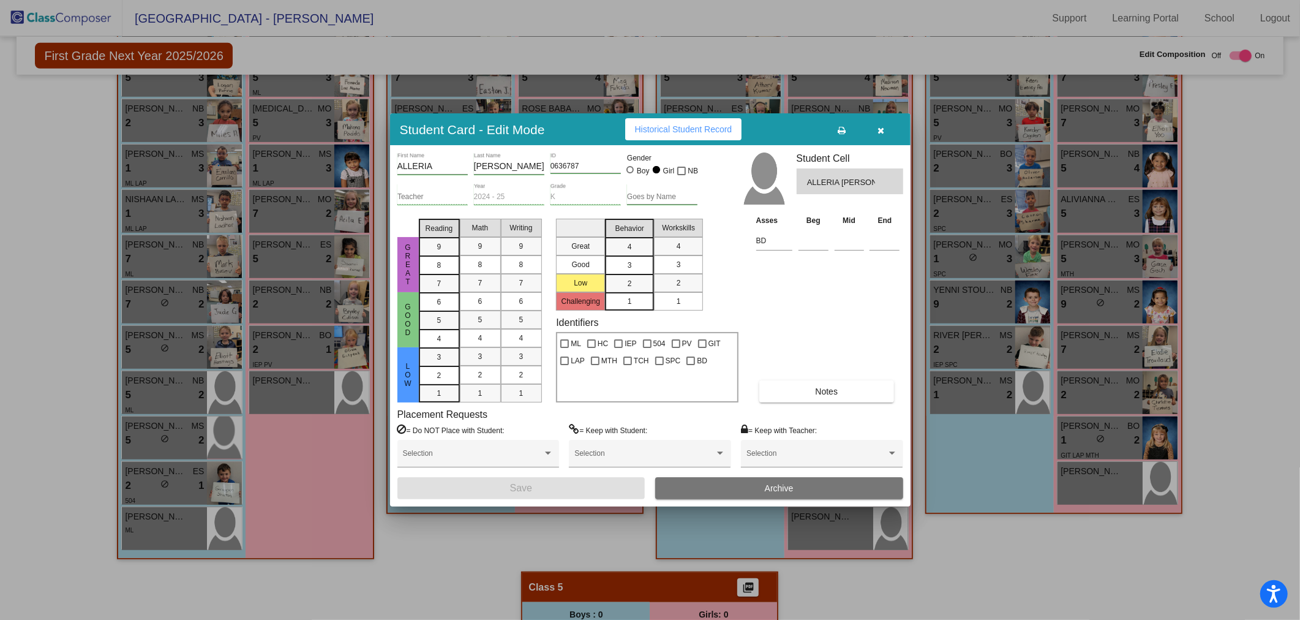
click at [876, 127] on button "button" at bounding box center [881, 129] width 39 height 22
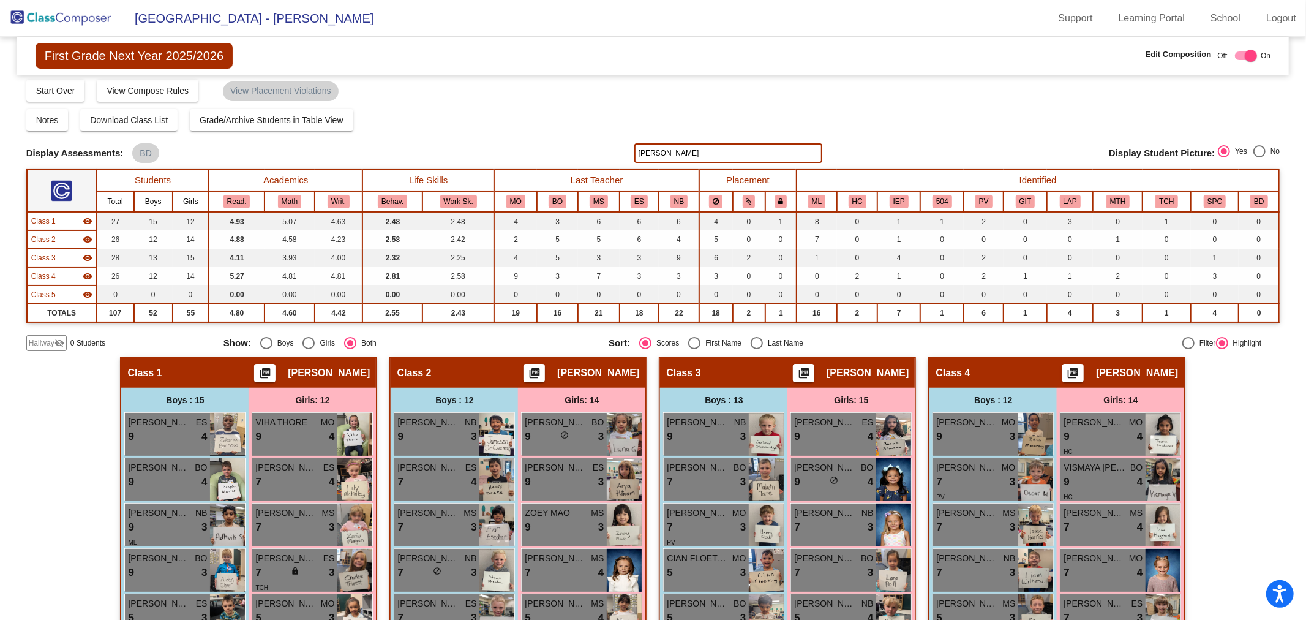
scroll to position [0, 0]
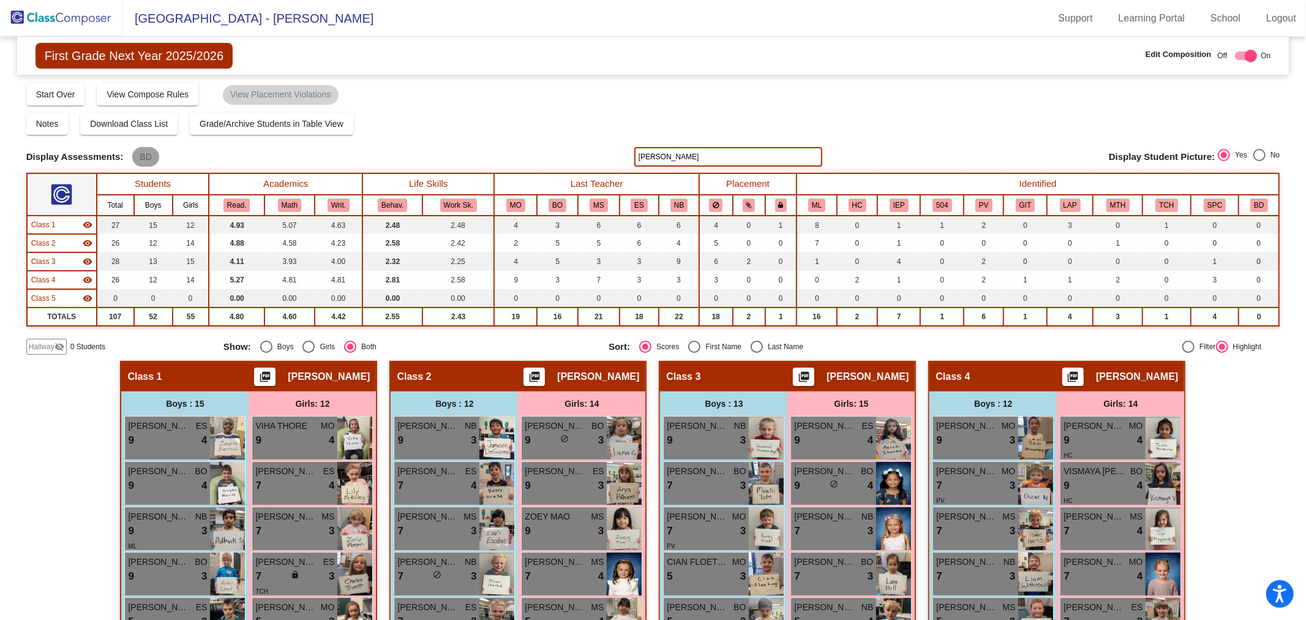
click at [149, 157] on mat-chip "BD" at bounding box center [145, 157] width 26 height 20
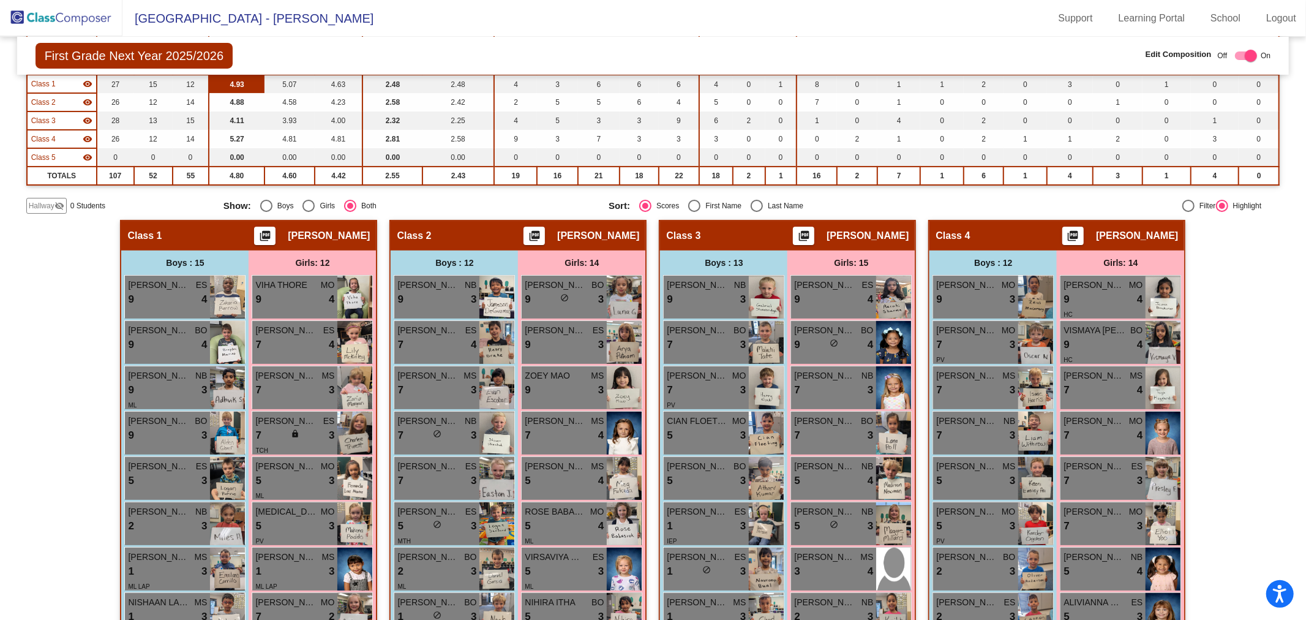
scroll to position [68, 0]
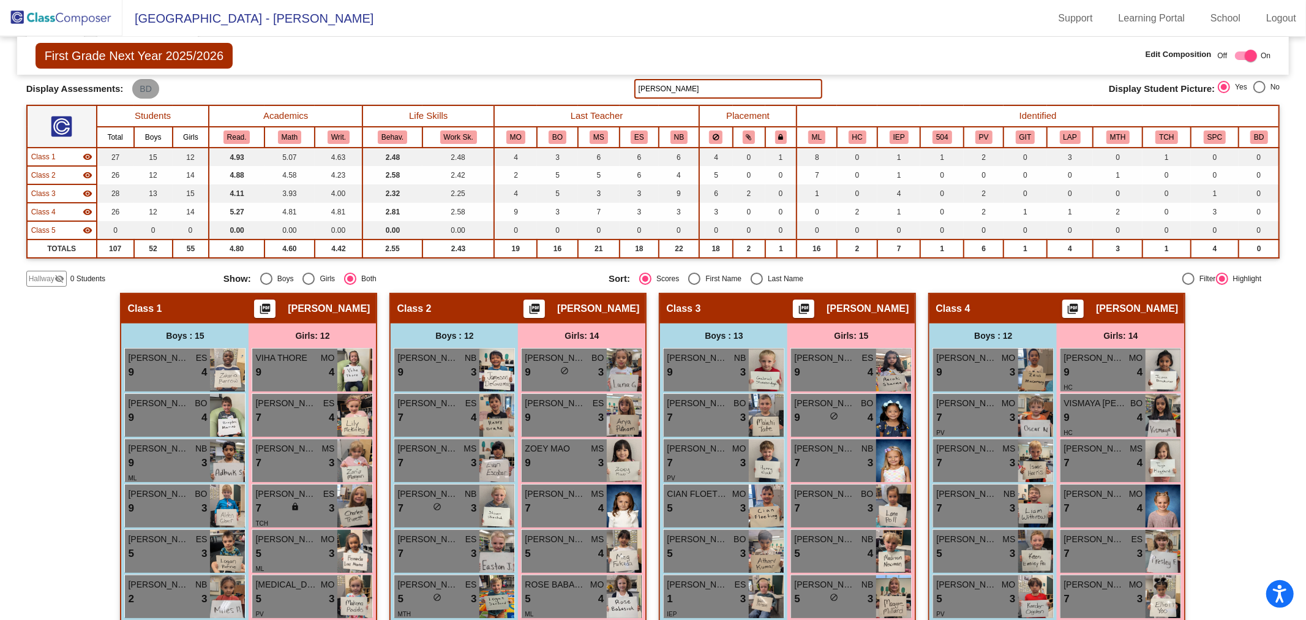
click at [137, 89] on mat-chip "BD" at bounding box center [145, 89] width 26 height 20
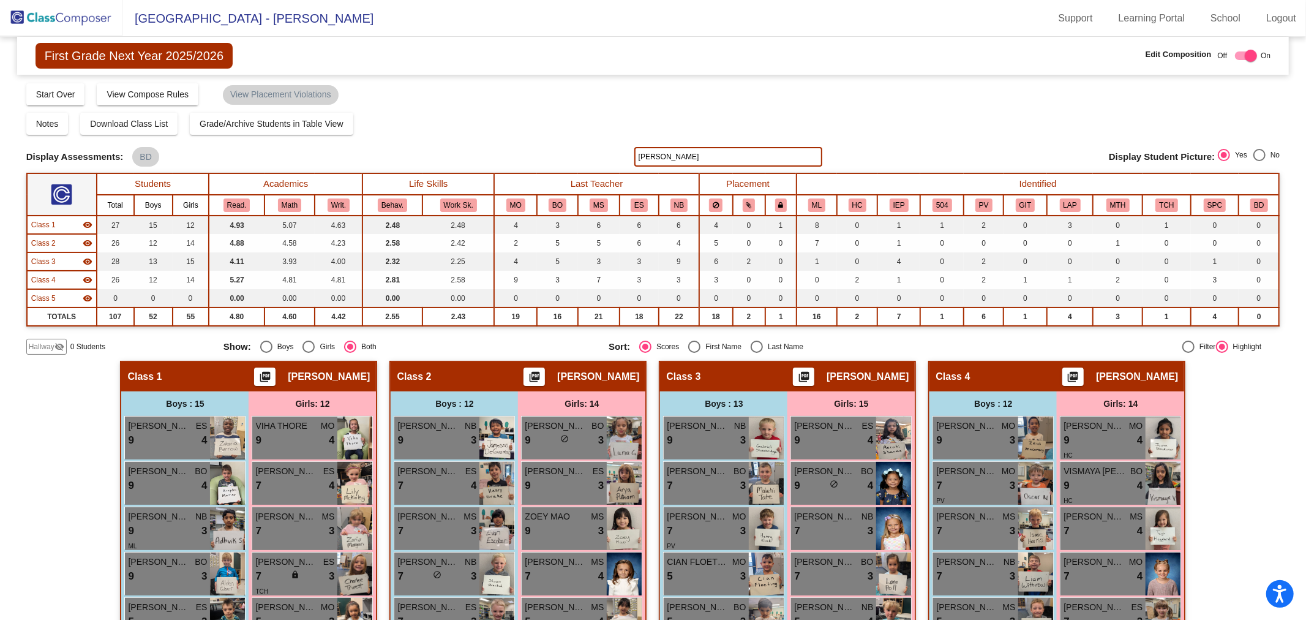
click at [23, 482] on mat-sidenav-content "First Grade Next Year 2025/2026 Edit Composition Off On Incoming Digital Data W…" at bounding box center [653, 328] width 1306 height 583
drag, startPoint x: 669, startPoint y: 154, endPoint x: 565, endPoint y: 141, distance: 104.2
click at [565, 141] on div "Display Scores for Years: [DATE] - [DATE] [DATE] - [DATE] Grade/Archive Student…" at bounding box center [653, 218] width 1254 height 272
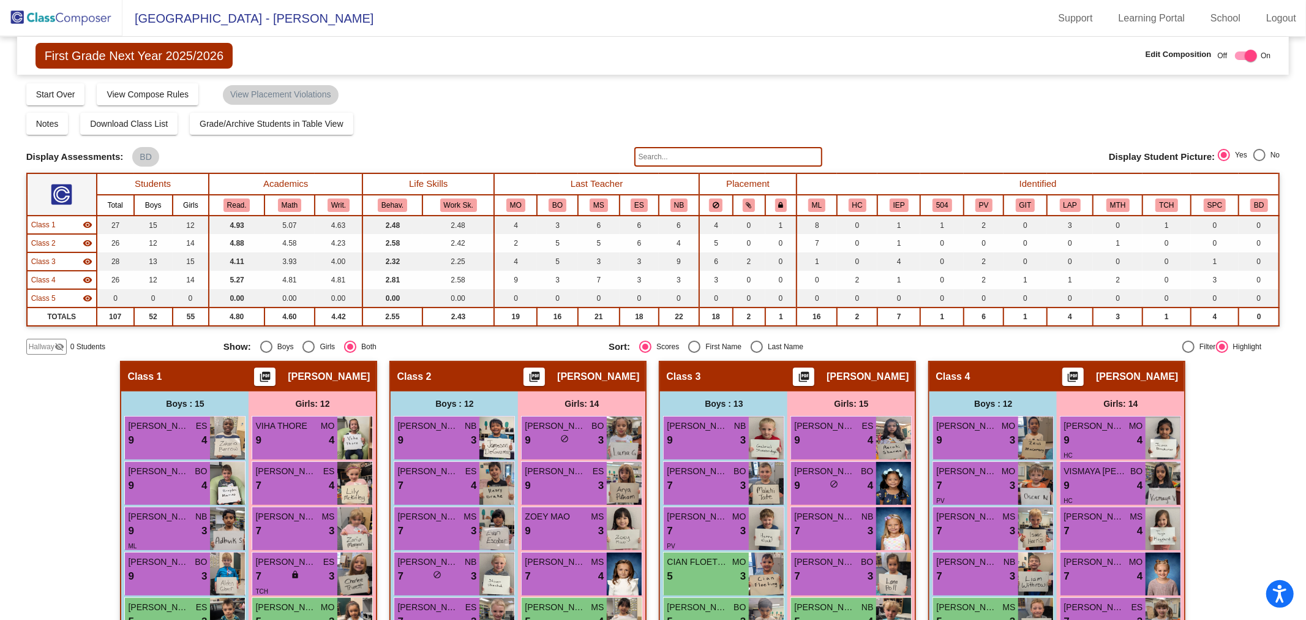
click at [855, 106] on div "Display Scores for Years: [DATE] - [DATE] [DATE] - [DATE] Grade/Archive Student…" at bounding box center [653, 218] width 1254 height 272
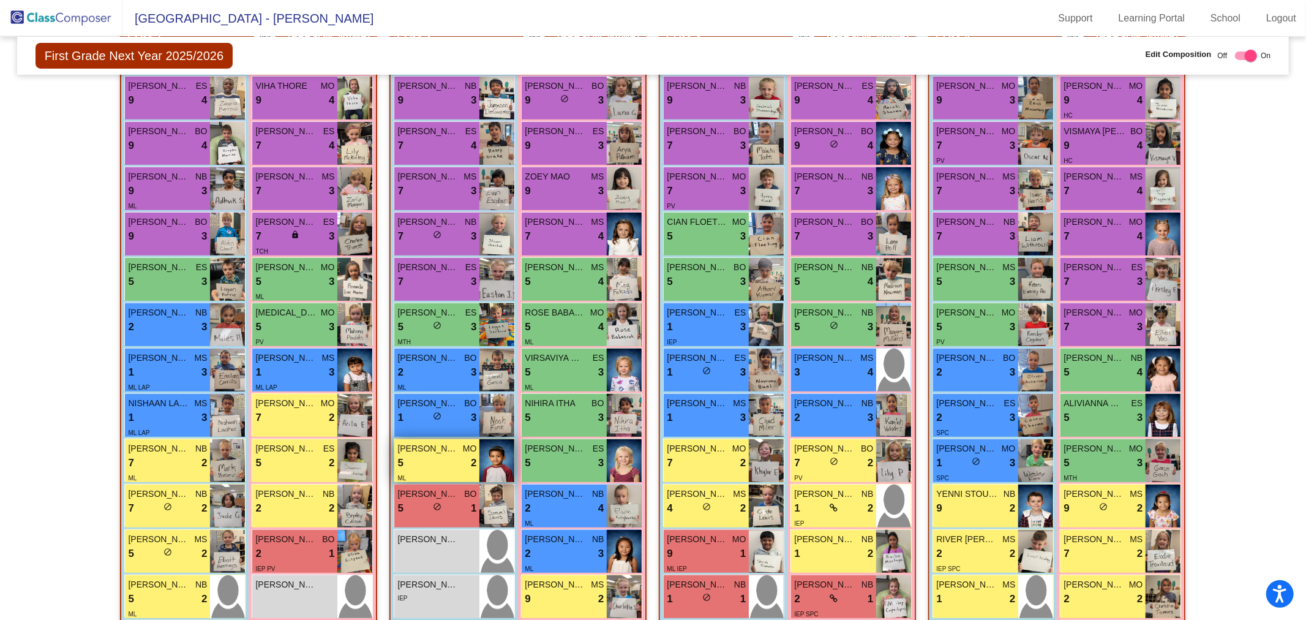
scroll to position [408, 0]
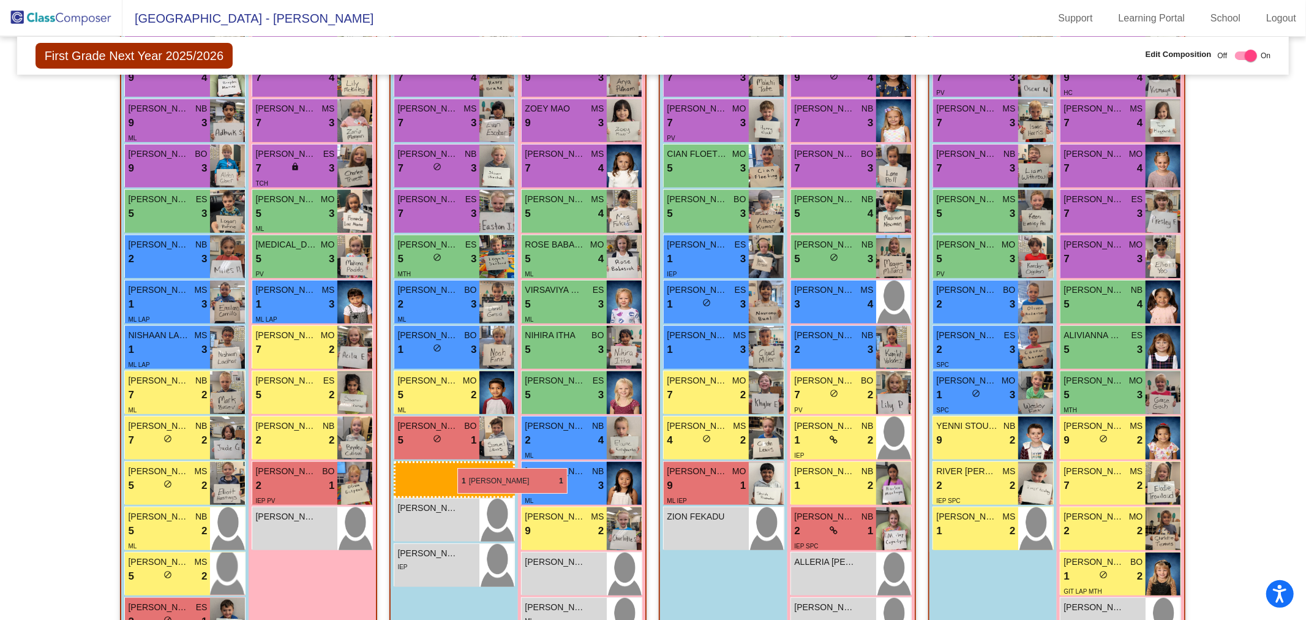
drag, startPoint x: 715, startPoint y: 527, endPoint x: 457, endPoint y: 468, distance: 264.5
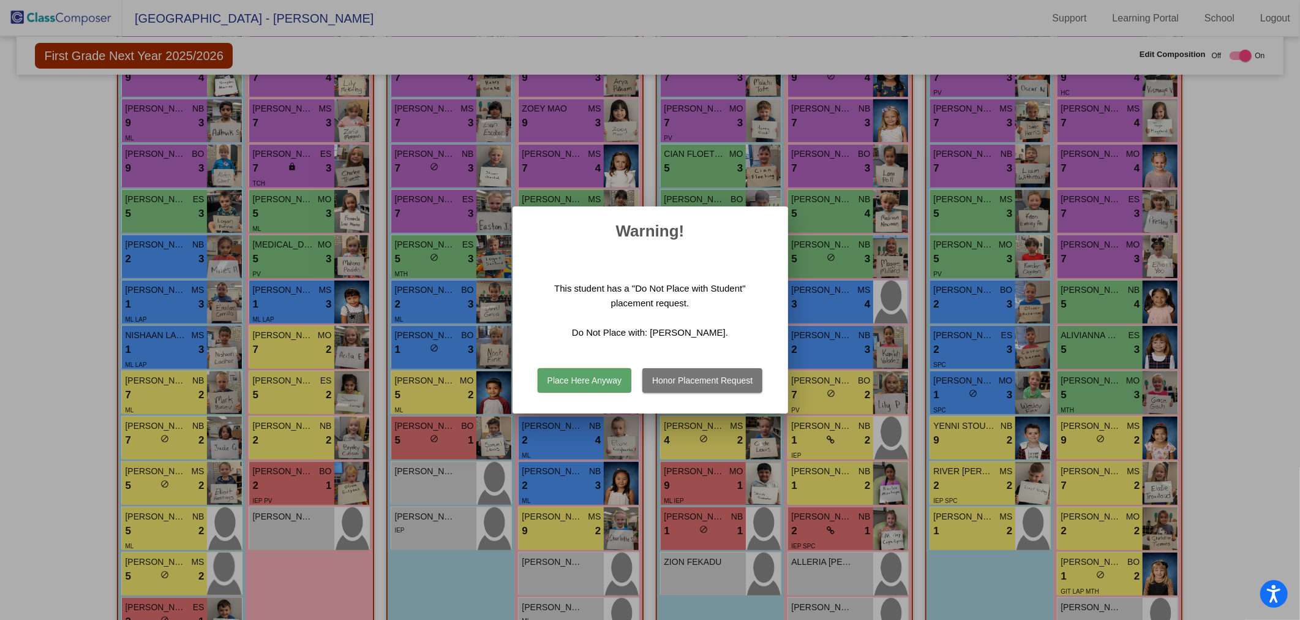
click at [691, 383] on button "Honor Placement Request" at bounding box center [702, 380] width 120 height 24
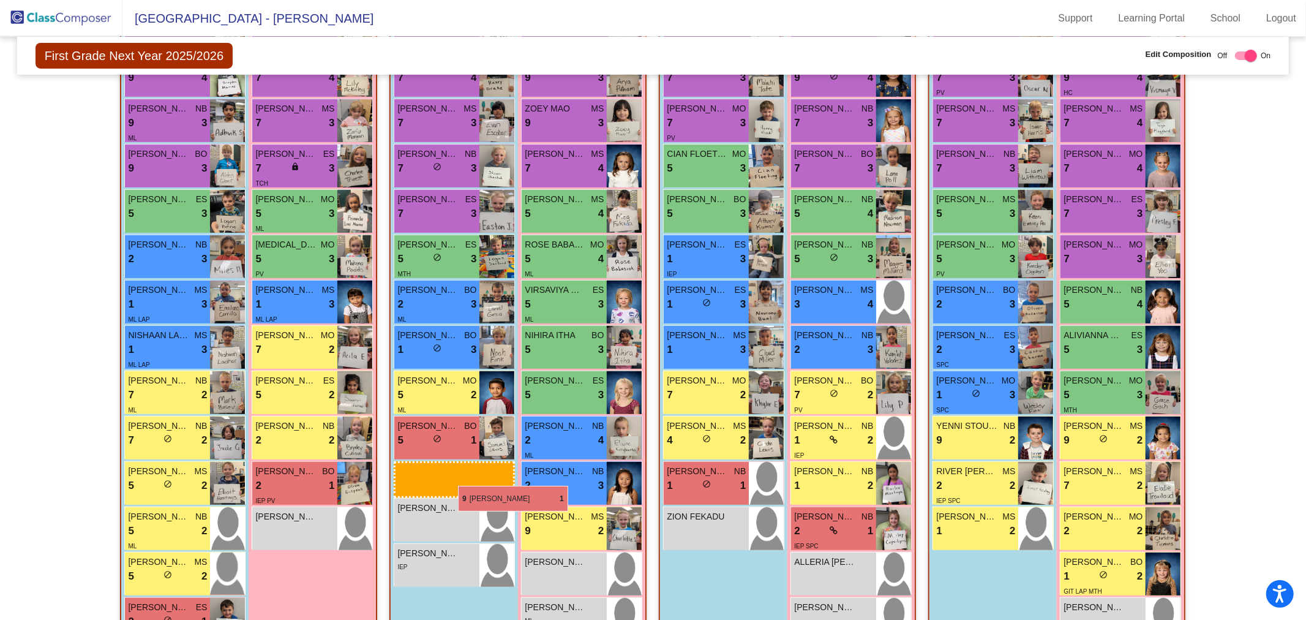
drag, startPoint x: 715, startPoint y: 487, endPoint x: 458, endPoint y: 486, distance: 256.6
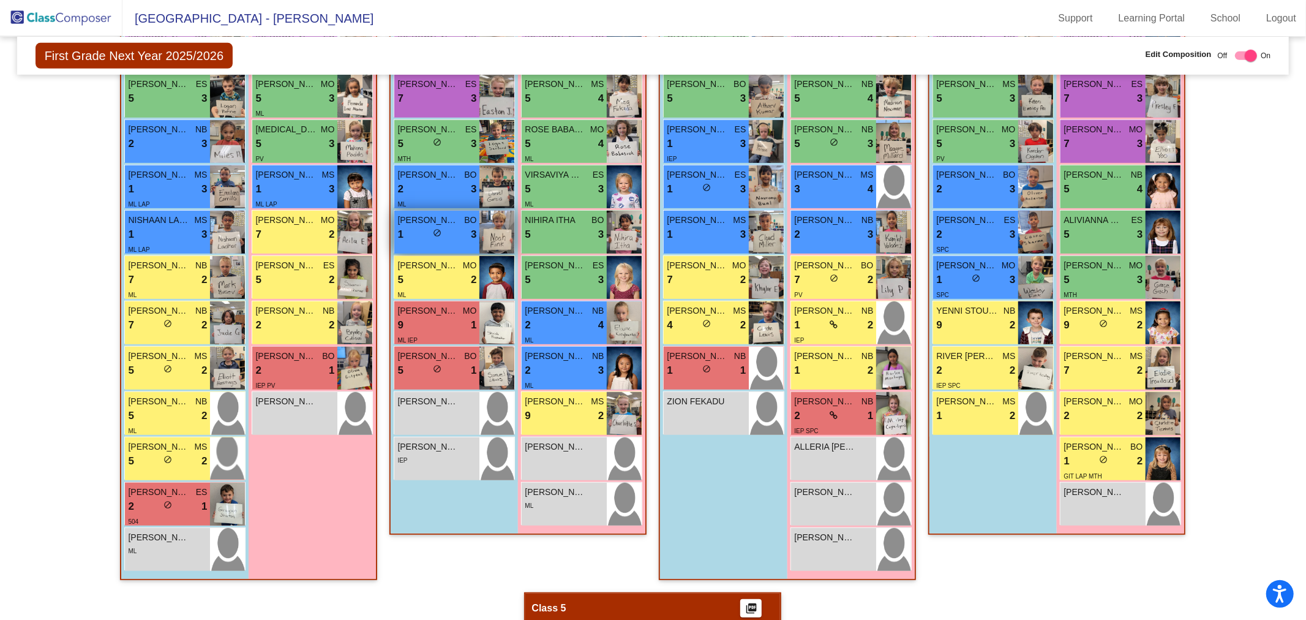
scroll to position [544, 0]
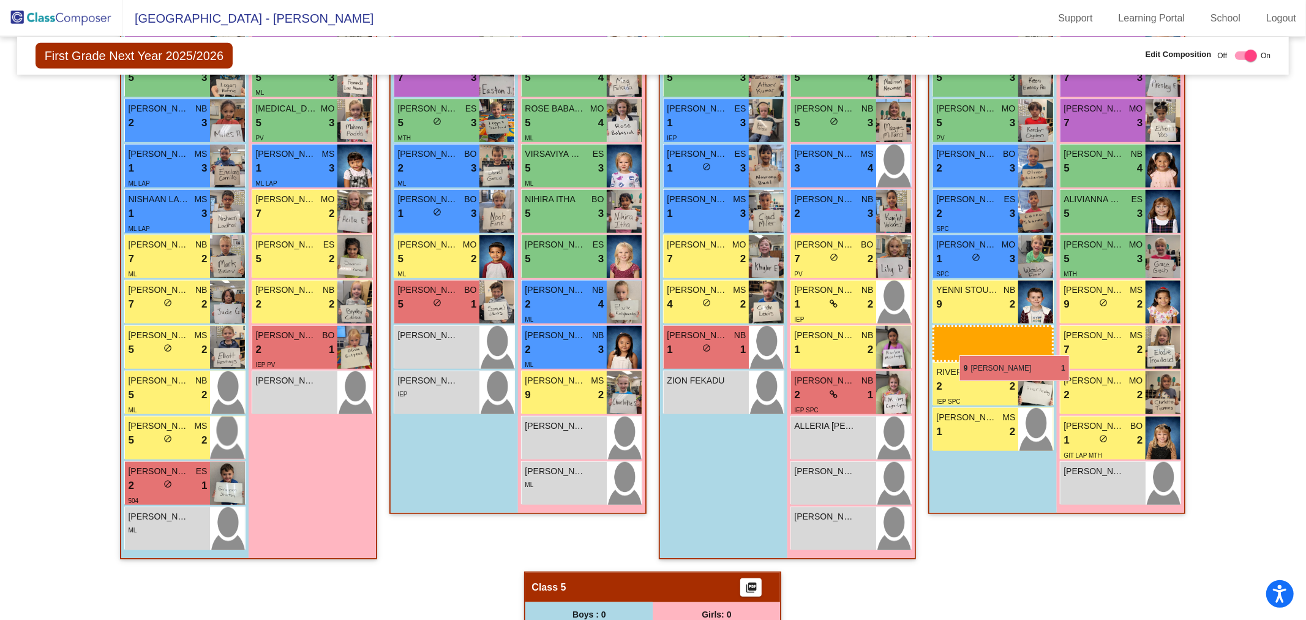
drag, startPoint x: 435, startPoint y: 301, endPoint x: 960, endPoint y: 355, distance: 527.0
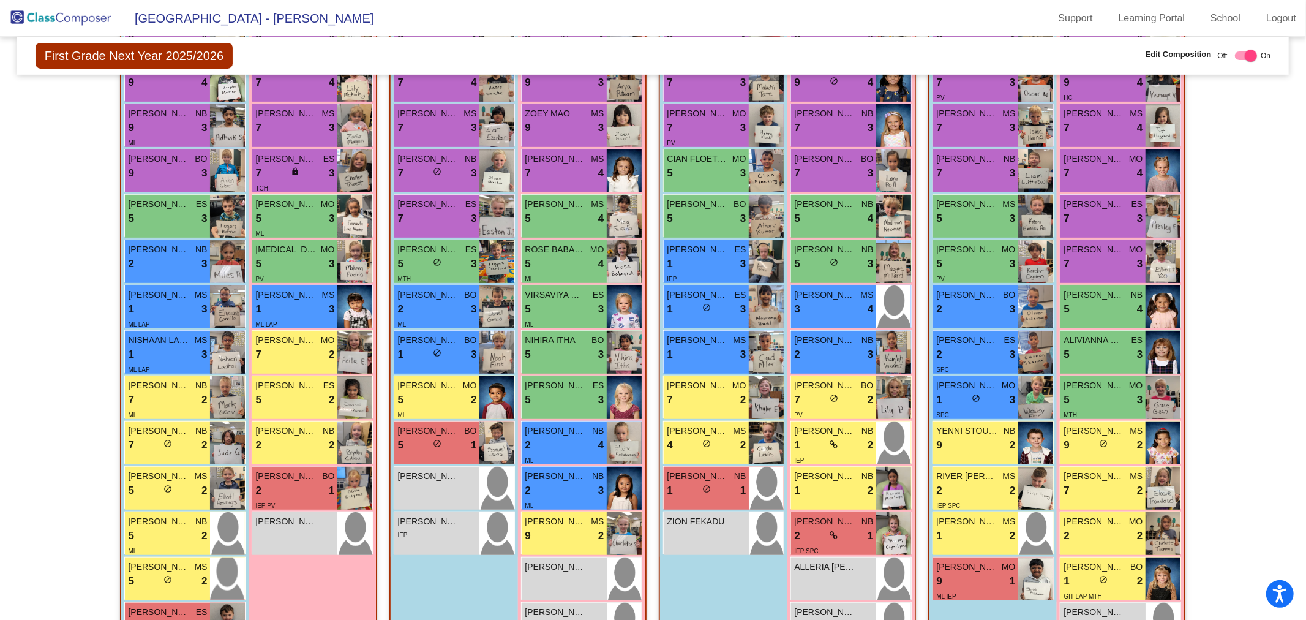
scroll to position [408, 0]
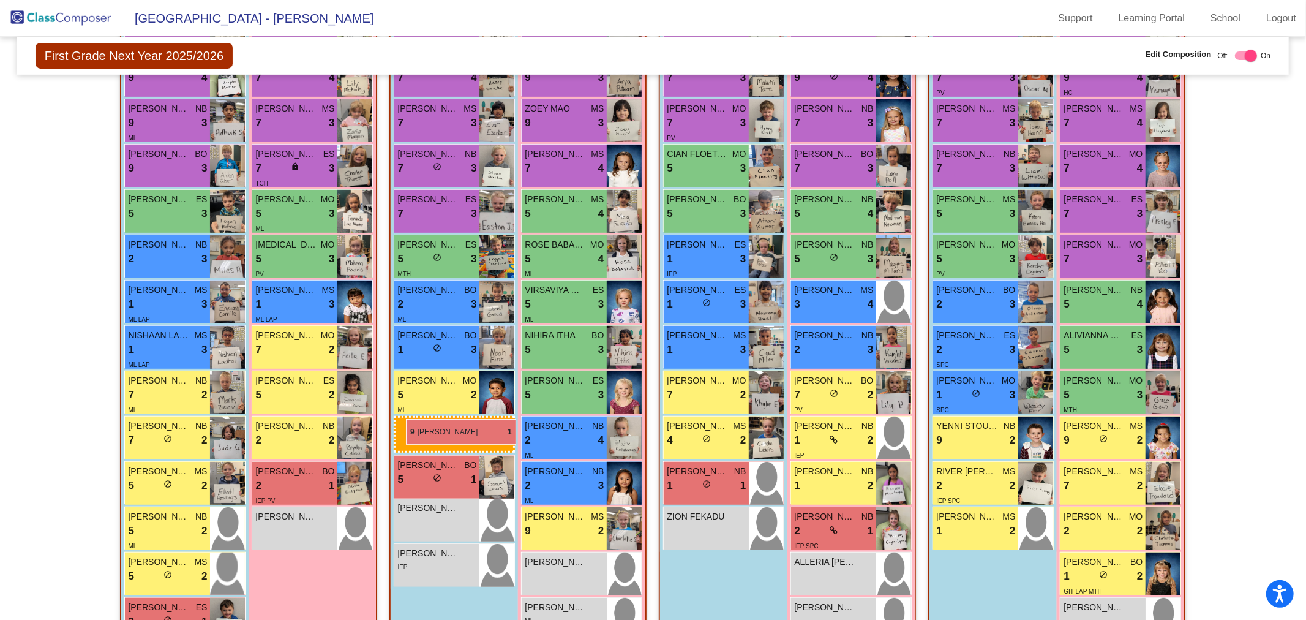
drag, startPoint x: 969, startPoint y: 565, endPoint x: 405, endPoint y: 419, distance: 582.5
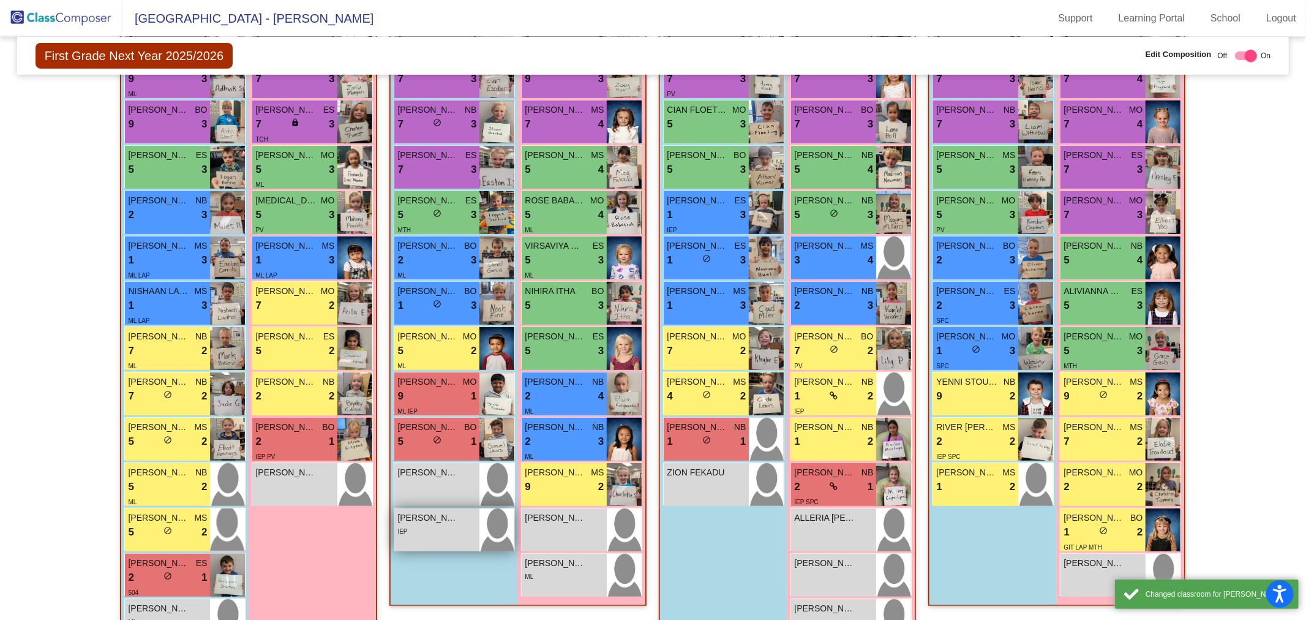
scroll to position [476, 0]
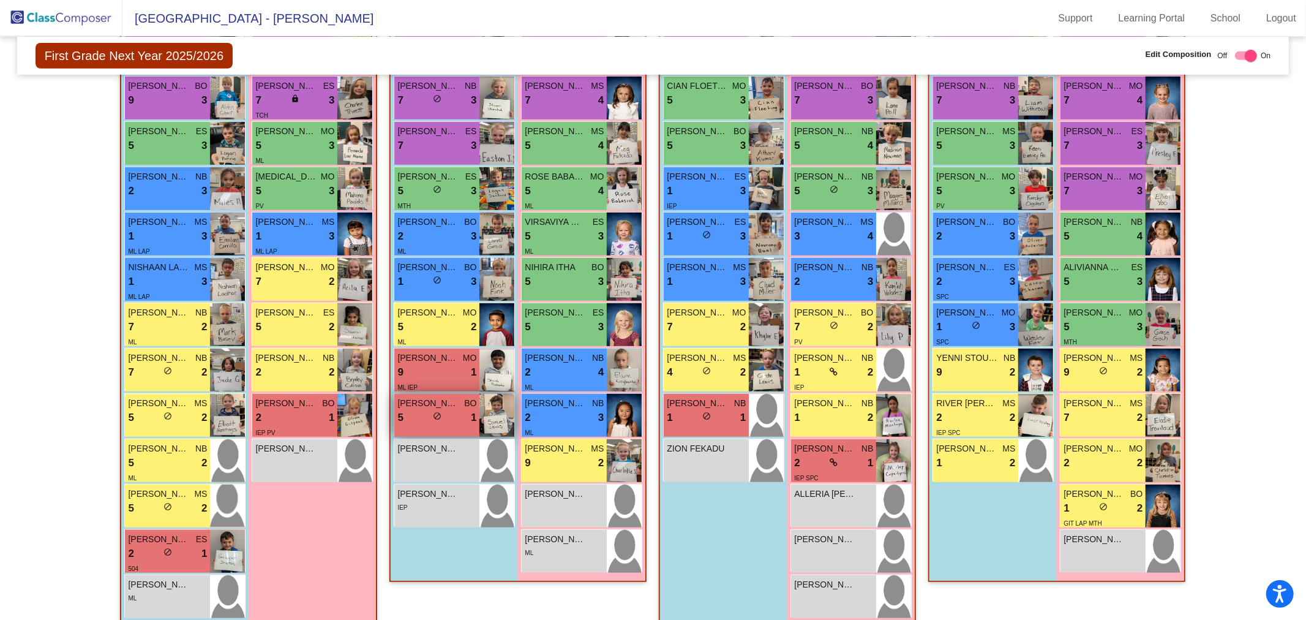
click at [418, 410] on div "5 lock do_not_disturb_alt 1" at bounding box center [436, 418] width 79 height 16
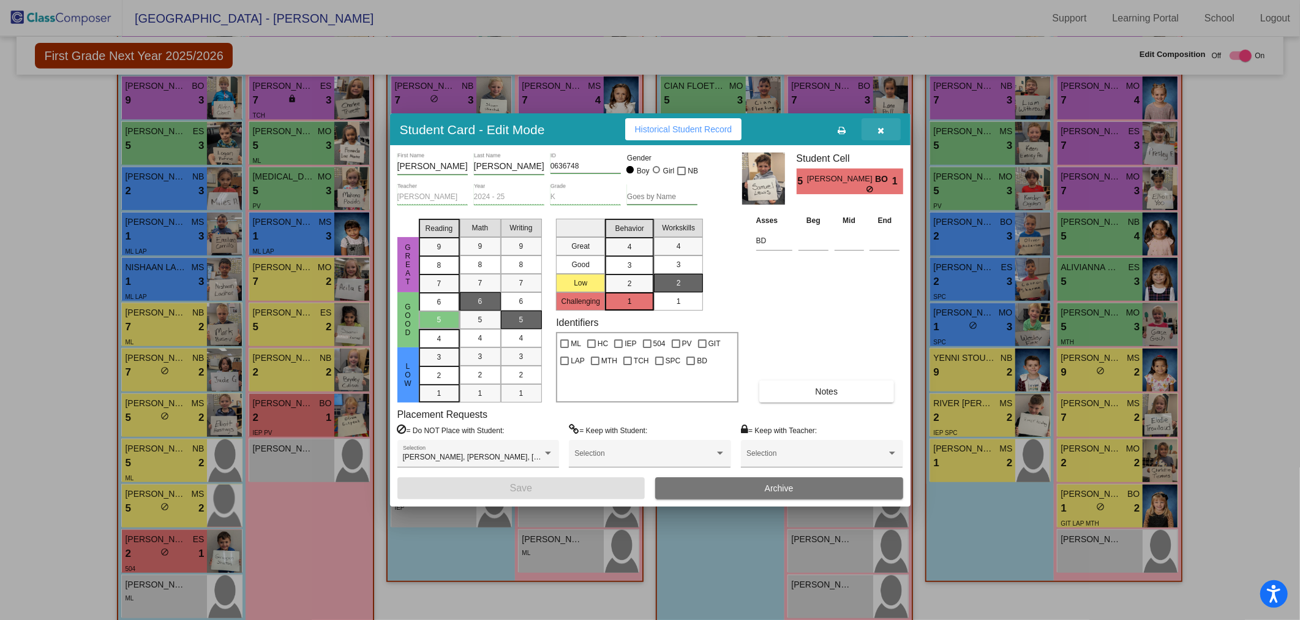
click at [879, 126] on icon "button" at bounding box center [880, 130] width 7 height 9
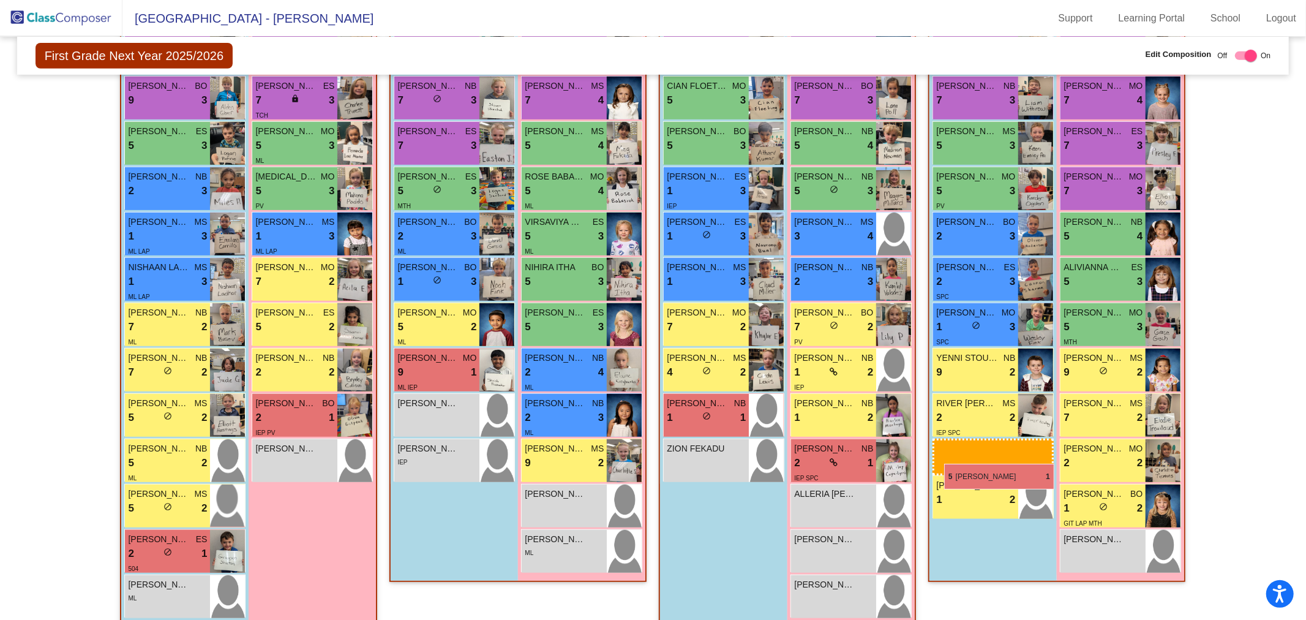
drag, startPoint x: 408, startPoint y: 410, endPoint x: 944, endPoint y: 464, distance: 538.4
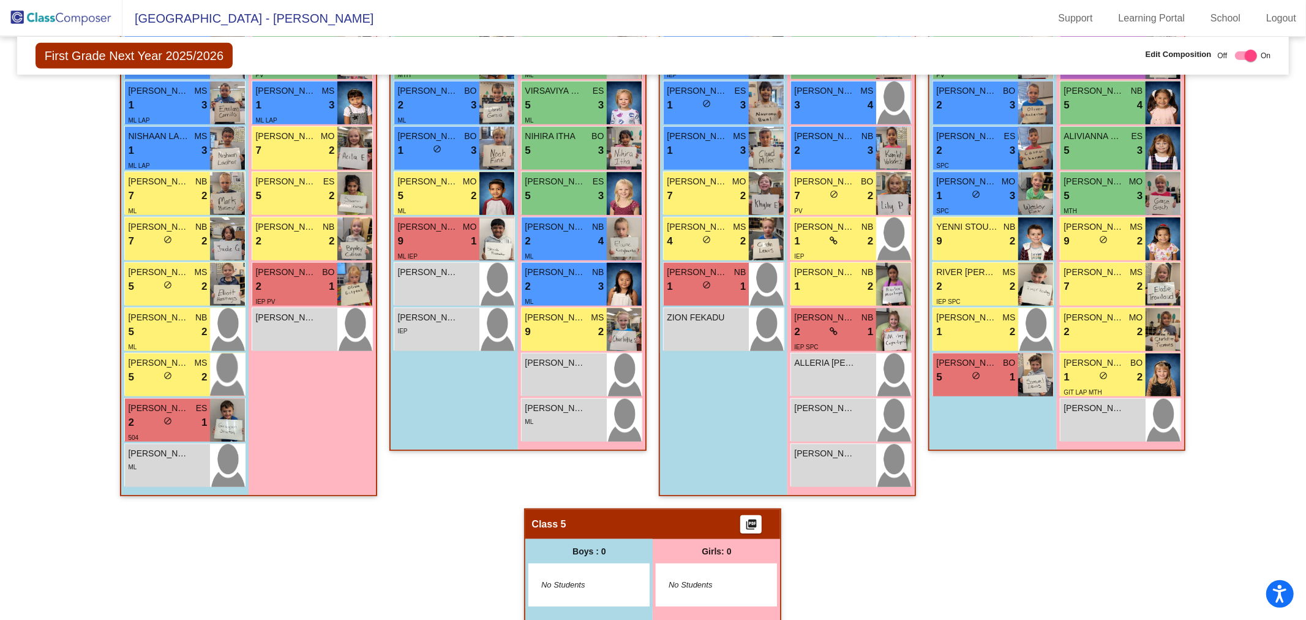
scroll to position [612, 0]
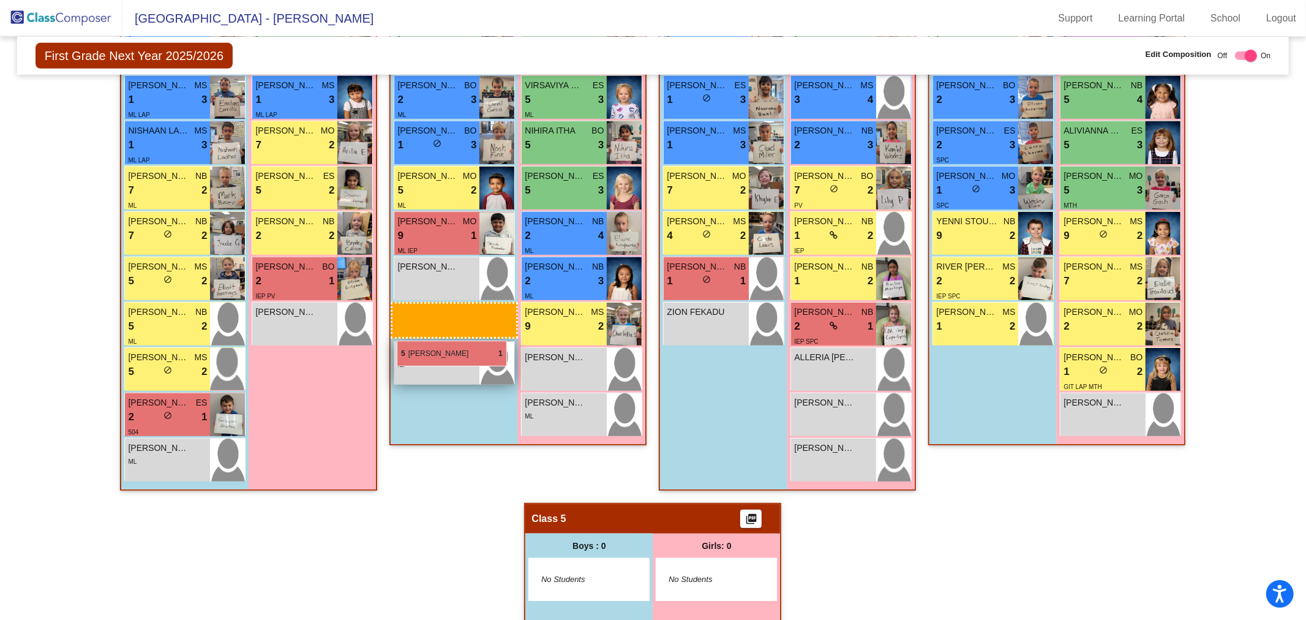
drag, startPoint x: 984, startPoint y: 371, endPoint x: 397, endPoint y: 340, distance: 588.0
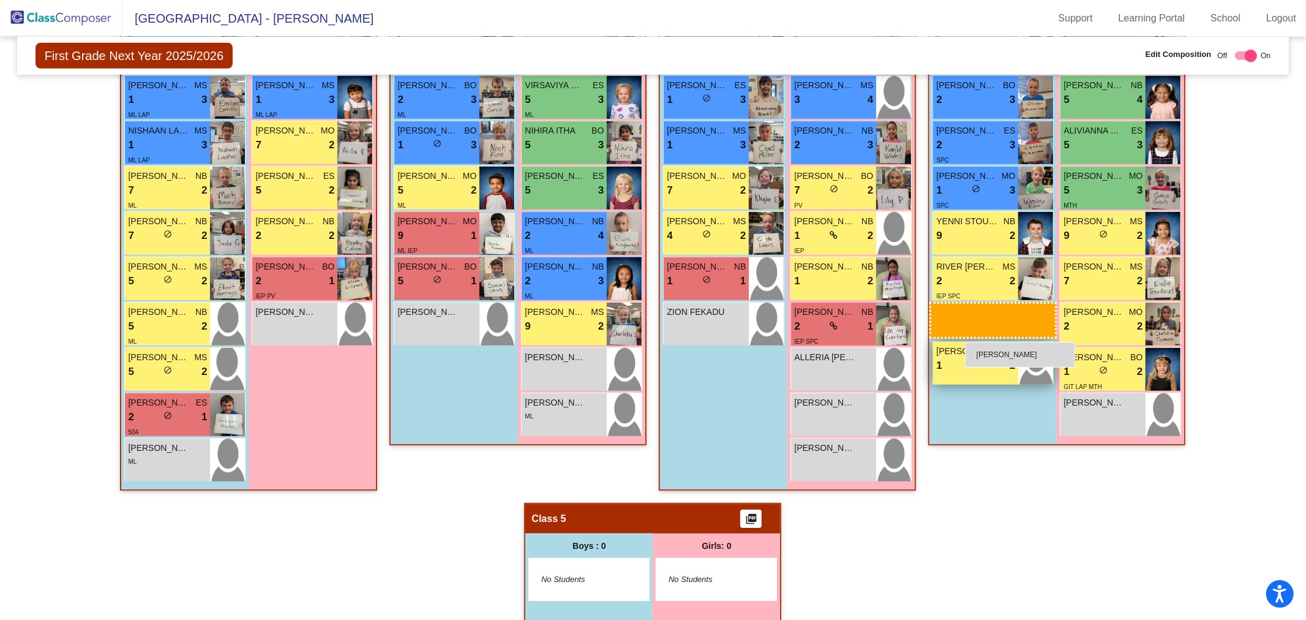
drag, startPoint x: 432, startPoint y: 366, endPoint x: 965, endPoint y: 342, distance: 533.9
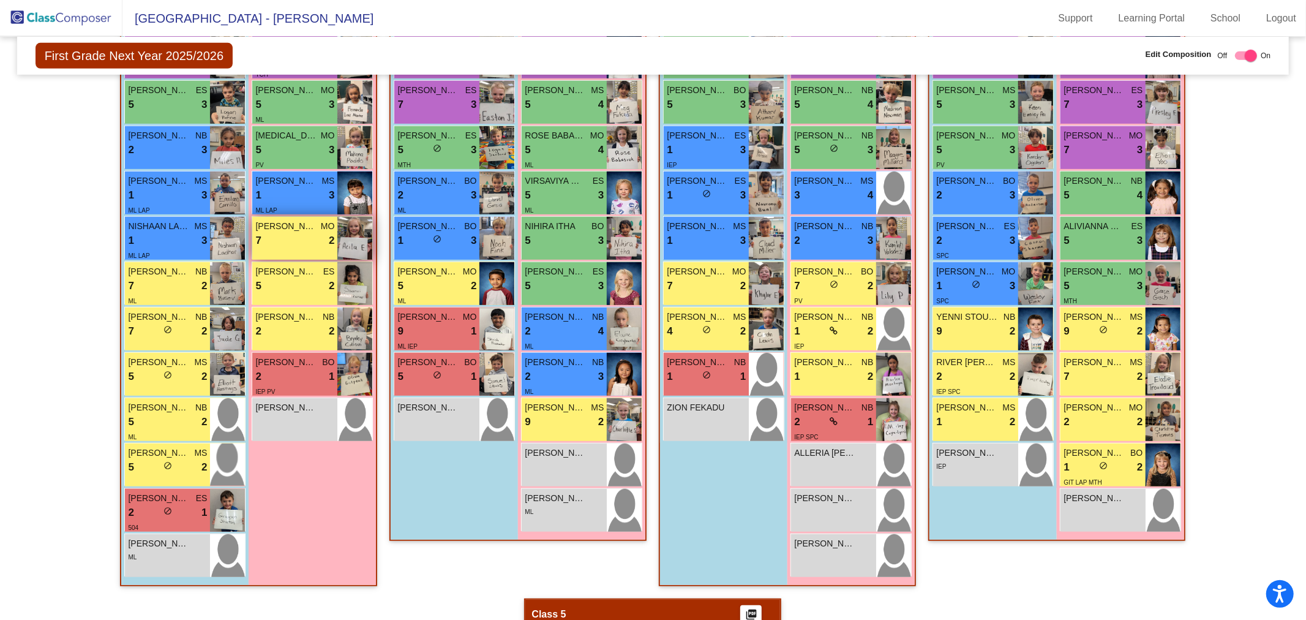
scroll to position [544, 0]
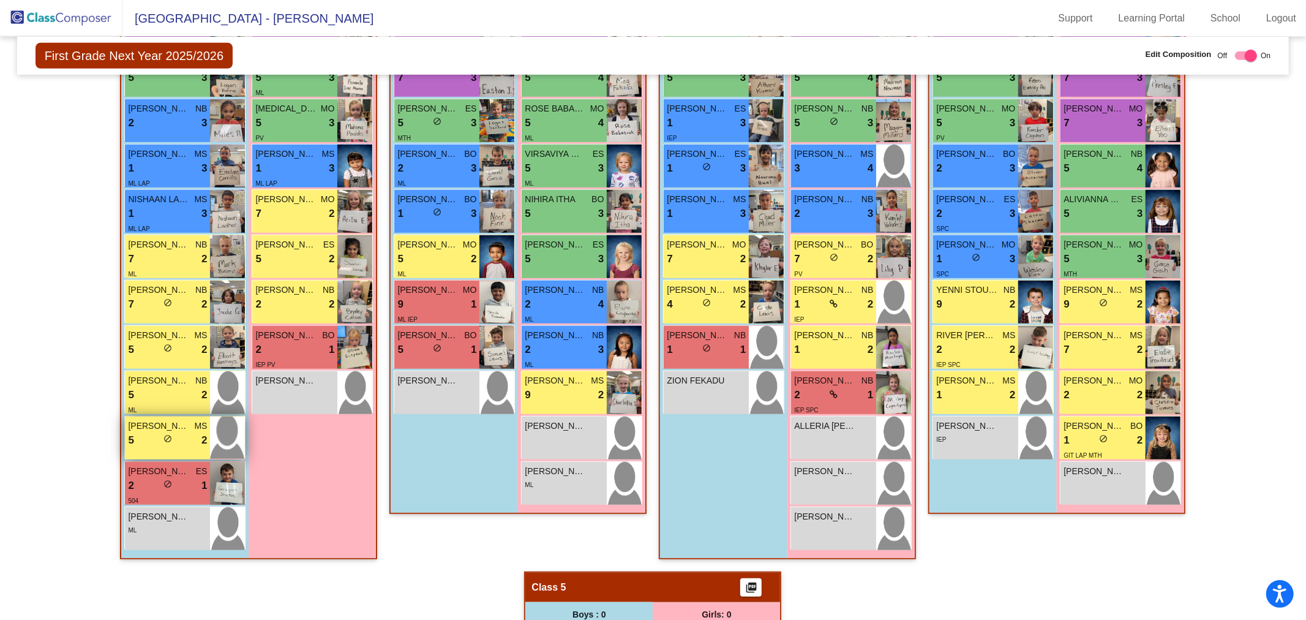
click at [143, 427] on span "[PERSON_NAME]" at bounding box center [158, 425] width 61 height 13
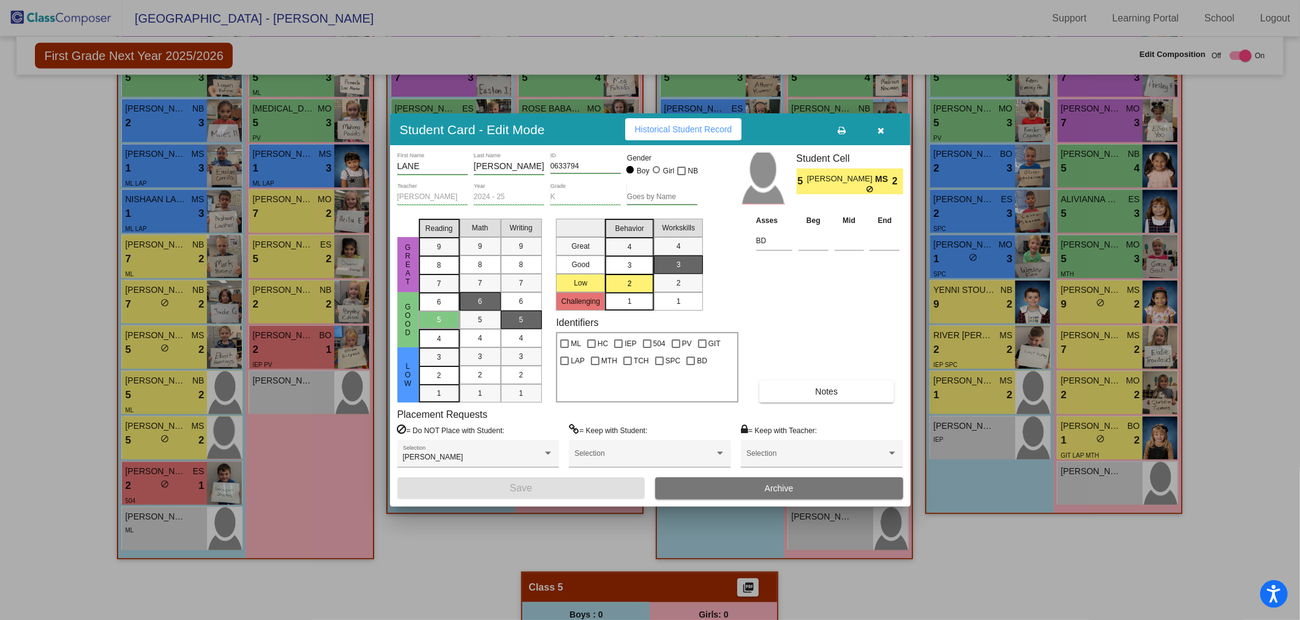
click at [883, 126] on icon "button" at bounding box center [880, 130] width 7 height 9
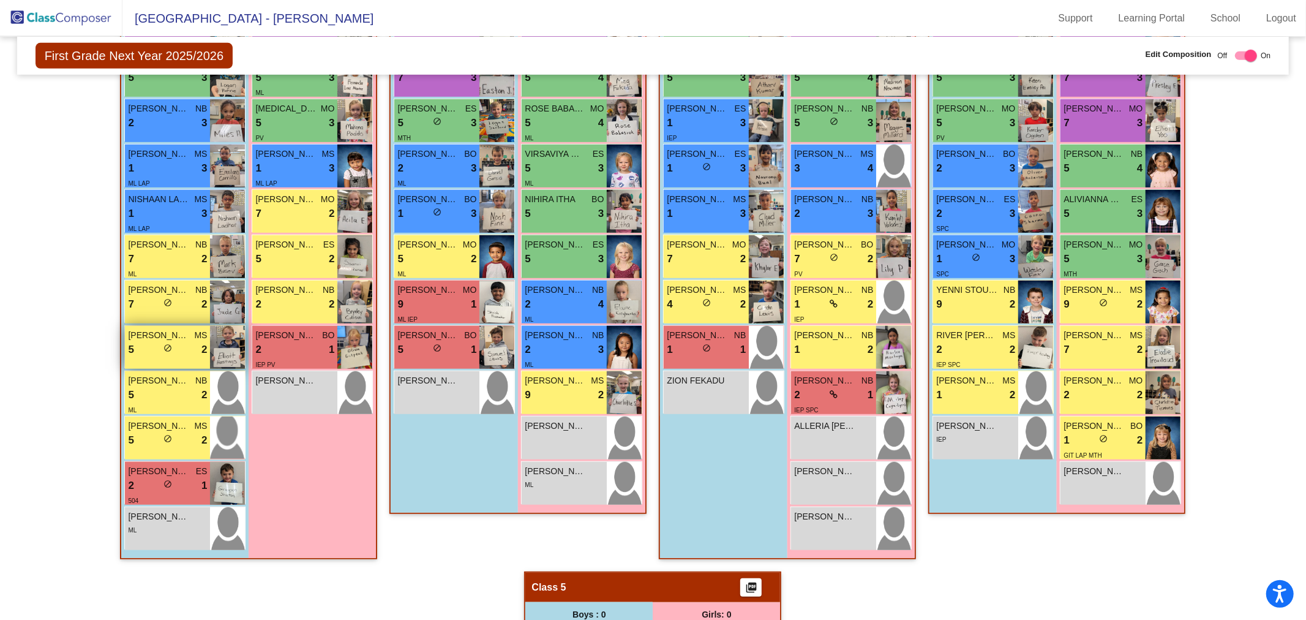
click at [144, 343] on div "5 lock do_not_disturb_alt 2" at bounding box center [167, 350] width 79 height 16
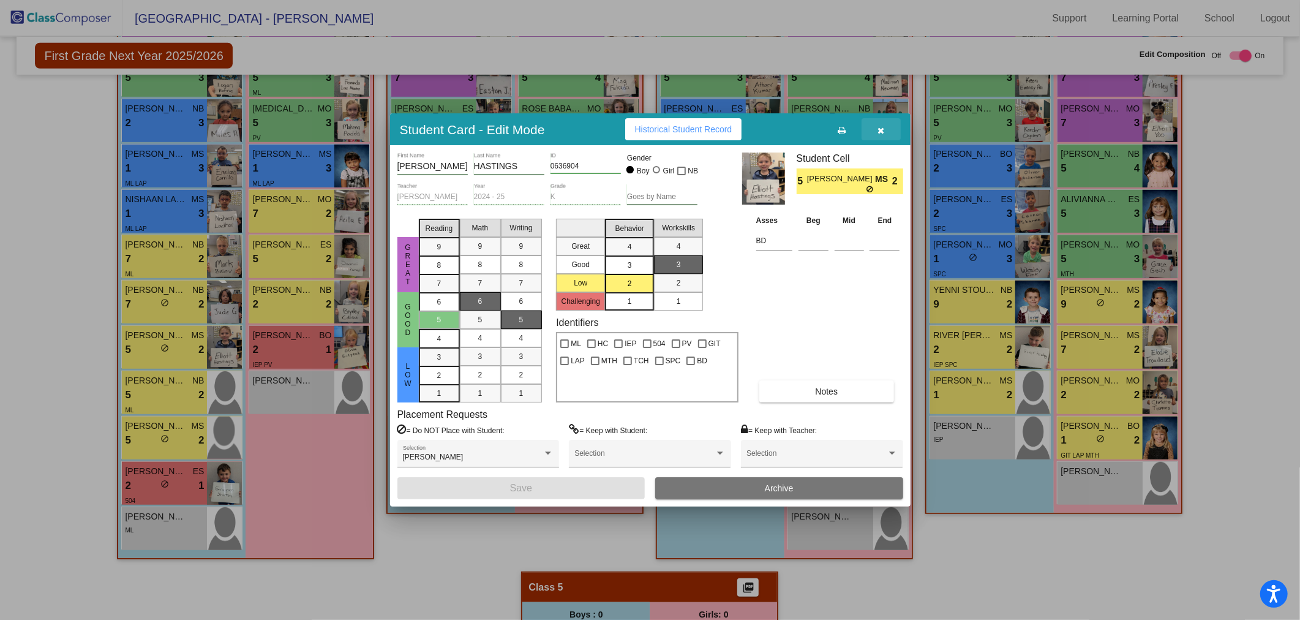
click at [882, 130] on icon "button" at bounding box center [880, 130] width 7 height 9
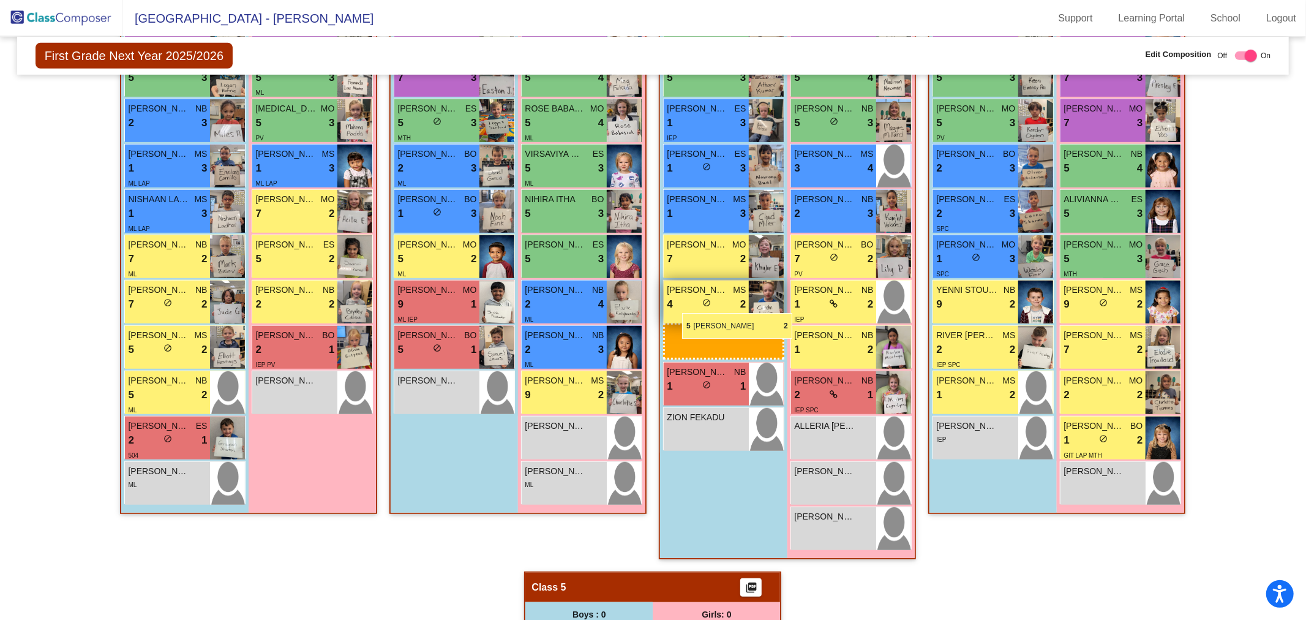
drag, startPoint x: 149, startPoint y: 438, endPoint x: 682, endPoint y: 313, distance: 547.8
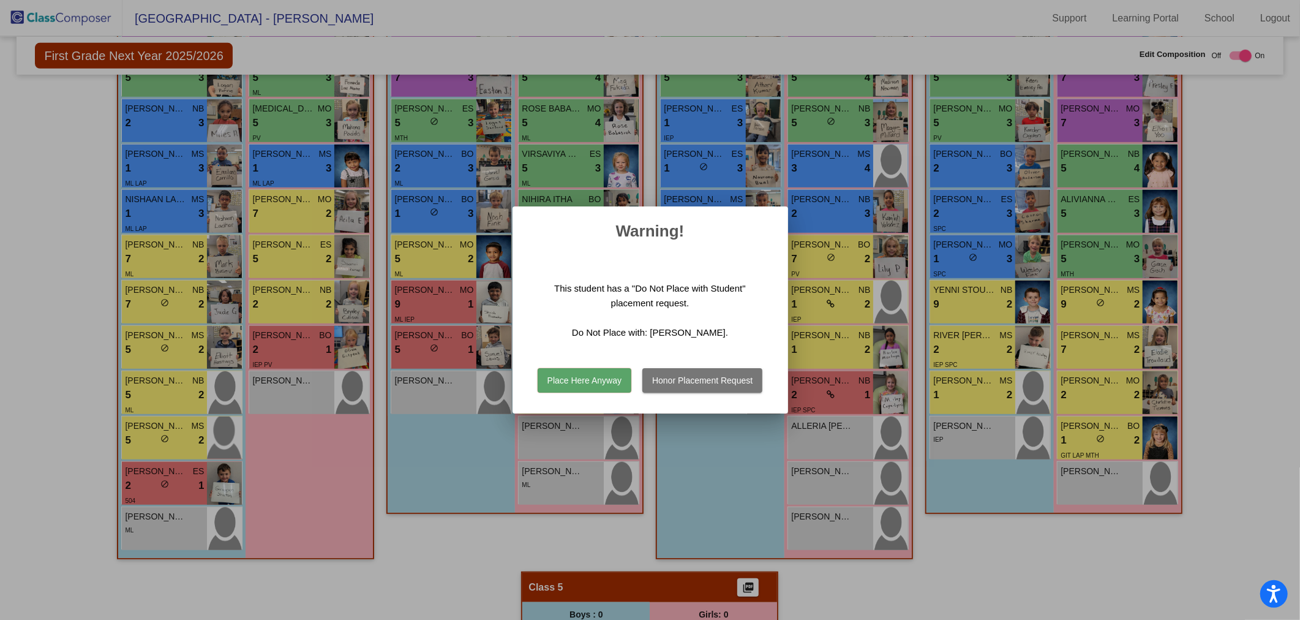
click at [698, 380] on button "Honor Placement Request" at bounding box center [702, 380] width 120 height 24
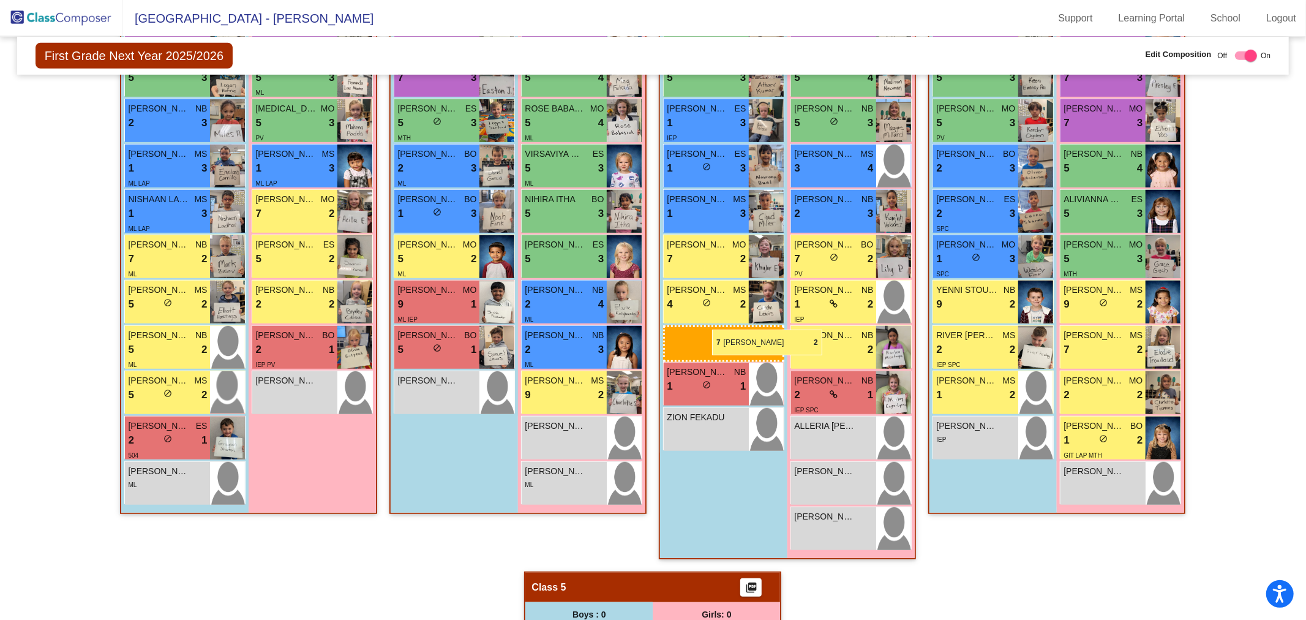
drag, startPoint x: 140, startPoint y: 300, endPoint x: 712, endPoint y: 329, distance: 573.3
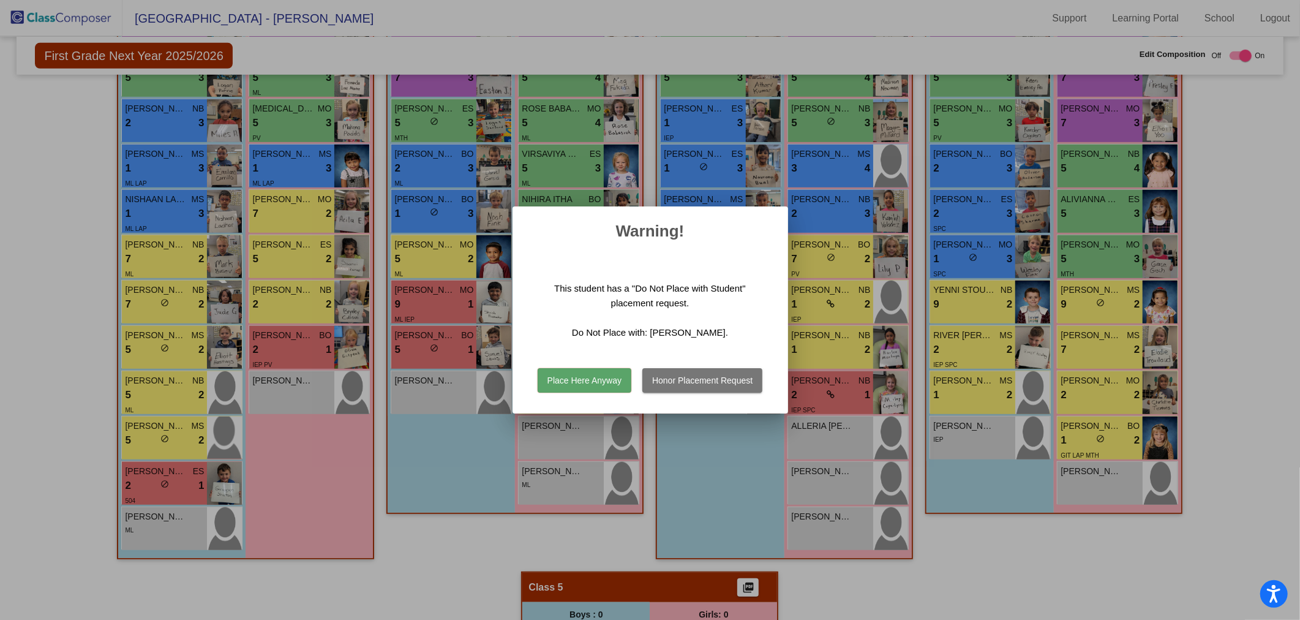
click at [692, 388] on button "Honor Placement Request" at bounding box center [702, 380] width 120 height 24
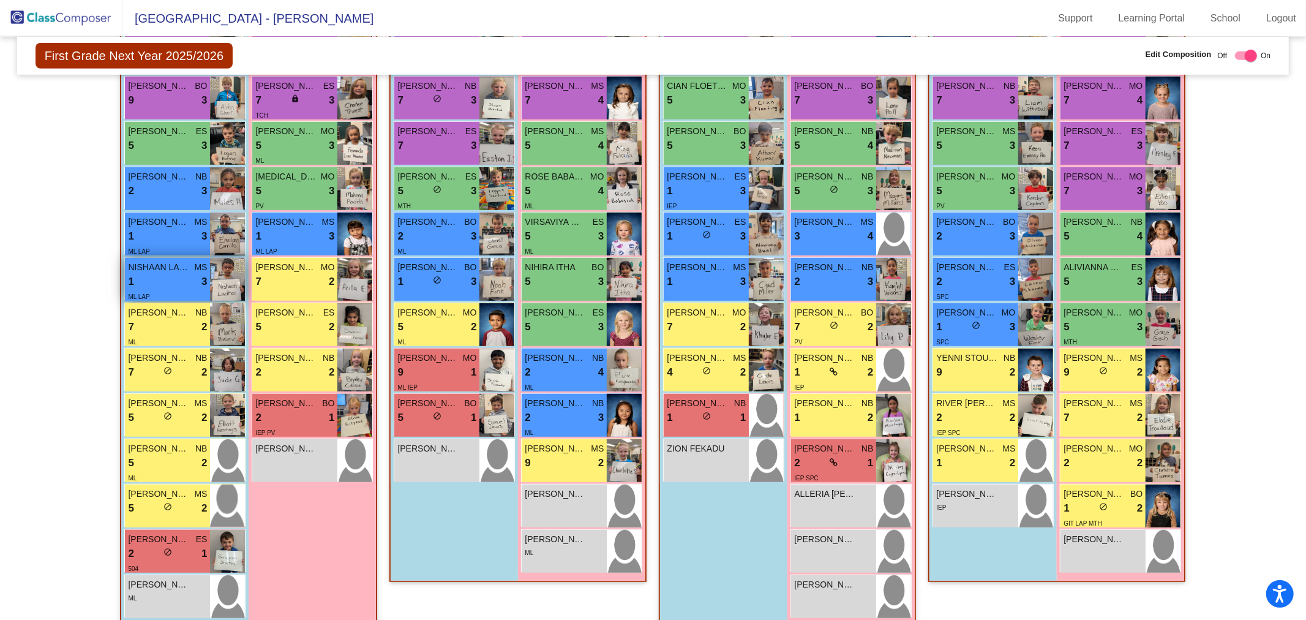
scroll to position [408, 0]
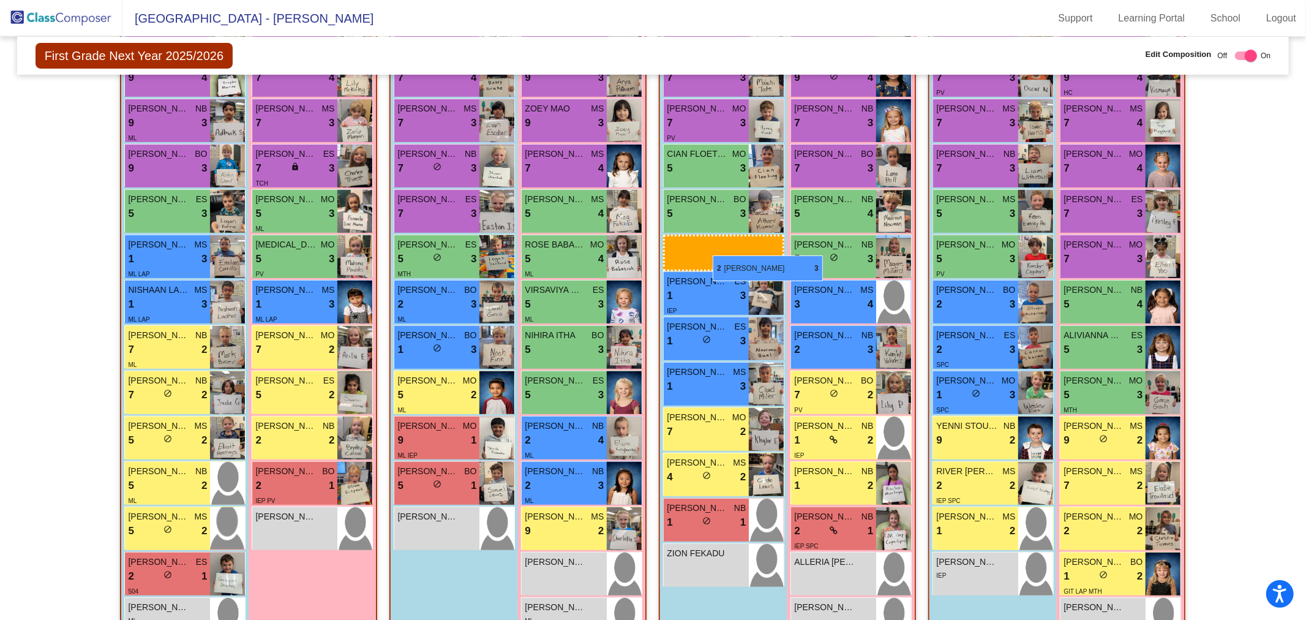
drag, startPoint x: 159, startPoint y: 258, endPoint x: 713, endPoint y: 255, distance: 553.6
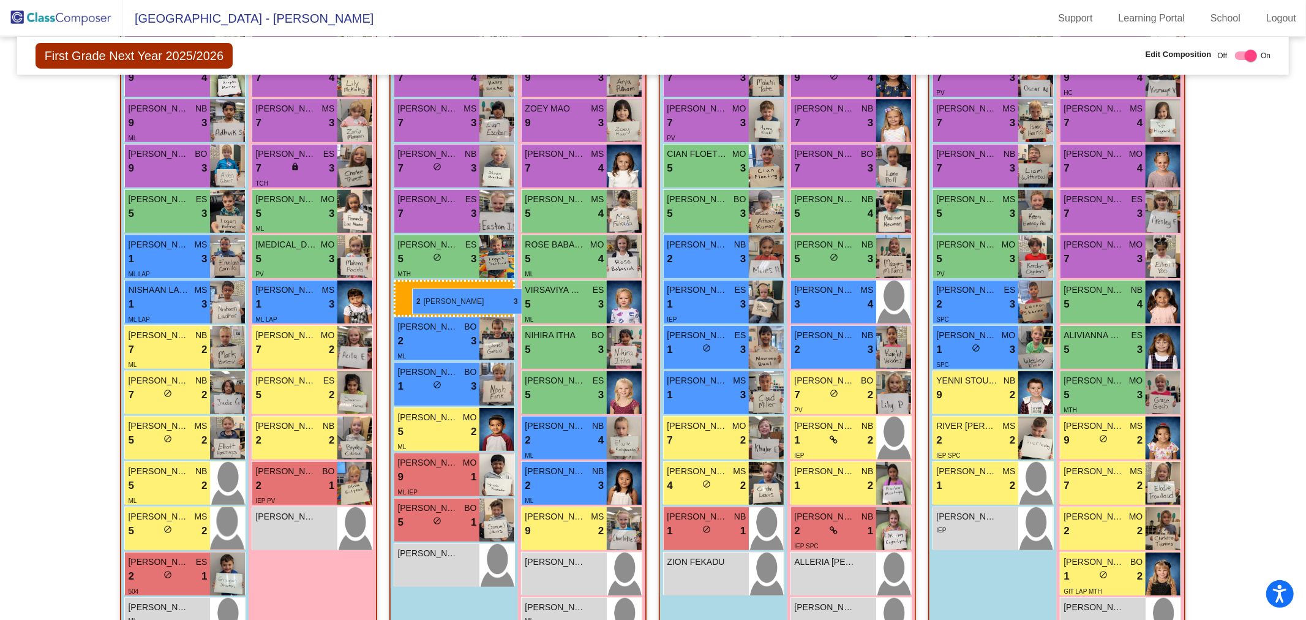
drag, startPoint x: 972, startPoint y: 300, endPoint x: 412, endPoint y: 288, distance: 559.8
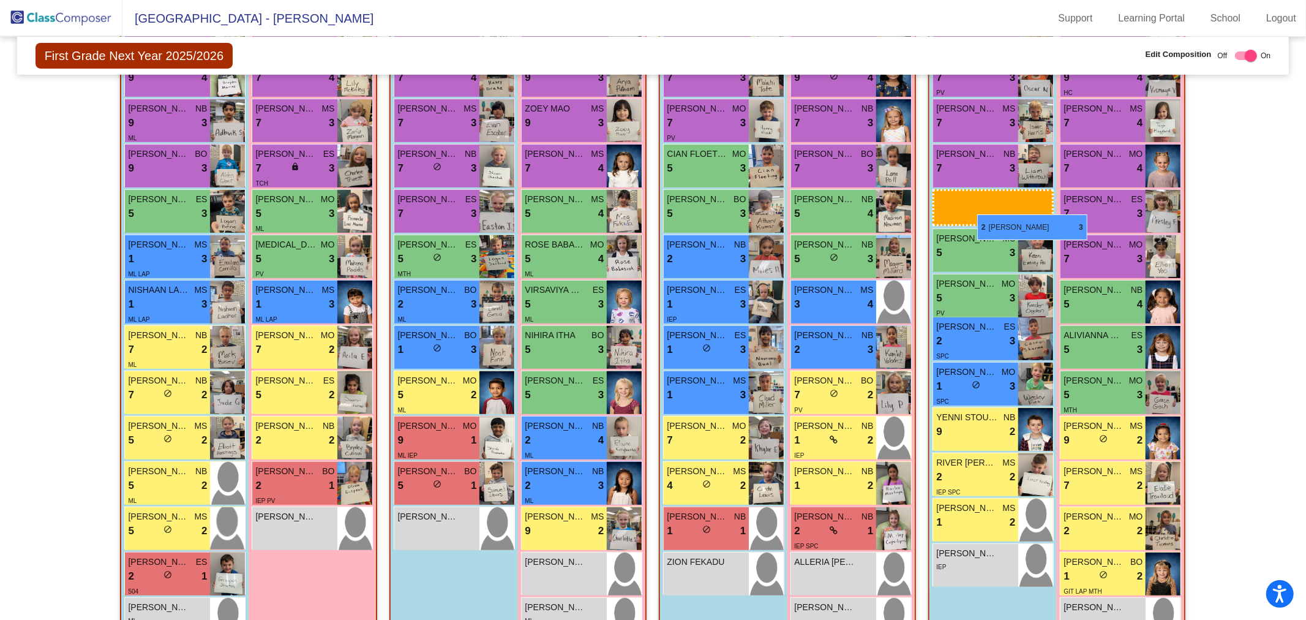
drag, startPoint x: 418, startPoint y: 340, endPoint x: 977, endPoint y: 214, distance: 573.6
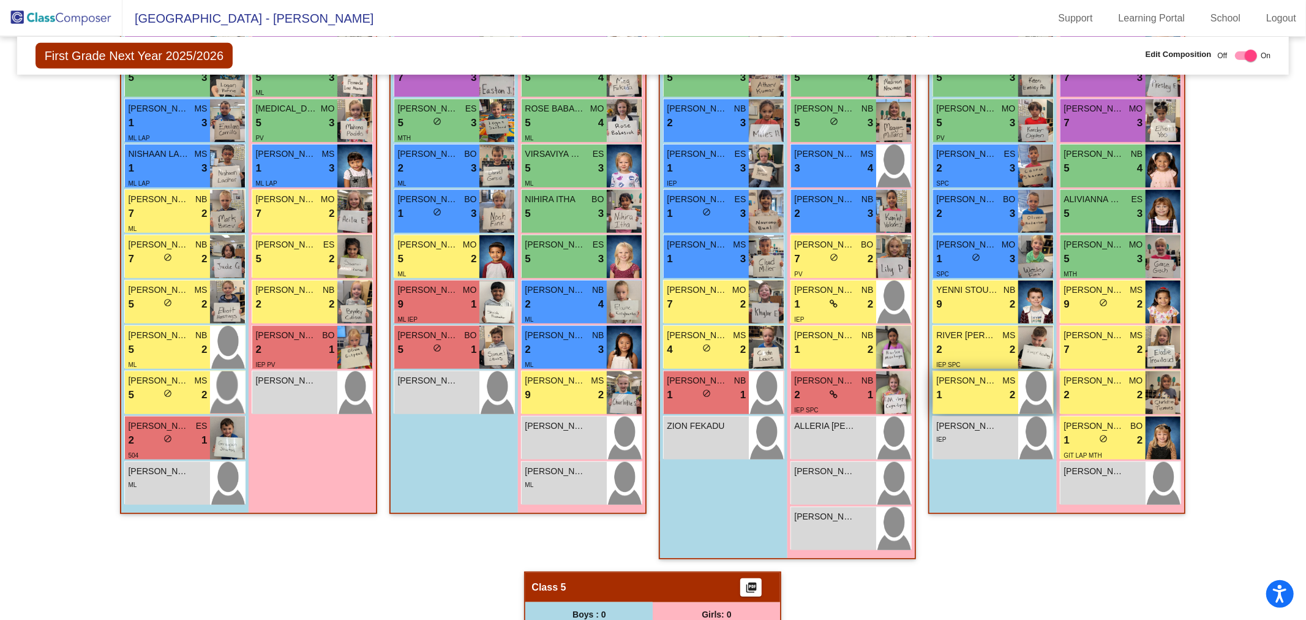
scroll to position [476, 0]
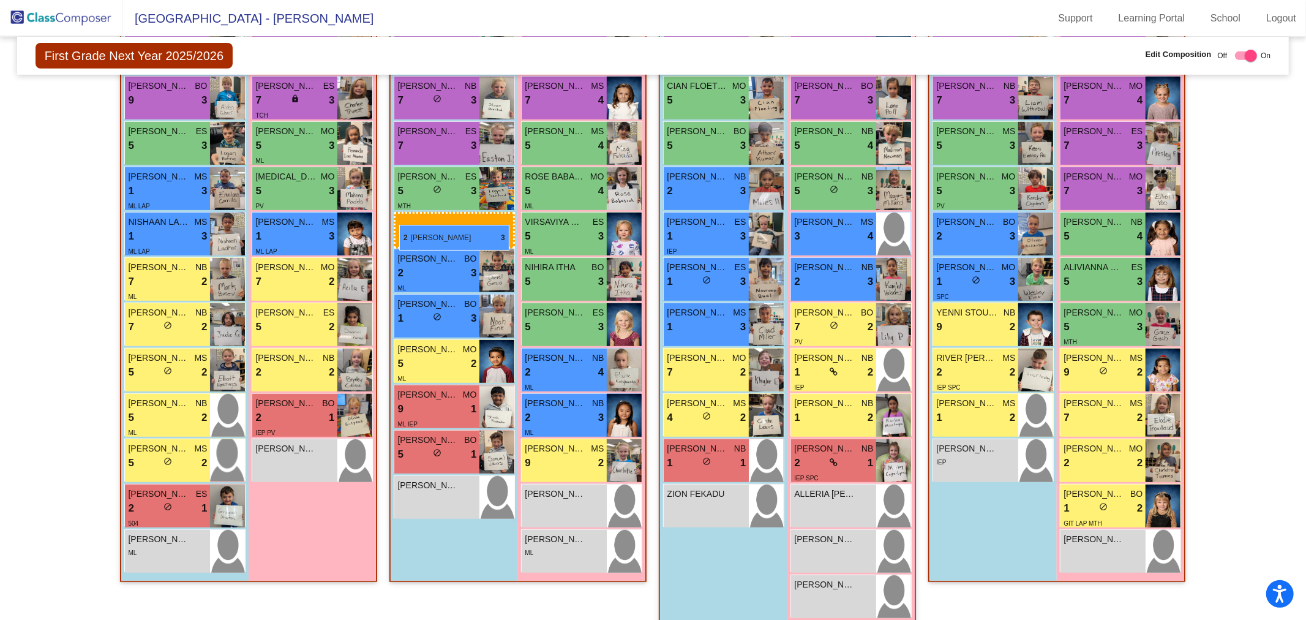
drag, startPoint x: 964, startPoint y: 235, endPoint x: 399, endPoint y: 225, distance: 564.7
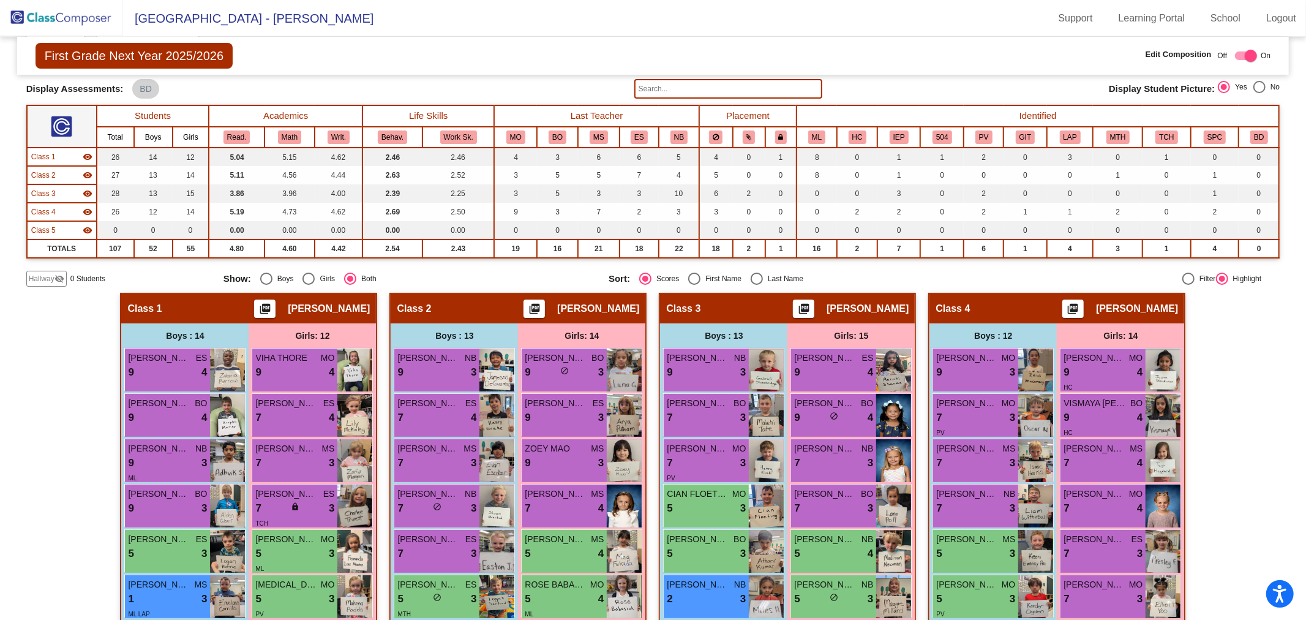
scroll to position [136, 0]
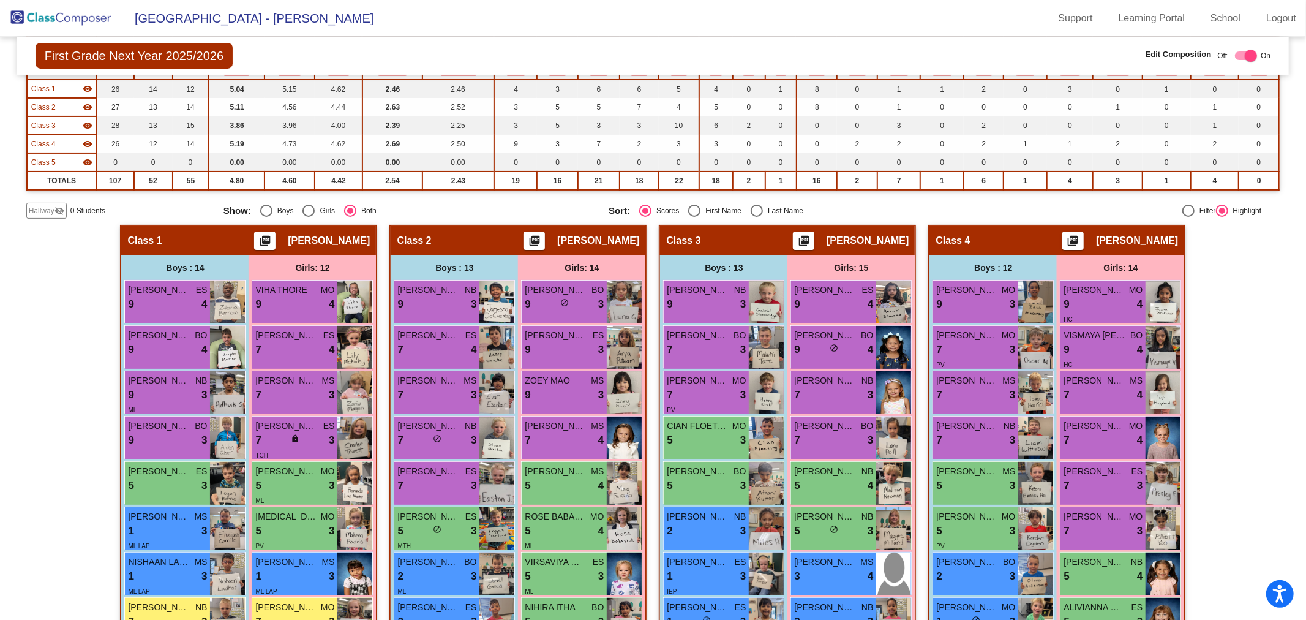
click at [258, 235] on mat-icon "picture_as_pdf" at bounding box center [265, 243] width 15 height 17
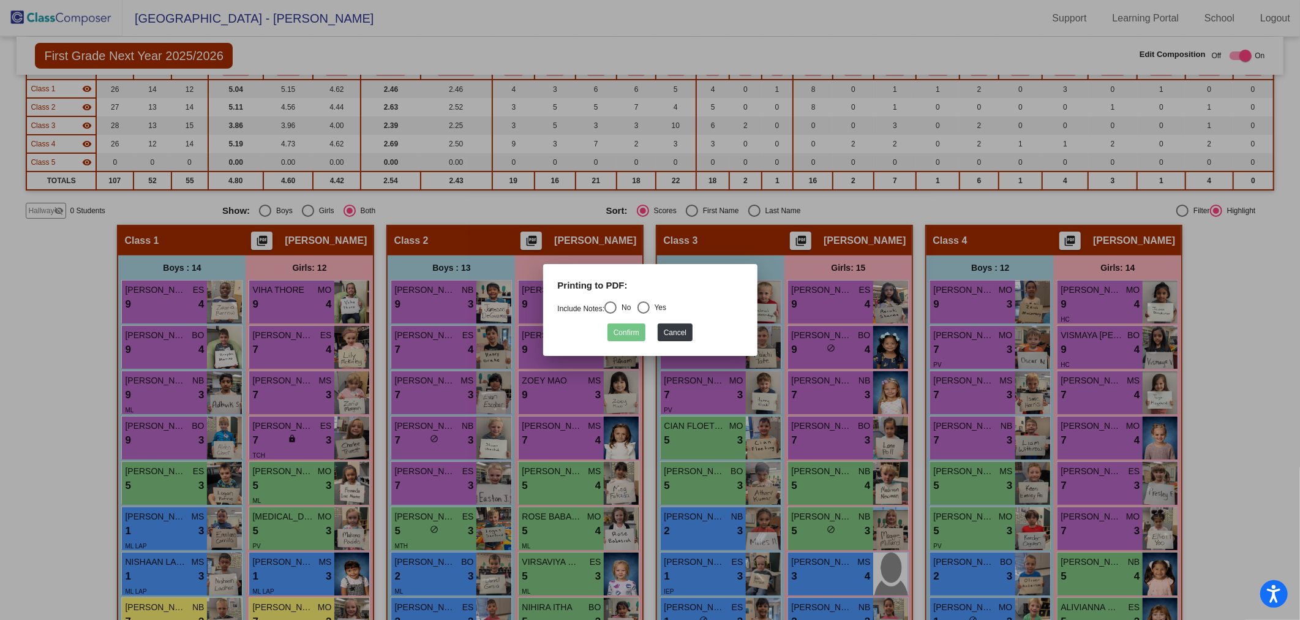
click at [615, 308] on div "Select an option" at bounding box center [610, 307] width 12 height 12
click at [610, 314] on input "No" at bounding box center [610, 314] width 1 height 1
radio input "true"
click at [621, 329] on button "Confirm" at bounding box center [626, 332] width 38 height 18
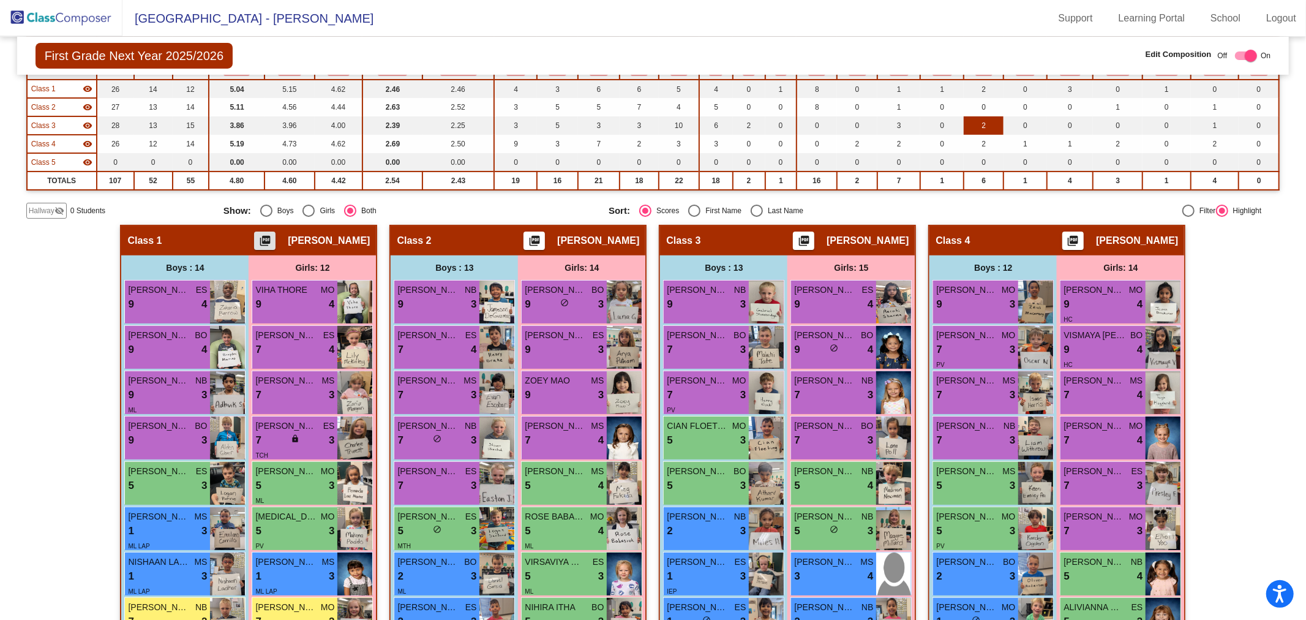
scroll to position [0, 0]
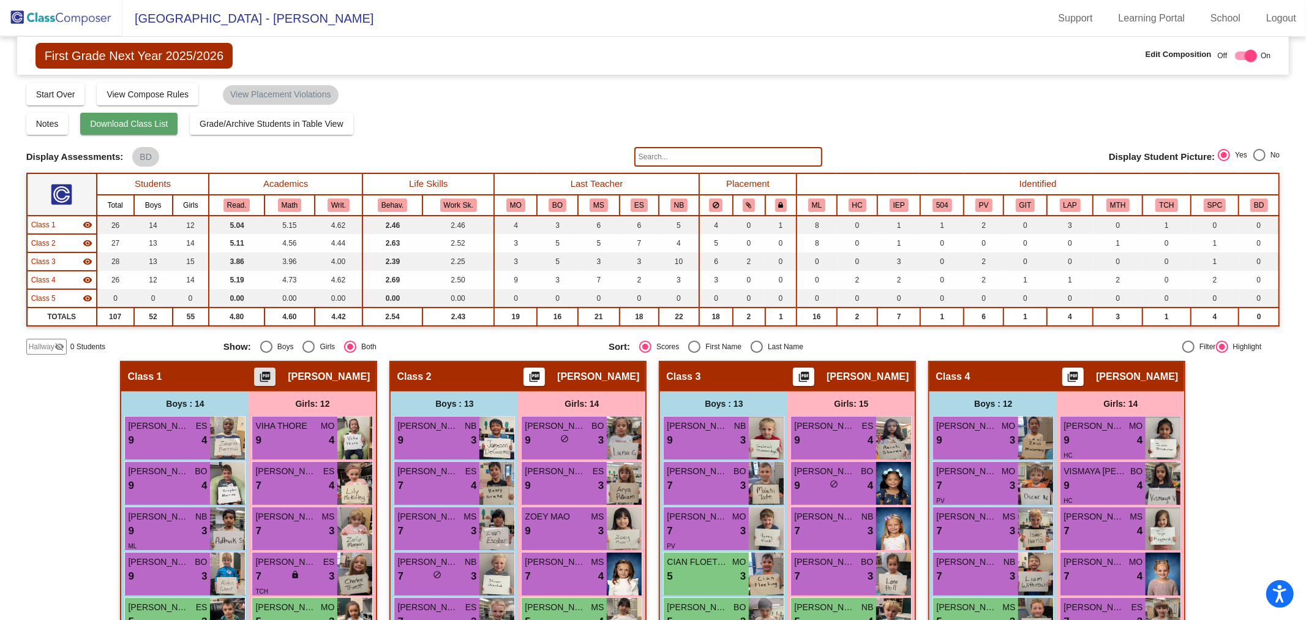
click at [119, 123] on span "Download Class List" at bounding box center [129, 124] width 78 height 10
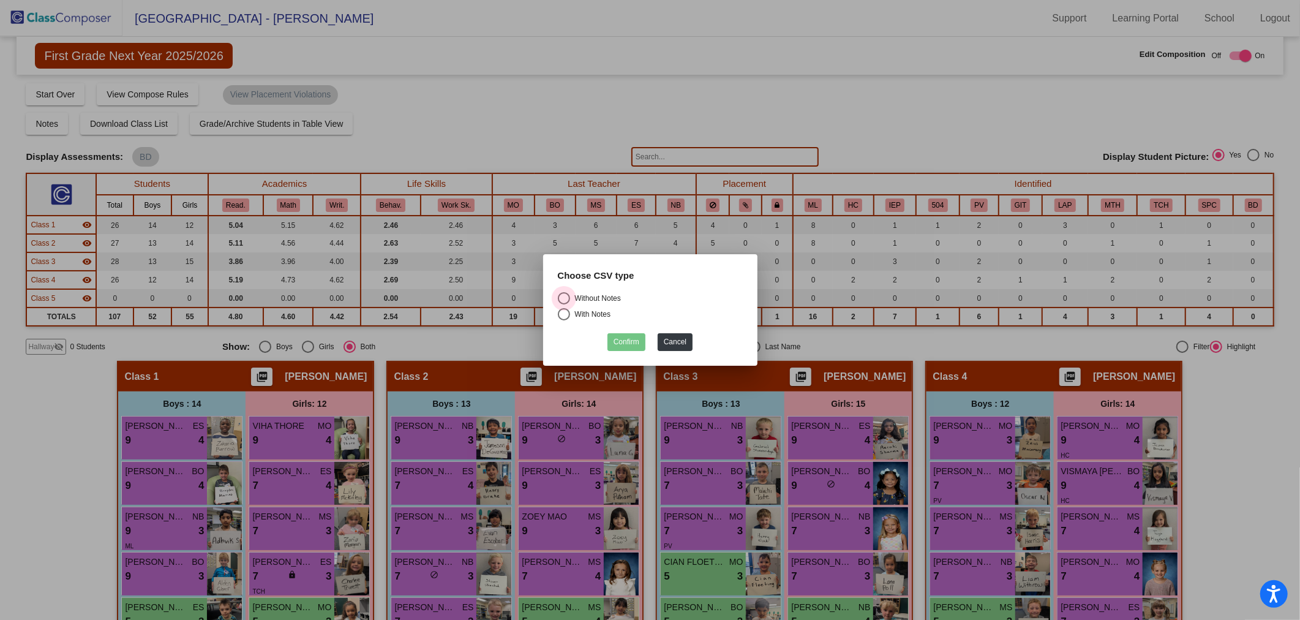
click at [562, 293] on div "Select an option" at bounding box center [564, 298] width 12 height 12
click at [563, 304] on input "Without Notes" at bounding box center [563, 304] width 1 height 1
radio input "true"
click at [627, 341] on button "Confirm" at bounding box center [626, 342] width 38 height 18
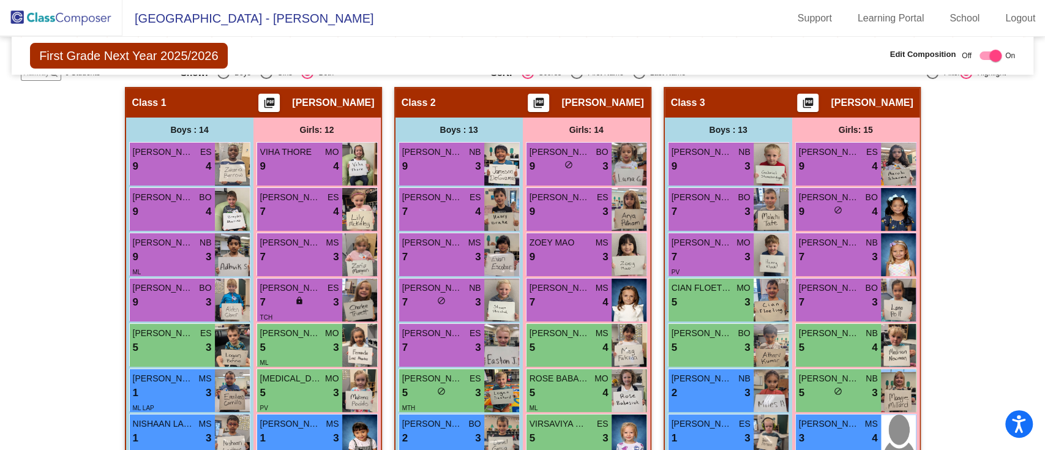
scroll to position [274, 0]
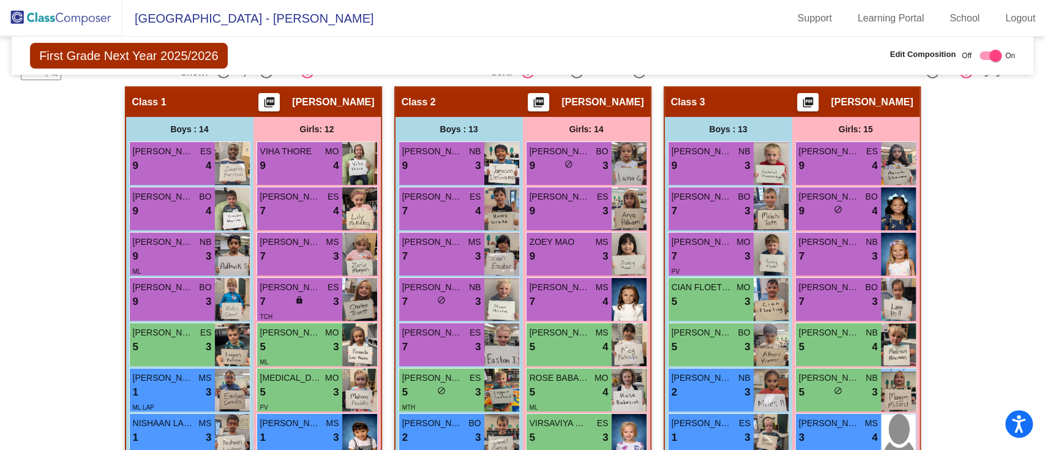
drag, startPoint x: 870, startPoint y: 1, endPoint x: 23, endPoint y: 295, distance: 896.6
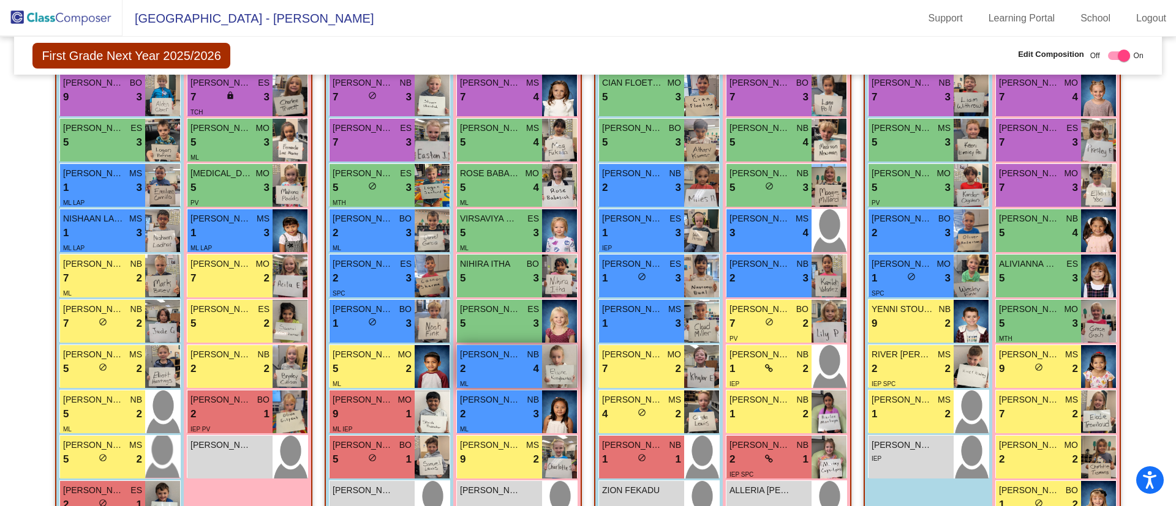
scroll to position [571, 0]
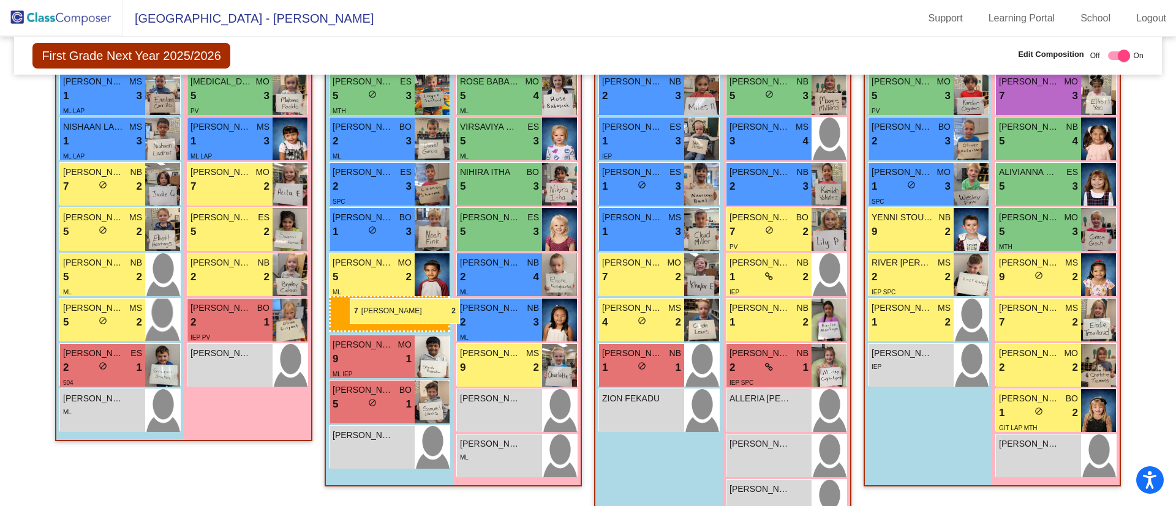
drag, startPoint x: 81, startPoint y: 181, endPoint x: 350, endPoint y: 298, distance: 292.8
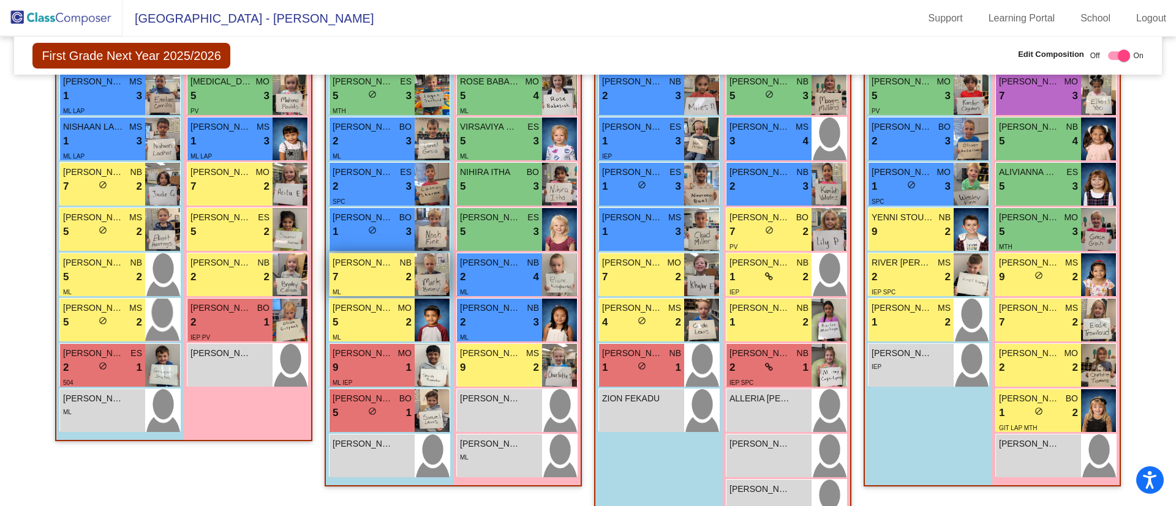
checkbox input "false"
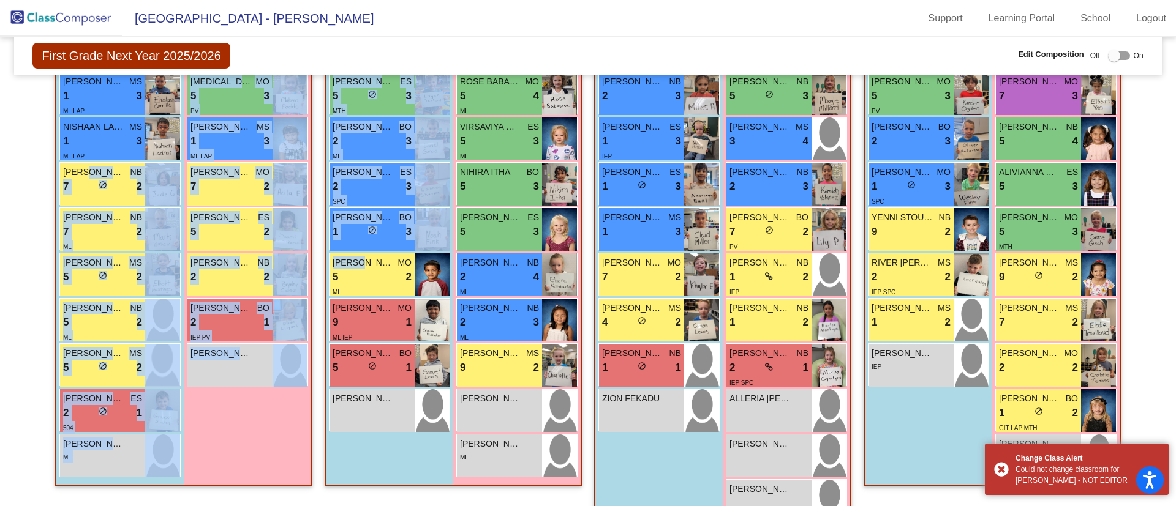
drag, startPoint x: 359, startPoint y: 265, endPoint x: 204, endPoint y: 206, distance: 165.9
click at [99, 181] on div "Hallway - Hallway Class picture_as_pdf Add Student First Name Last Name Student…" at bounding box center [587, 265] width 1129 height 950
click at [389, 280] on div "5 lock do_not_disturb_alt 2" at bounding box center [371, 277] width 79 height 16
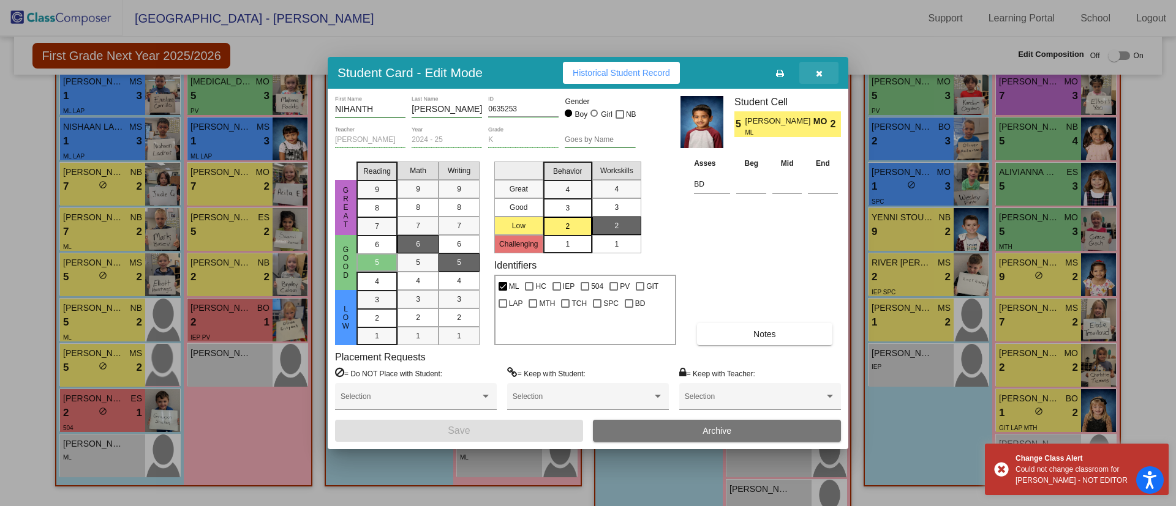
click at [819, 70] on icon "button" at bounding box center [819, 73] width 7 height 9
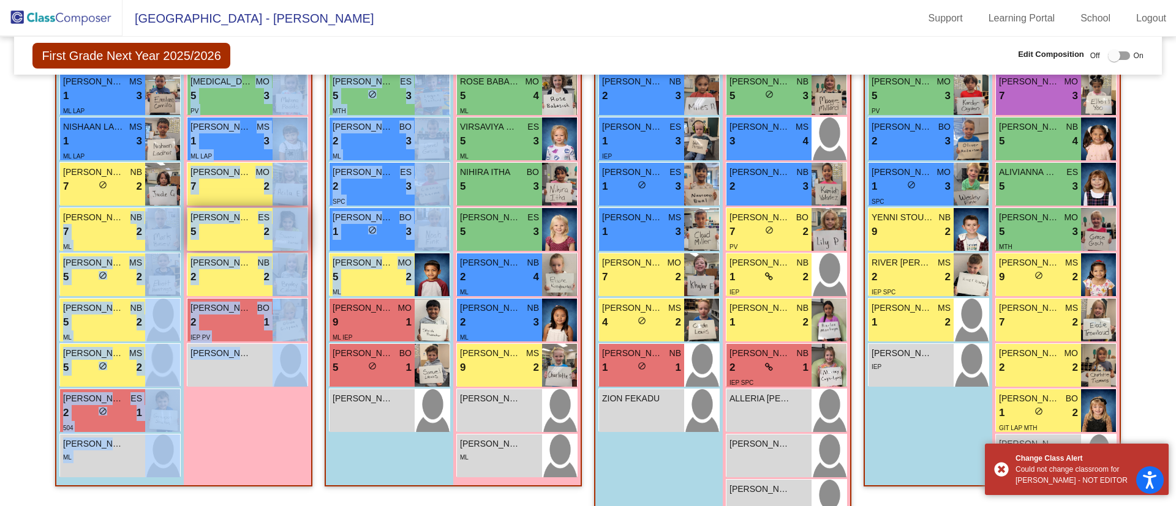
drag, startPoint x: 377, startPoint y: 285, endPoint x: 220, endPoint y: 236, distance: 164.2
click at [175, 225] on div "Hallway - Hallway Class picture_as_pdf Add Student First Name Last Name Student…" at bounding box center [587, 265] width 1129 height 950
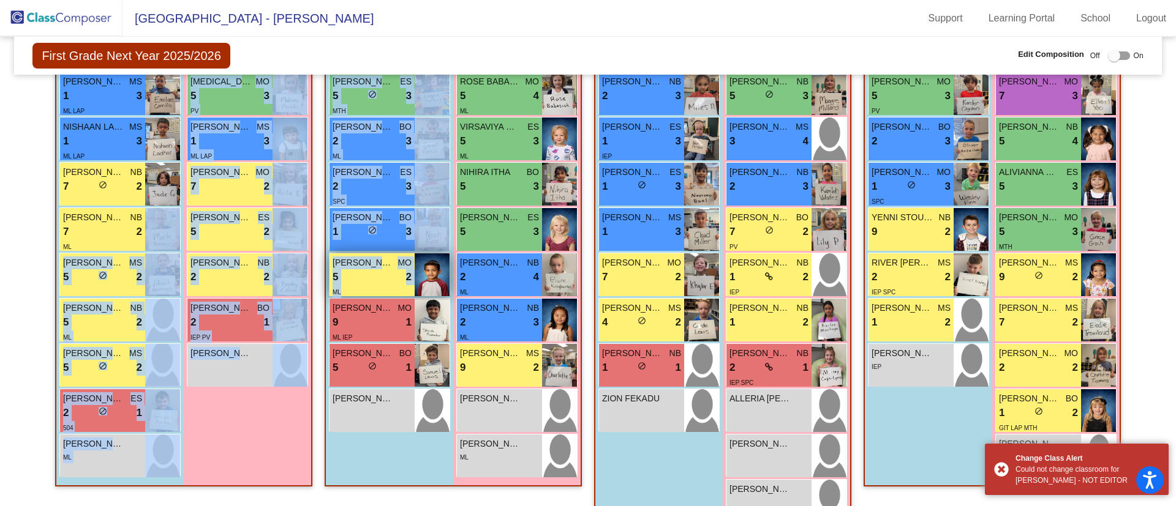
click at [370, 280] on div "5 lock do_not_disturb_alt 2" at bounding box center [371, 277] width 79 height 16
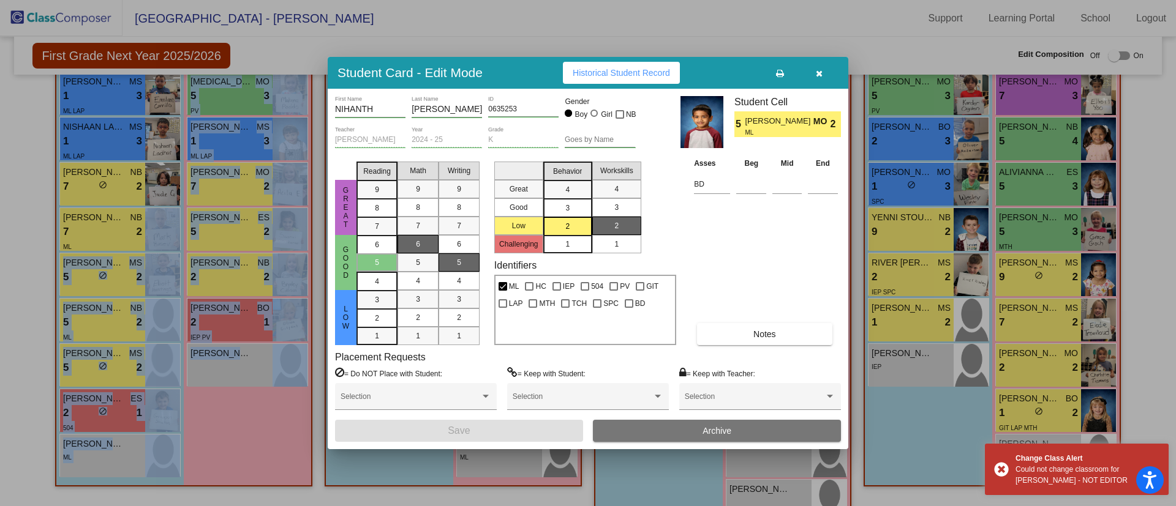
click at [816, 75] on icon "button" at bounding box center [819, 73] width 7 height 9
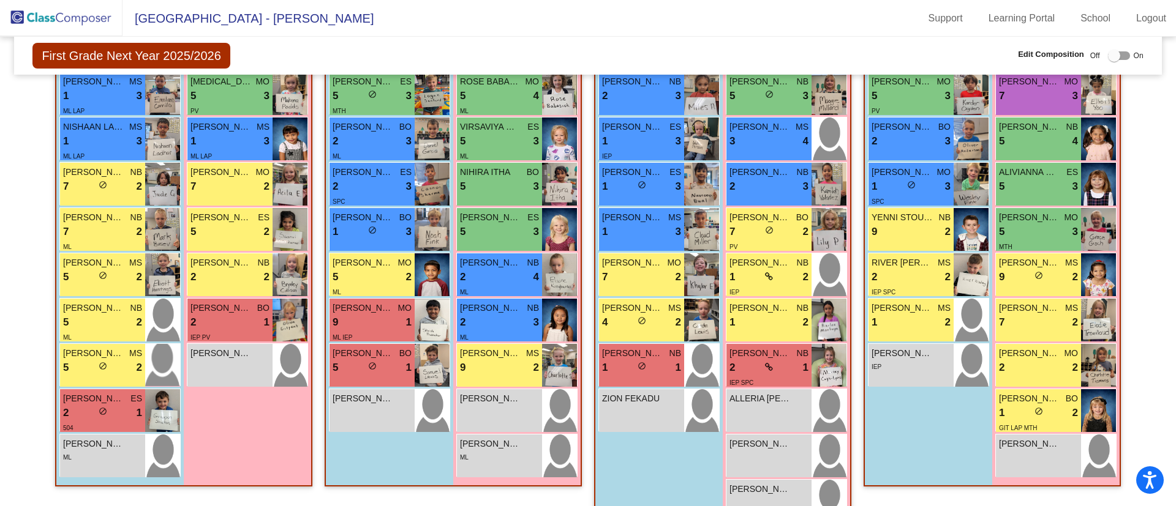
click at [0, 0] on div "Boys : 13 [PERSON_NAME] NB 9 lock do_not_disturb_alt 3 [PERSON_NAME] ES 7 lock …" at bounding box center [0, 0] width 0 height 0
drag, startPoint x: 361, startPoint y: 274, endPoint x: 331, endPoint y: 270, distance: 30.2
click at [326, 269] on div "[PERSON_NAME] NB 9 lock do_not_disturb_alt 3 [PERSON_NAME] ES 7 lock do_not_dis…" at bounding box center [389, 139] width 127 height 589
click at [372, 276] on div "5 lock do_not_disturb_alt 2" at bounding box center [371, 277] width 79 height 16
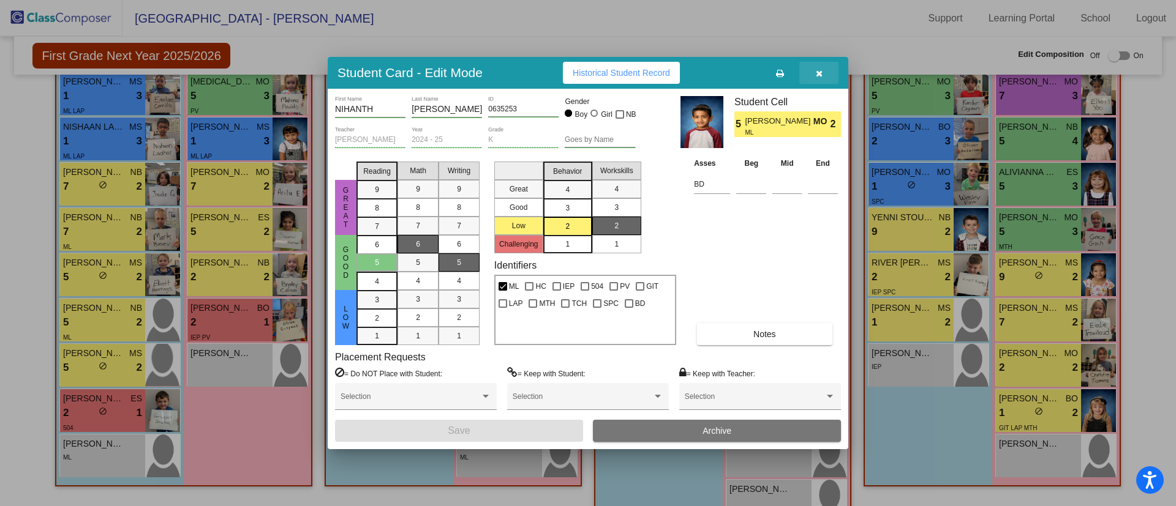
click at [821, 70] on icon "button" at bounding box center [819, 73] width 7 height 9
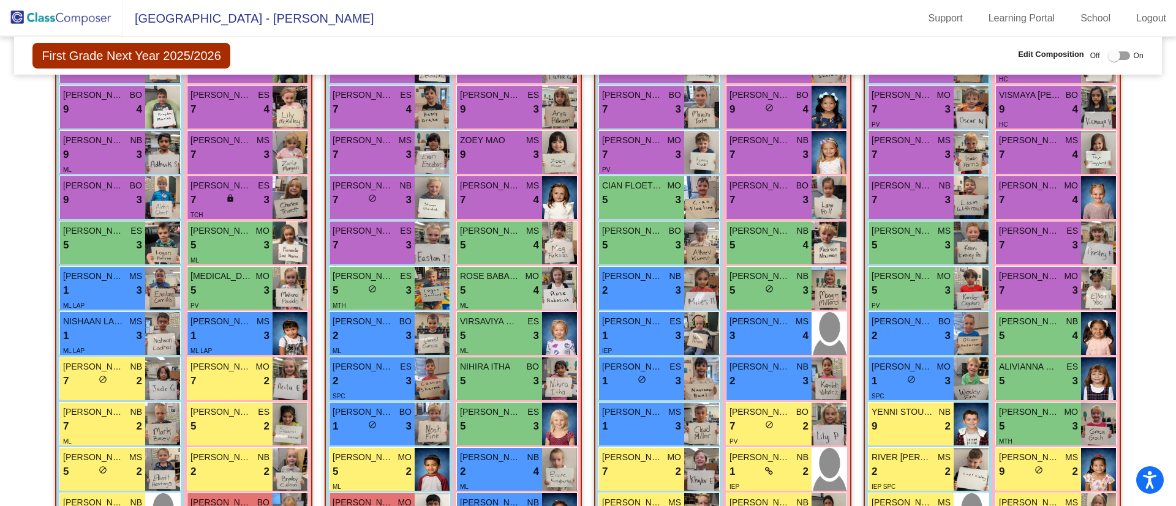
scroll to position [203, 0]
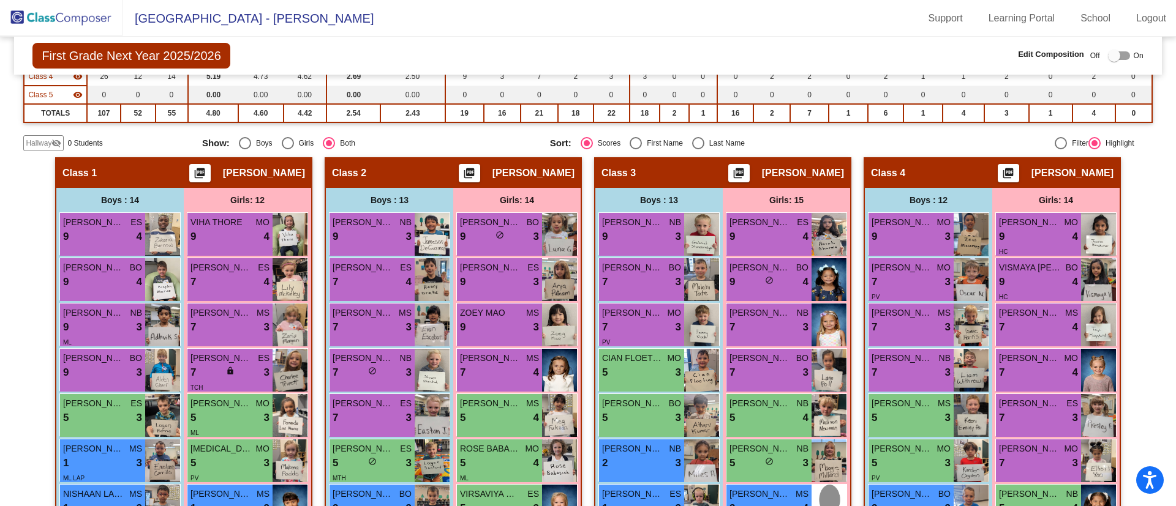
click at [61, 10] on img at bounding box center [61, 18] width 122 height 36
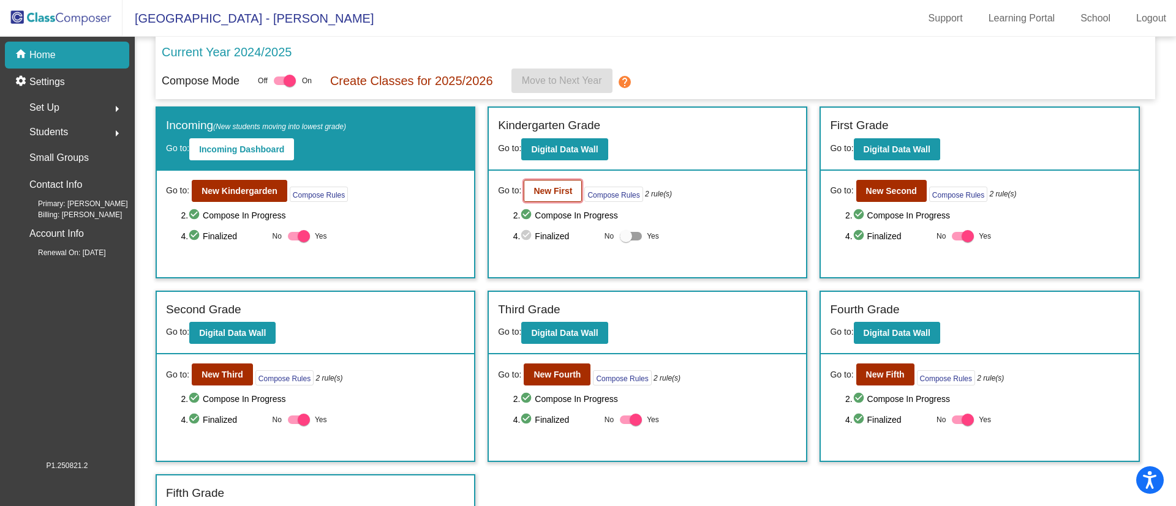
click at [545, 193] on b "New First" at bounding box center [552, 191] width 39 height 10
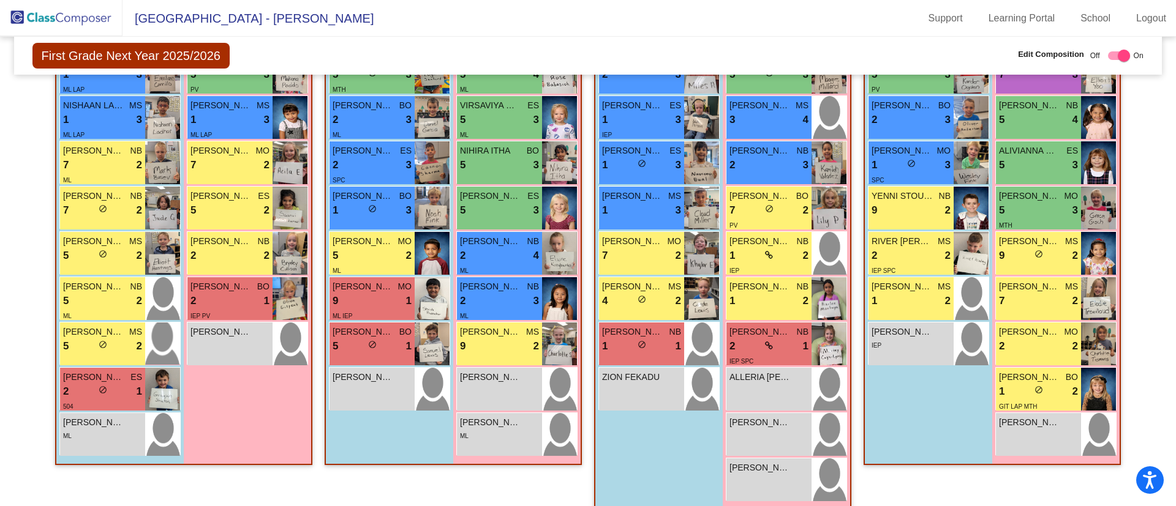
scroll to position [551, 0]
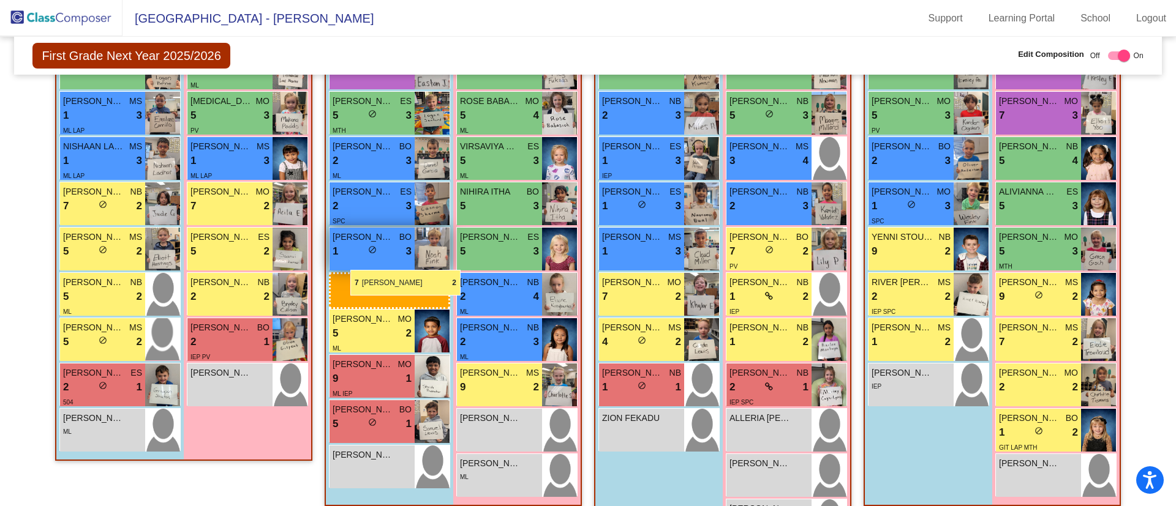
drag, startPoint x: 80, startPoint y: 211, endPoint x: 350, endPoint y: 270, distance: 277.1
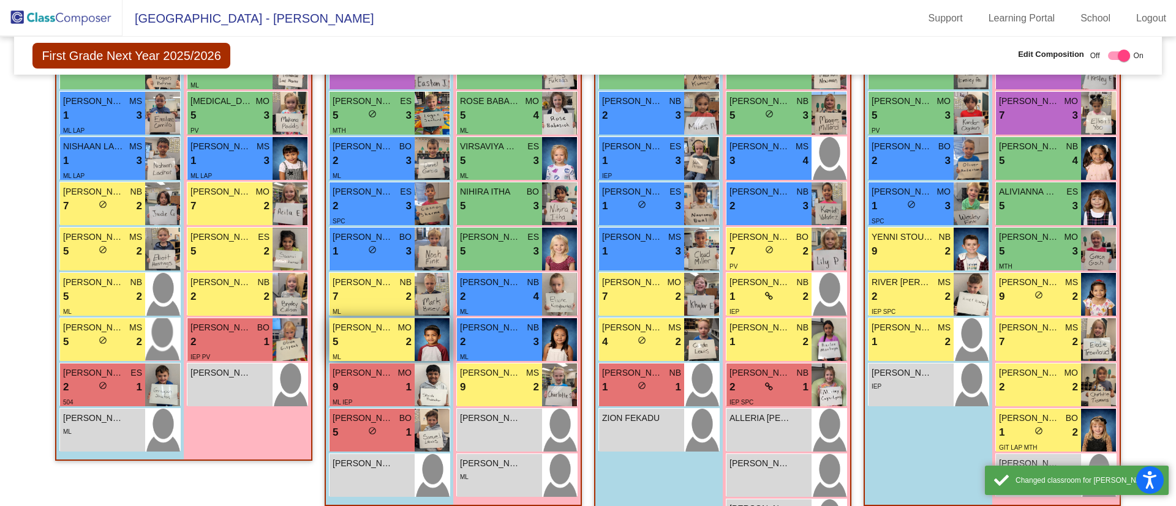
click at [356, 337] on div "5 lock do_not_disturb_alt 2" at bounding box center [371, 342] width 79 height 16
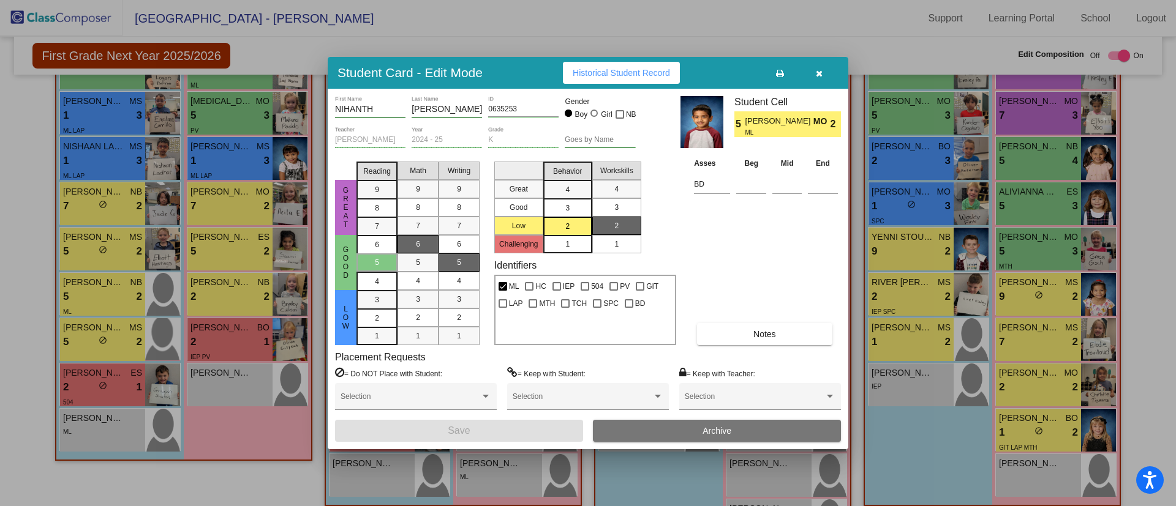
click at [816, 73] on icon "button" at bounding box center [819, 73] width 7 height 9
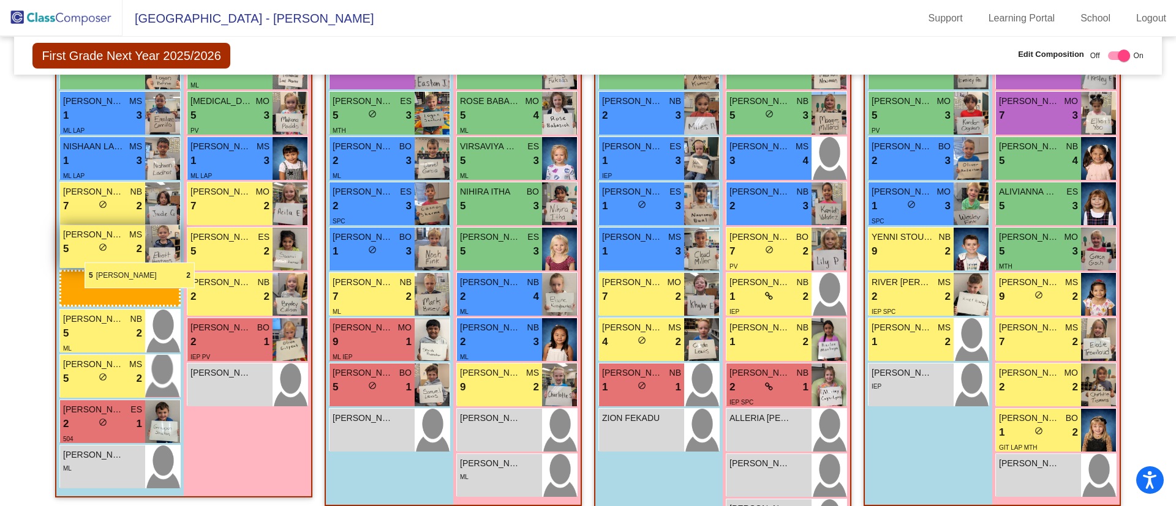
drag, startPoint x: 370, startPoint y: 335, endPoint x: 85, endPoint y: 263, distance: 294.4
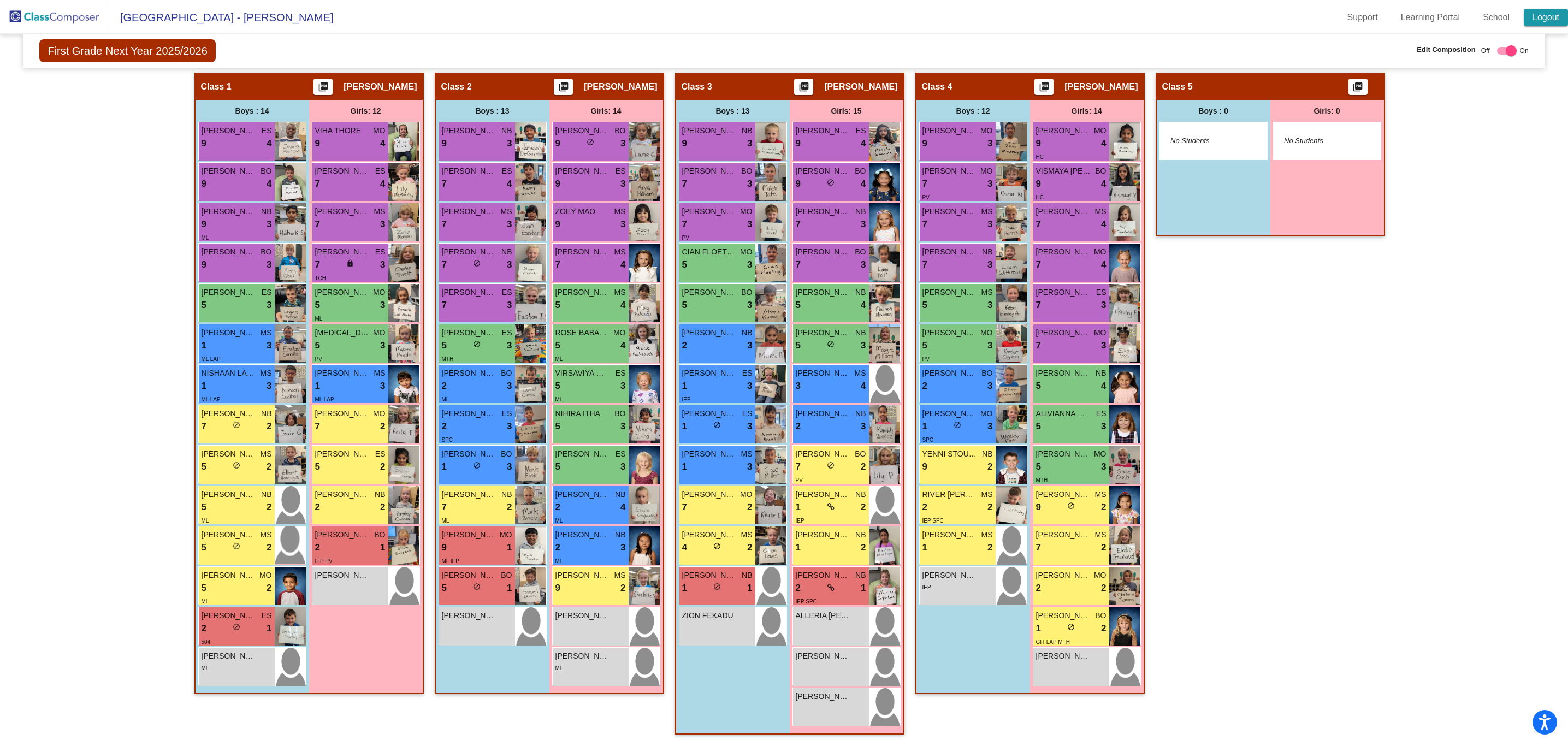
scroll to position [247, 0]
